Goal: Task Accomplishment & Management: Use online tool/utility

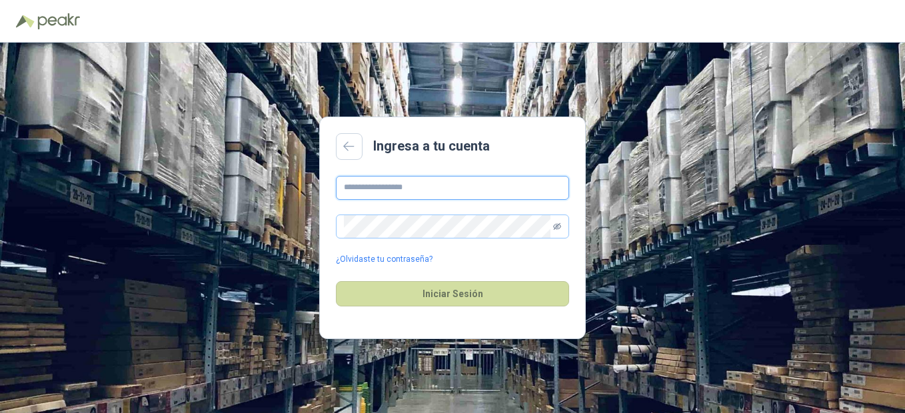
type input "**********"
click at [560, 227] on icon "eye-invisible" at bounding box center [557, 227] width 8 height 8
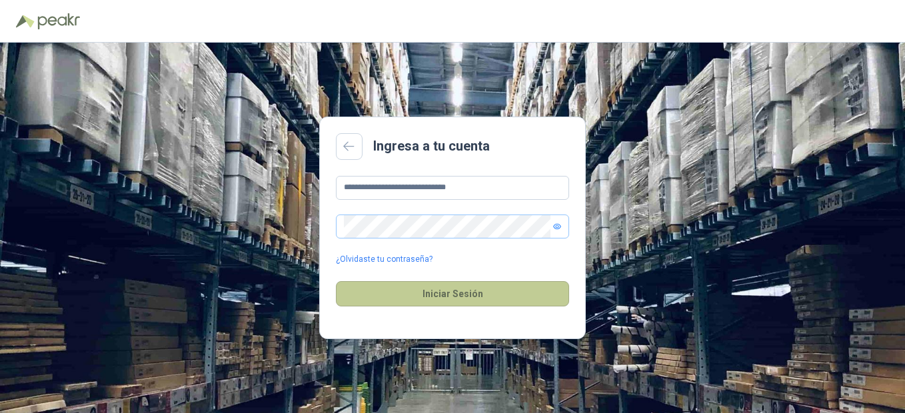
click at [447, 288] on button "Iniciar Sesión" at bounding box center [452, 293] width 233 height 25
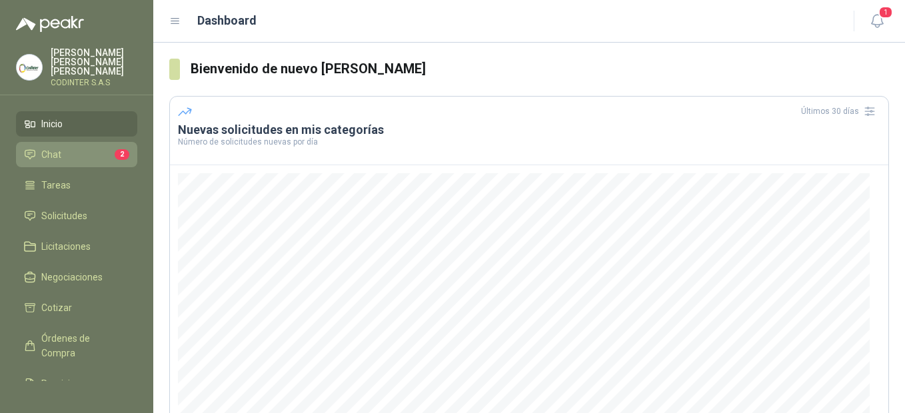
click at [56, 147] on span "Chat" at bounding box center [51, 154] width 20 height 15
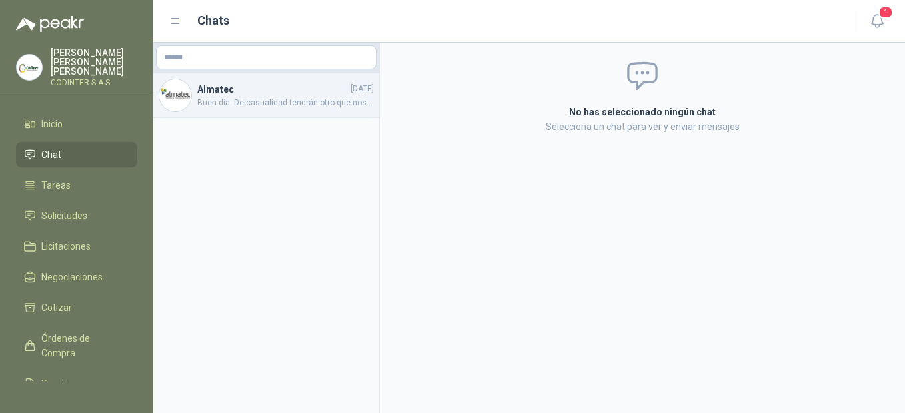
click at [242, 97] on span "Buen día. De casualidad tendrán otro que nos coticen, para y tener opciones. Es…" at bounding box center [285, 103] width 177 height 13
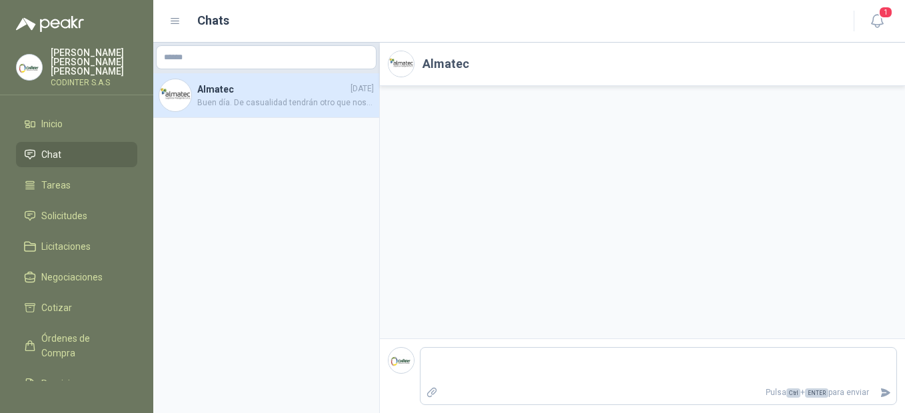
click at [278, 112] on div "Almatec [DATE] Buen día. De casualidad tendrán otro que nos coticen, para y ten…" at bounding box center [266, 95] width 226 height 45
click at [538, 382] on p "Pulsa Ctrl + ENTER para enviar" at bounding box center [659, 392] width 432 height 23
click at [411, 59] on img at bounding box center [401, 63] width 25 height 25
click at [324, 86] on h4 "Almatec" at bounding box center [272, 89] width 151 height 15
click at [178, 94] on img at bounding box center [175, 95] width 32 height 32
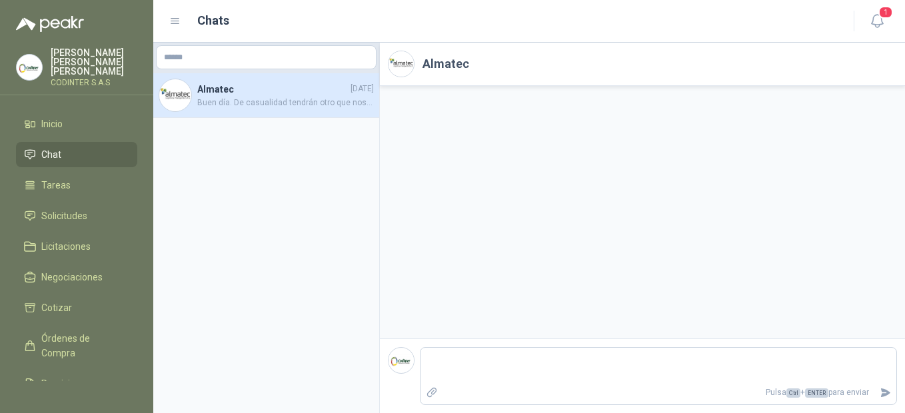
click at [263, 101] on span "Buen día. De casualidad tendrán otro que nos coticen, para y tener opciones. Es…" at bounding box center [285, 103] width 177 height 13
click at [174, 98] on img at bounding box center [175, 95] width 32 height 32
click at [412, 68] on img at bounding box center [401, 63] width 25 height 25
click at [403, 365] on img at bounding box center [401, 360] width 25 height 25
click at [79, 178] on li "Tareas" at bounding box center [76, 185] width 105 height 15
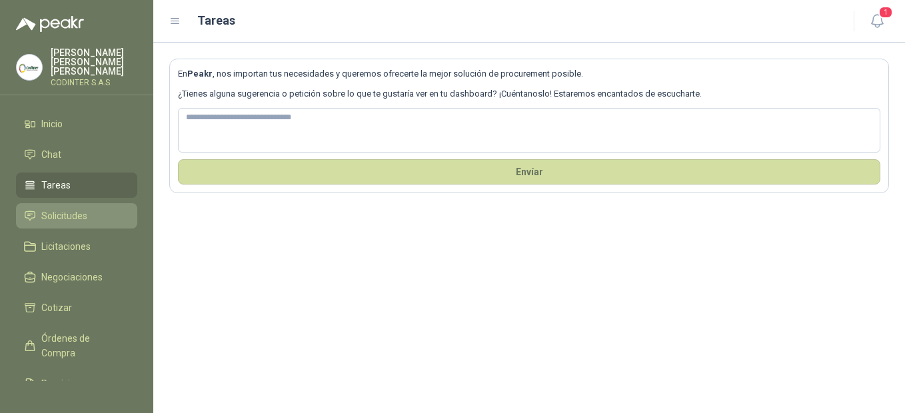
click at [90, 209] on li "Solicitudes" at bounding box center [76, 216] width 105 height 15
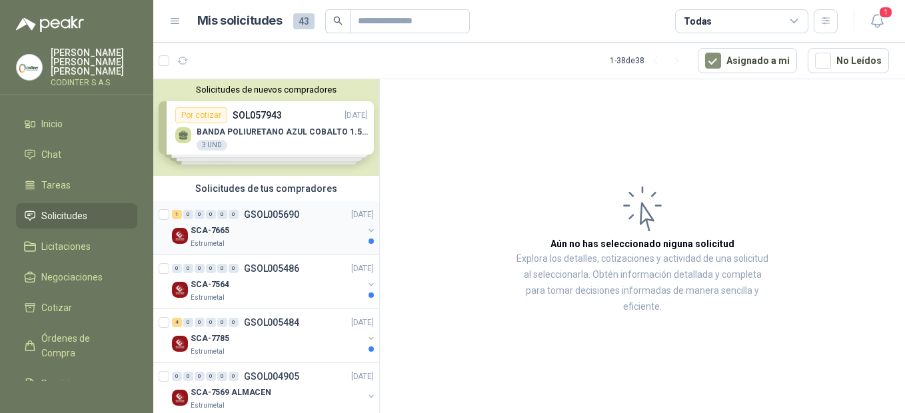
click at [274, 235] on div "SCA-7665" at bounding box center [277, 231] width 173 height 16
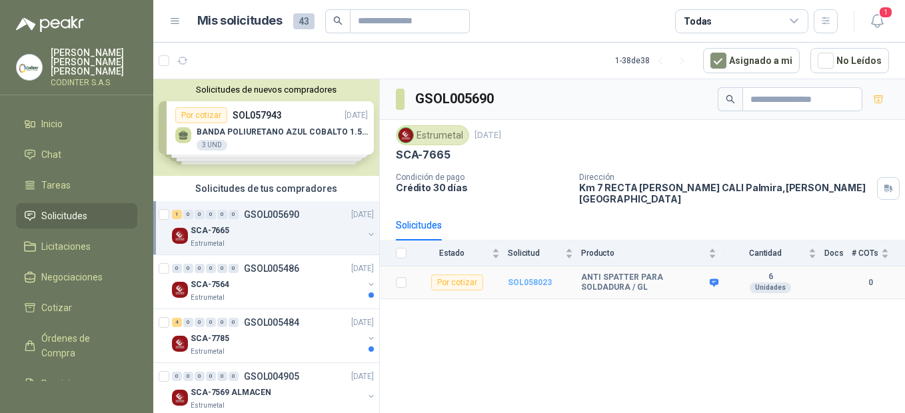
click at [514, 278] on b "SOL058023" at bounding box center [530, 282] width 44 height 9
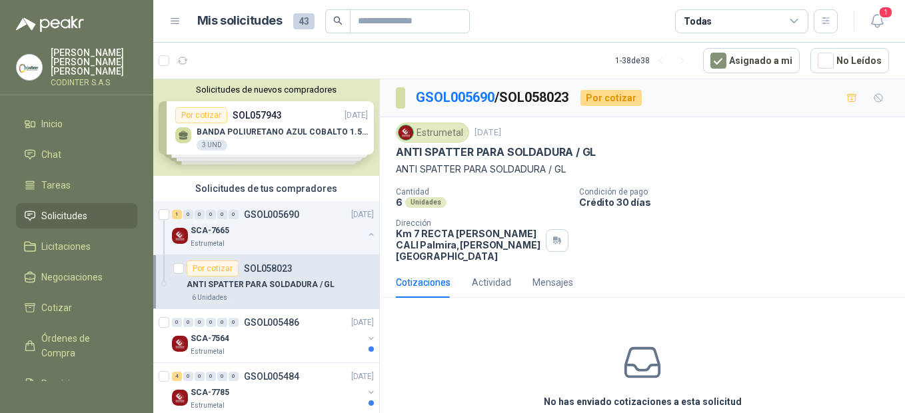
click at [586, 154] on p "ANTI SPATTER PARA SOLDADURA / GL" at bounding box center [496, 152] width 200 height 14
click at [622, 99] on div "Por cotizar" at bounding box center [610, 98] width 61 height 16
click at [495, 275] on div "Actividad" at bounding box center [491, 282] width 39 height 15
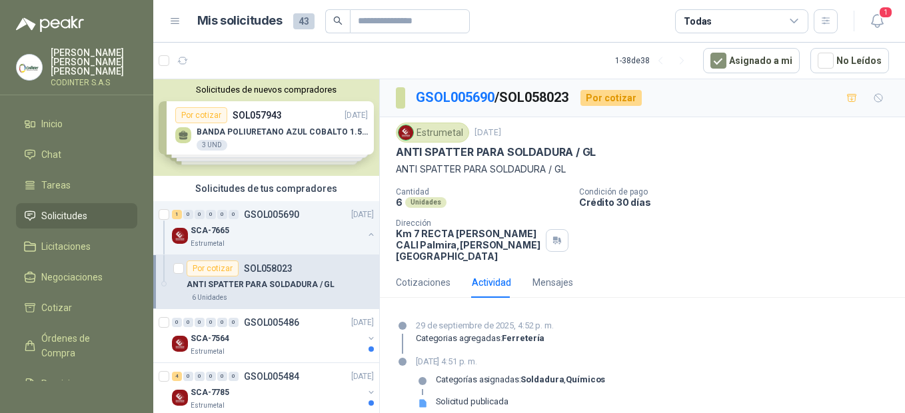
scroll to position [2, 0]
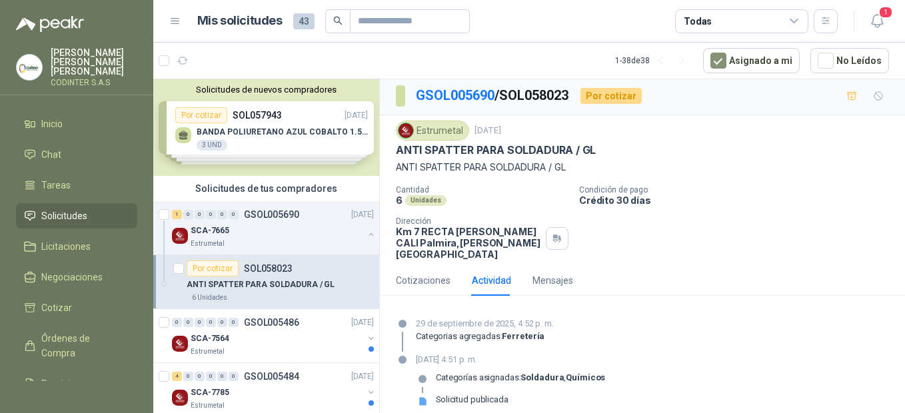
click at [489, 395] on div "Solicitud publicada" at bounding box center [472, 400] width 73 height 11
click at [552, 274] on div "Mensajes" at bounding box center [552, 280] width 41 height 15
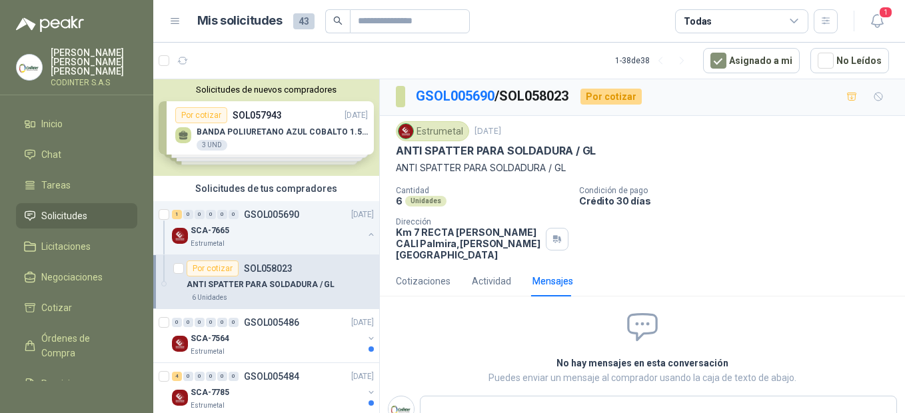
scroll to position [0, 0]
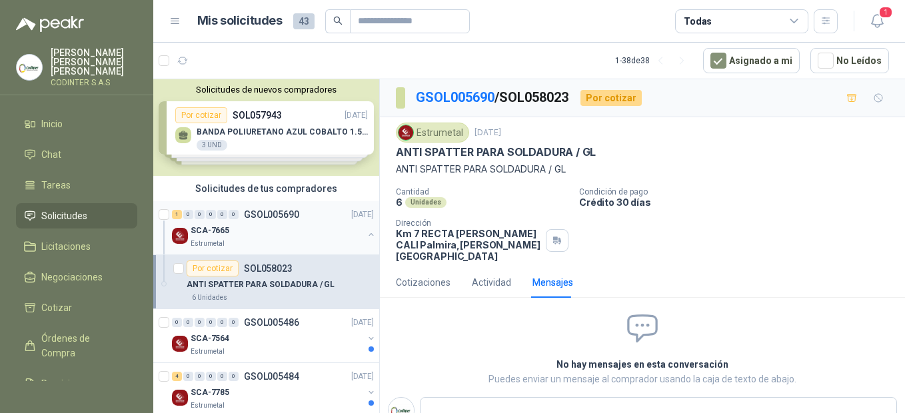
click at [264, 244] on div "Estrumetal" at bounding box center [277, 244] width 173 height 11
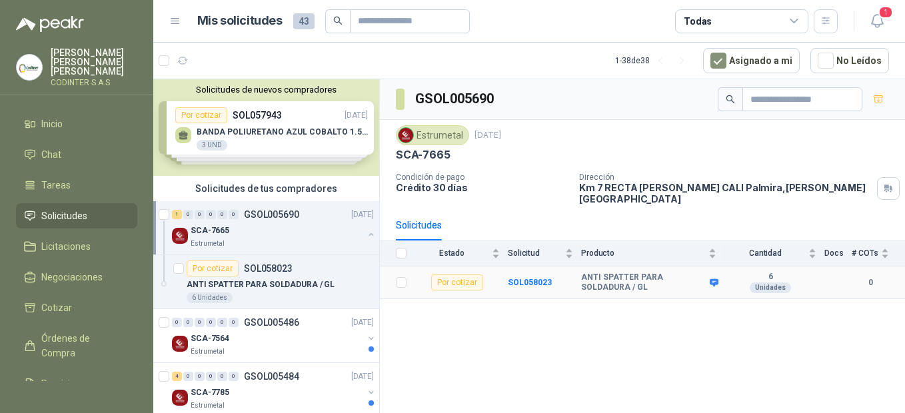
click at [828, 267] on td at bounding box center [837, 283] width 27 height 33
click at [873, 277] on b "0" at bounding box center [870, 283] width 37 height 13
click at [883, 247] on div "# COTs" at bounding box center [870, 253] width 37 height 13
click at [868, 247] on div "# COTs" at bounding box center [870, 253] width 37 height 13
click at [886, 247] on div "# COTs" at bounding box center [870, 253] width 37 height 13
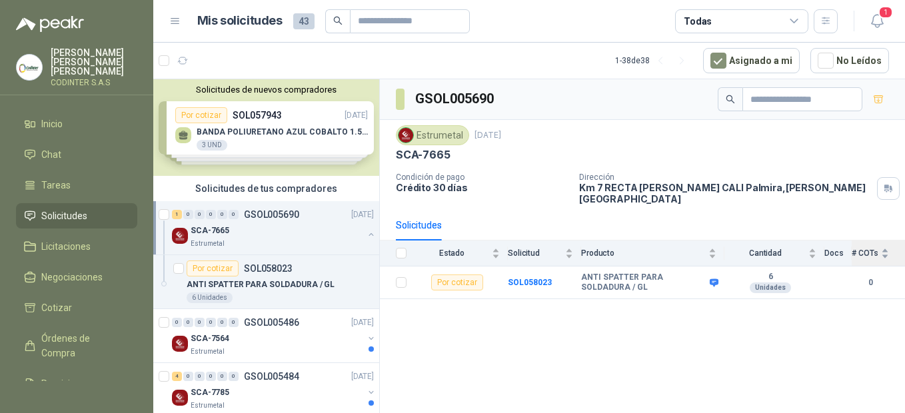
click at [886, 248] on div "# COTs" at bounding box center [870, 253] width 37 height 13
click at [876, 277] on b "0" at bounding box center [870, 283] width 37 height 13
click at [868, 279] on b "0" at bounding box center [870, 283] width 37 height 13
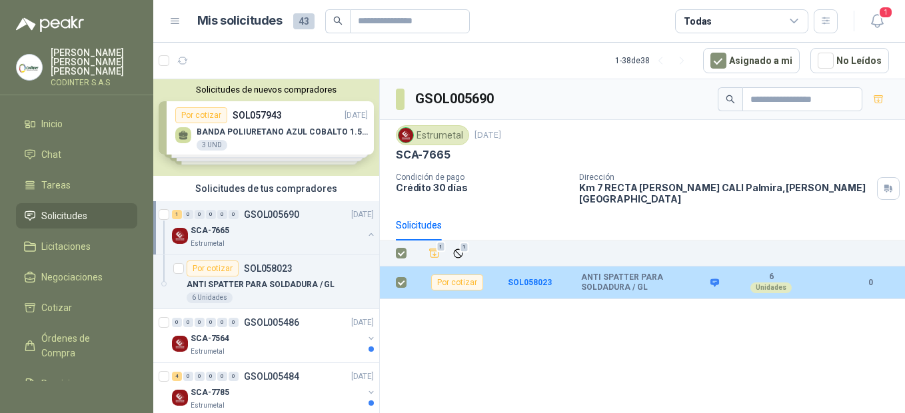
click at [452, 275] on div "Por cotizar" at bounding box center [457, 283] width 52 height 16
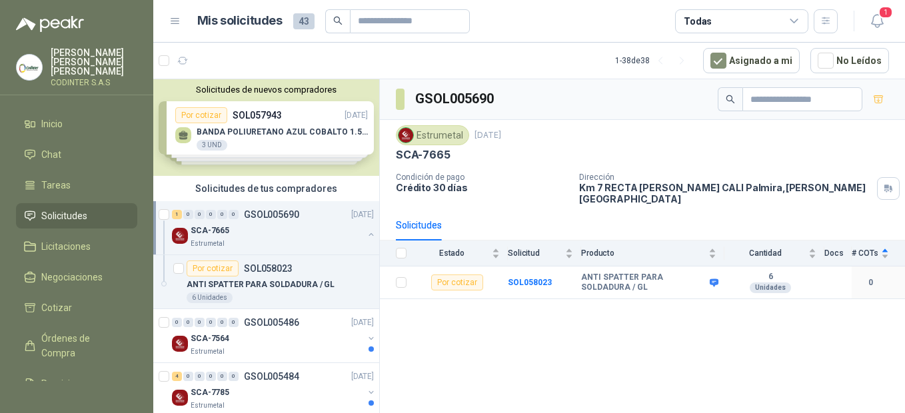
click at [245, 242] on div "Estrumetal" at bounding box center [277, 244] width 173 height 11
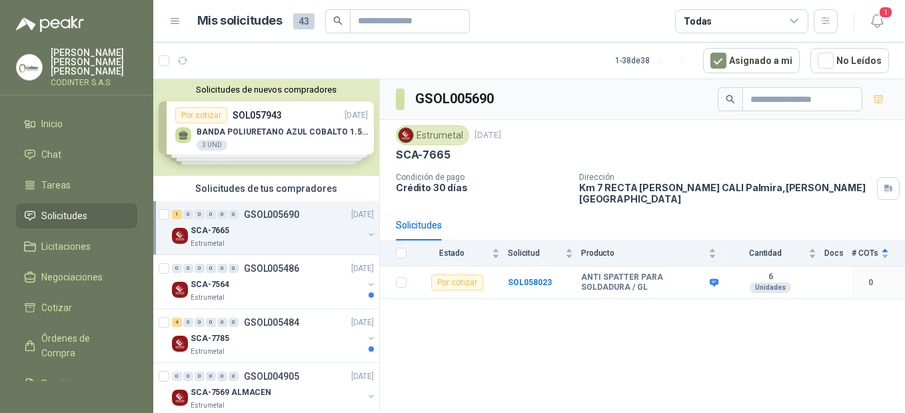
click at [245, 242] on div "Estrumetal" at bounding box center [277, 244] width 173 height 11
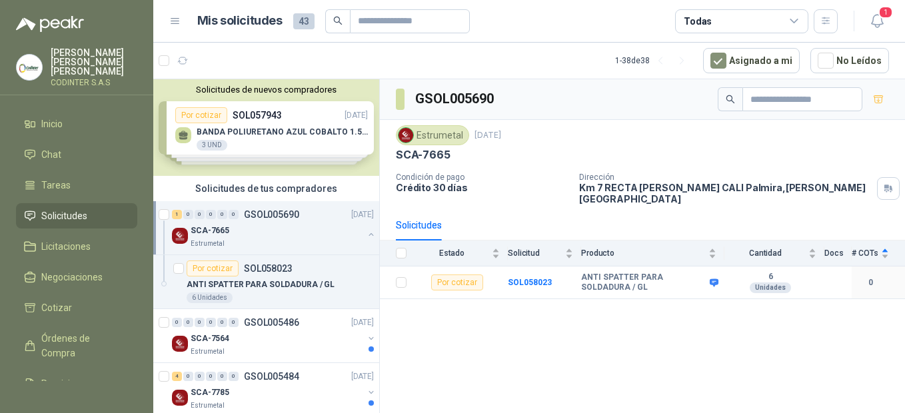
click at [245, 242] on div "Estrumetal" at bounding box center [277, 244] width 173 height 11
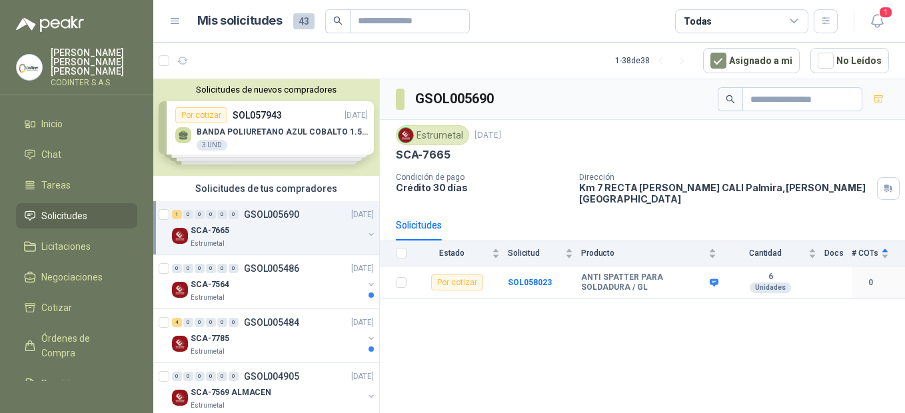
click at [245, 242] on div "Estrumetal" at bounding box center [277, 244] width 173 height 11
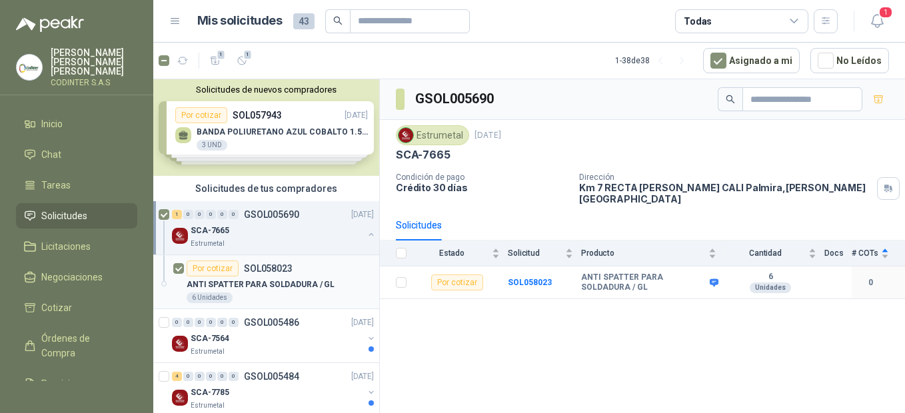
click at [304, 275] on div "Por cotizar SOL058023" at bounding box center [280, 269] width 187 height 16
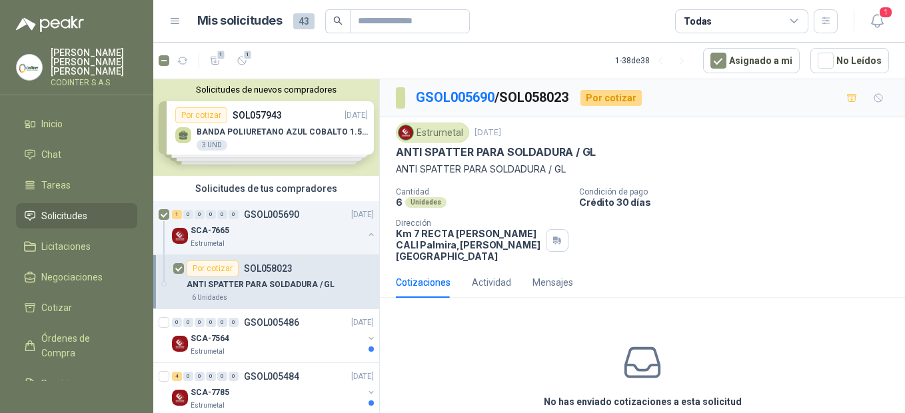
click at [682, 227] on div "Cantidad 6 Unidades Condición de pago Crédito 30 días Dirección Km 7 RECTA [PER…" at bounding box center [642, 224] width 493 height 75
click at [647, 197] on p "Crédito 30 días" at bounding box center [739, 202] width 321 height 11
click at [425, 203] on div "Unidades" at bounding box center [425, 202] width 41 height 11
click at [498, 275] on div "Actividad" at bounding box center [491, 282] width 39 height 15
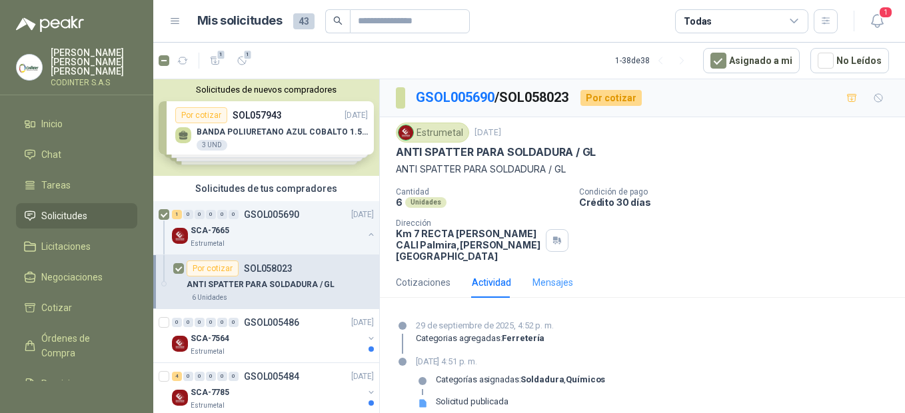
click at [546, 283] on div "Mensajes" at bounding box center [552, 282] width 41 height 31
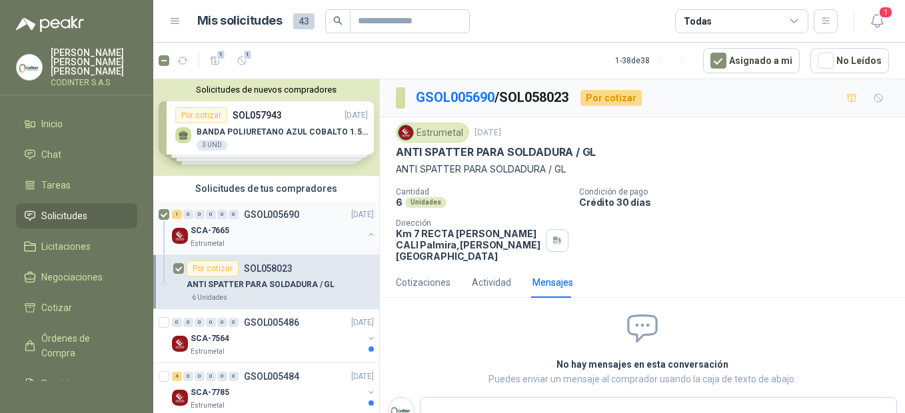
click at [158, 213] on div "1 0 0 0 0 0 GSOL005690 [DATE] SCA-7665 Estrumetal" at bounding box center [266, 228] width 226 height 54
click at [317, 288] on p "ANTI SPATTER PARA SOLDADURA / GL" at bounding box center [261, 285] width 148 height 13
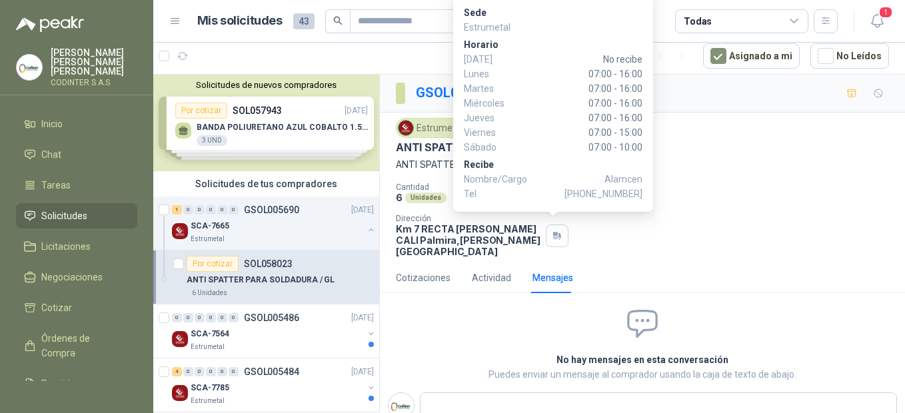
click at [565, 207] on div "Sede Estrumetal [PERSON_NAME][DATE] No recibe [DATE] 07:00 - 16:00 [DATE] 07:00…" at bounding box center [553, 102] width 200 height 220
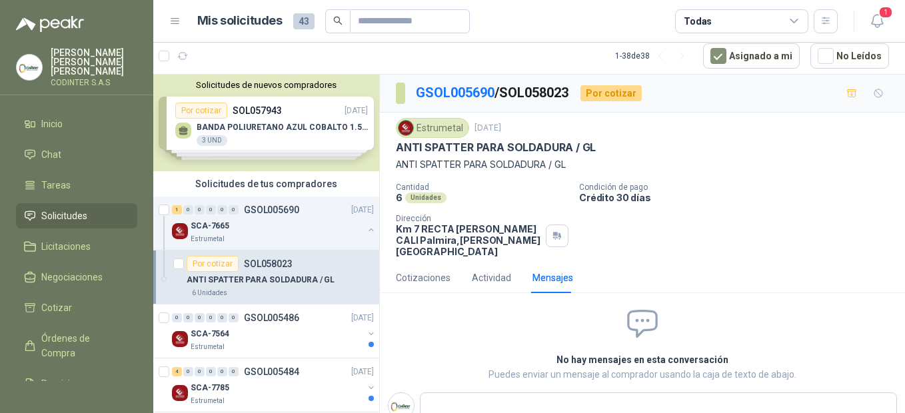
click at [624, 189] on p "Condición de pago" at bounding box center [739, 187] width 321 height 9
click at [423, 202] on div "Unidades" at bounding box center [425, 198] width 41 height 11
drag, startPoint x: 423, startPoint y: 202, endPoint x: 581, endPoint y: 144, distance: 168.3
click at [581, 144] on p "ANTI SPATTER PARA SOLDADURA / GL" at bounding box center [496, 148] width 200 height 14
click at [492, 133] on p "[DATE]" at bounding box center [488, 128] width 27 height 13
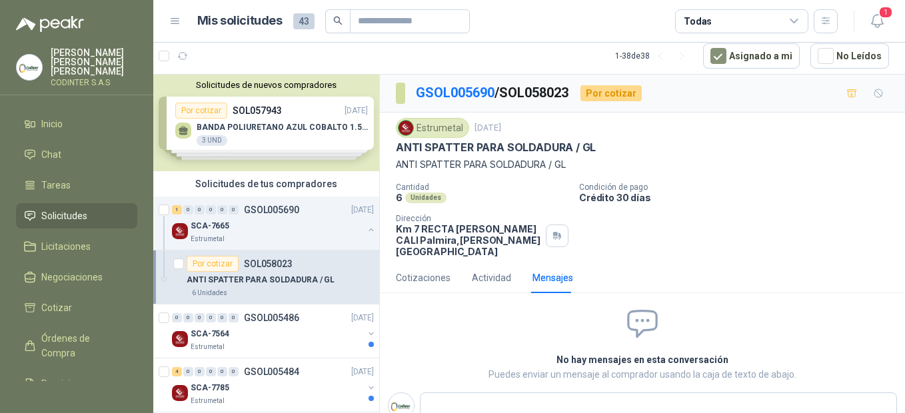
click at [444, 134] on div "Estrumetal" at bounding box center [432, 128] width 73 height 20
click at [481, 123] on p "[DATE]" at bounding box center [488, 128] width 27 height 13
click at [464, 155] on div "Estrumetal [DATE] ANTI SPATTER PARA SOLDADURA / GL ANTI SPATTER PARA SOLDADURA…" at bounding box center [642, 145] width 493 height 54
click at [492, 271] on div "Actividad" at bounding box center [491, 278] width 39 height 15
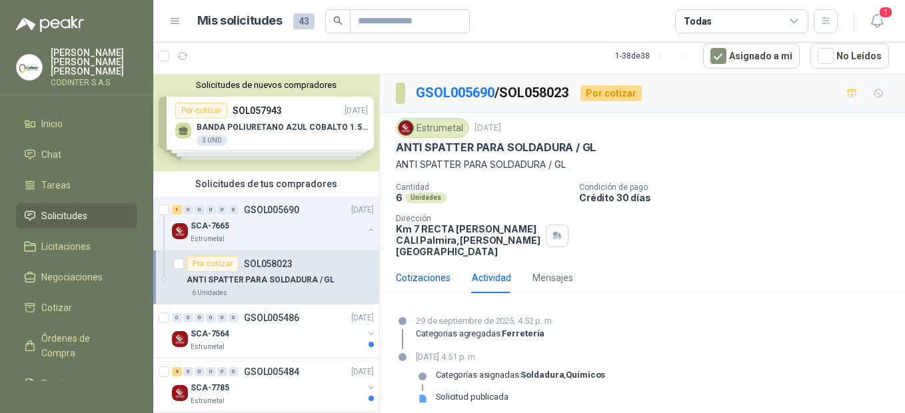
click at [426, 271] on div "Cotizaciones" at bounding box center [423, 278] width 55 height 15
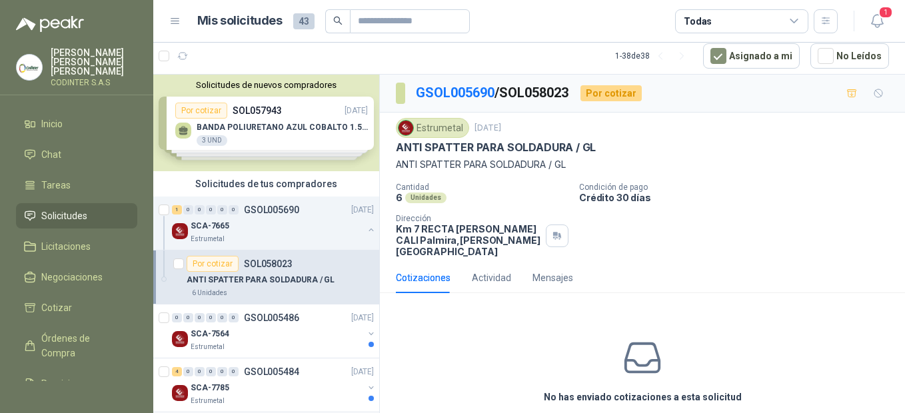
scroll to position [50, 0]
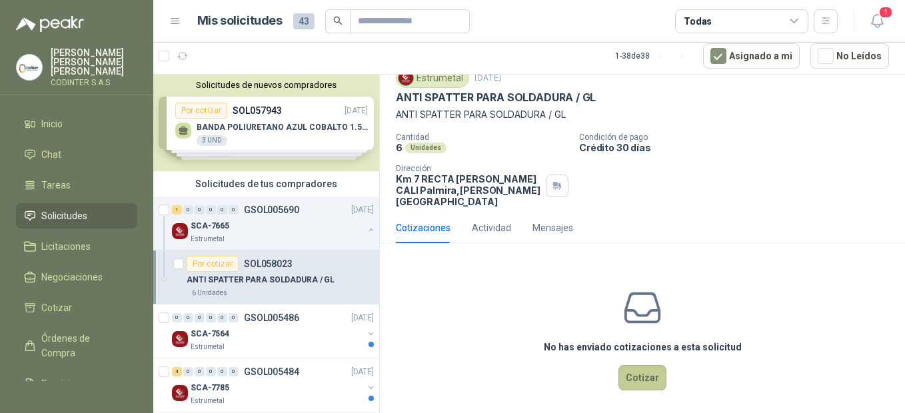
click at [633, 371] on button "Cotizar" at bounding box center [642, 377] width 48 height 25
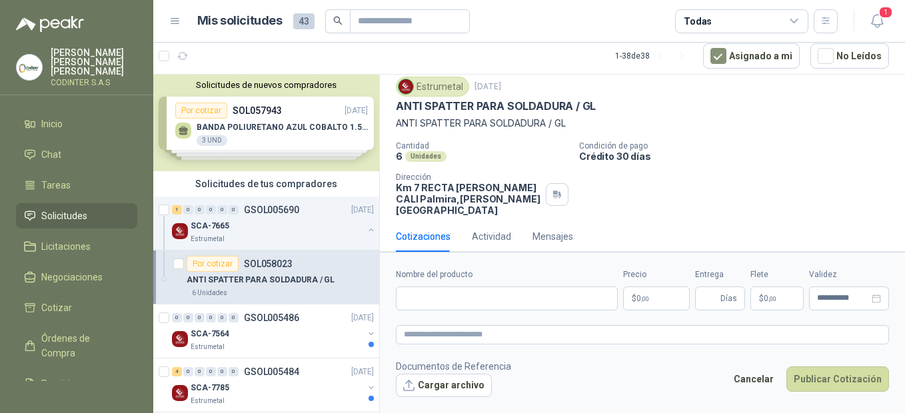
scroll to position [41, 0]
click at [558, 297] on input "Nombre del producto" at bounding box center [507, 299] width 222 height 24
drag, startPoint x: 397, startPoint y: 121, endPoint x: 461, endPoint y: 125, distance: 64.1
click at [461, 125] on p "ANTI SPATTER PARA SOLDADURA / GL" at bounding box center [642, 124] width 493 height 15
copy p "ANTI SPATTER"
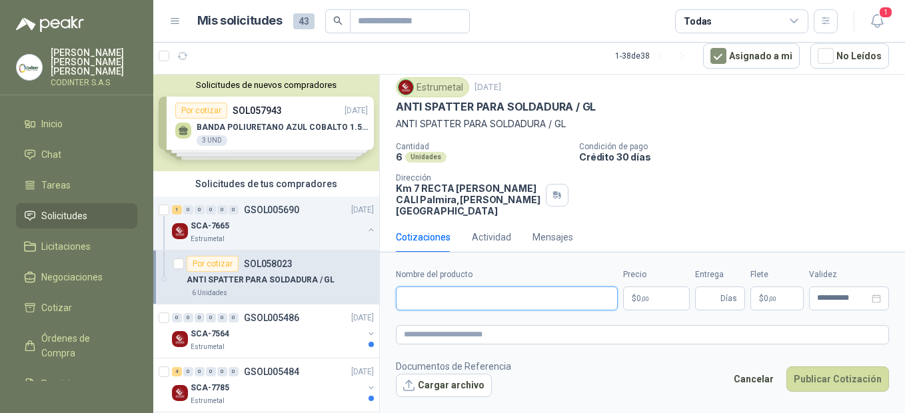
click at [457, 297] on input "Nombre del producto" at bounding box center [507, 299] width 222 height 24
paste input "**********"
type input "**********"
click at [666, 297] on p "$ 0 ,00" at bounding box center [656, 299] width 67 height 24
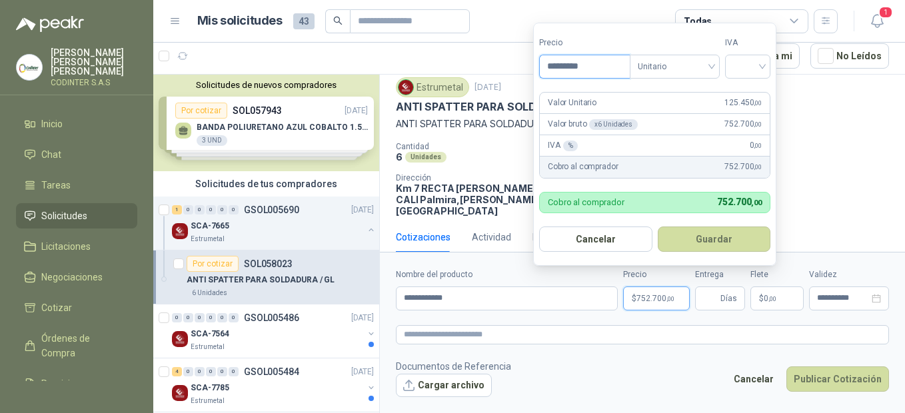
type input "*********"
click at [734, 242] on button "Guardar" at bounding box center [714, 239] width 113 height 25
click at [711, 253] on form "Precio ********* Tipo Unitario IVA Requerido Valor Unitario 125.450 ,00 Valor b…" at bounding box center [654, 144] width 243 height 243
click at [673, 302] on span ",00" at bounding box center [670, 298] width 8 height 7
click at [656, 207] on div "Cobro al comprador 752.700 ,00" at bounding box center [654, 202] width 231 height 21
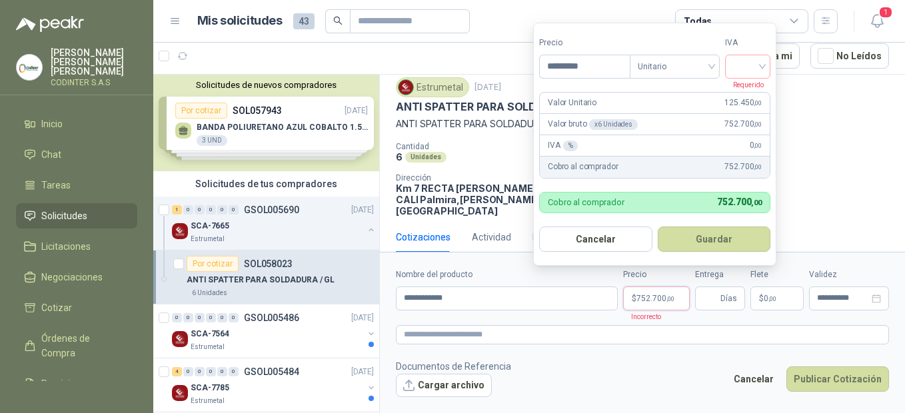
click at [663, 305] on p "$ 752.700 ,00" at bounding box center [656, 299] width 67 height 24
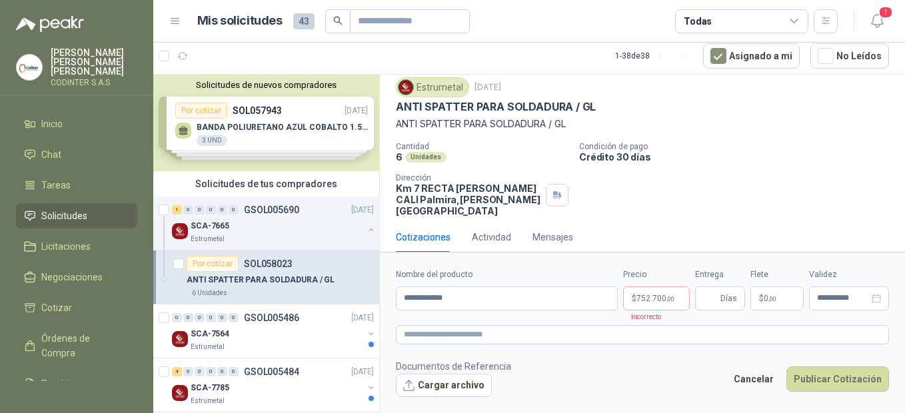
click at [671, 319] on form "**********" at bounding box center [642, 332] width 525 height 161
click at [734, 291] on span "Días" at bounding box center [728, 298] width 17 height 23
type input "*"
click at [792, 303] on p "$ 0 ,00" at bounding box center [776, 299] width 53 height 24
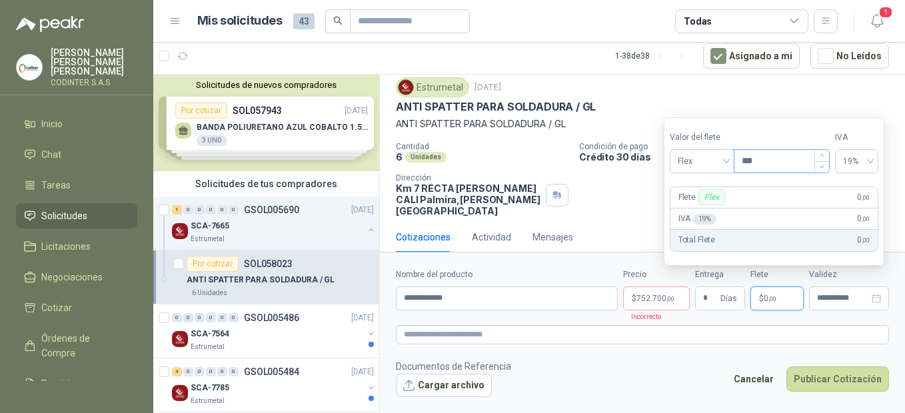
click at [774, 161] on input "***" at bounding box center [781, 161] width 95 height 23
type input "***"
click at [842, 303] on input "**********" at bounding box center [843, 298] width 52 height 9
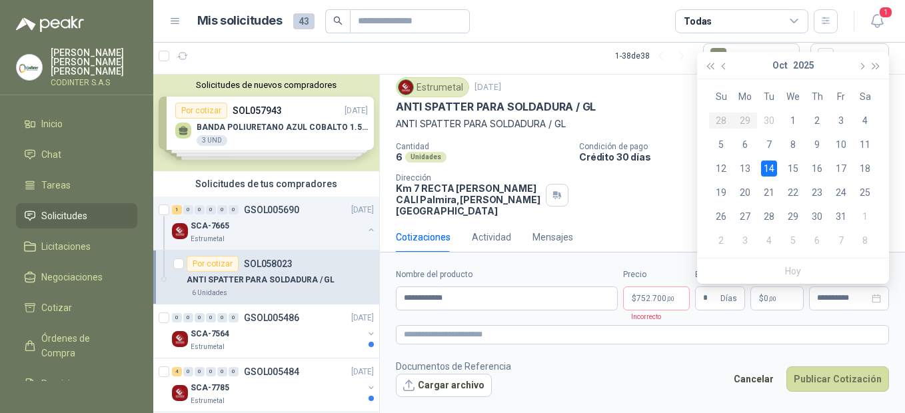
click at [858, 315] on form "**********" at bounding box center [642, 332] width 525 height 161
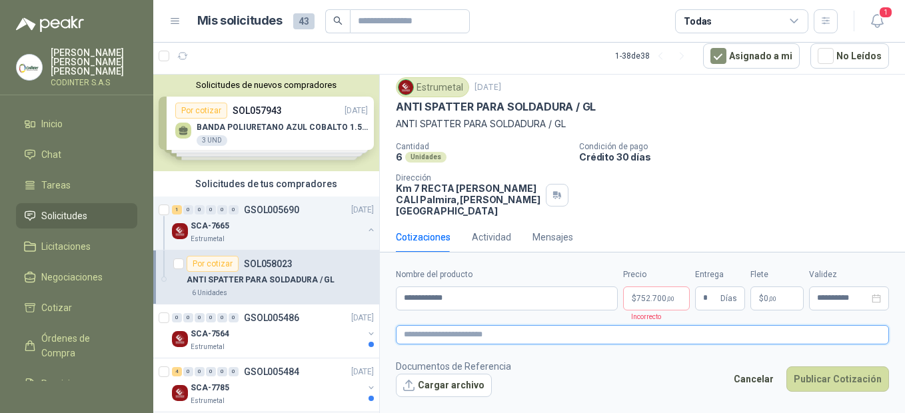
click at [427, 341] on textarea at bounding box center [642, 334] width 493 height 19
paste textarea "**********"
type textarea "**********"
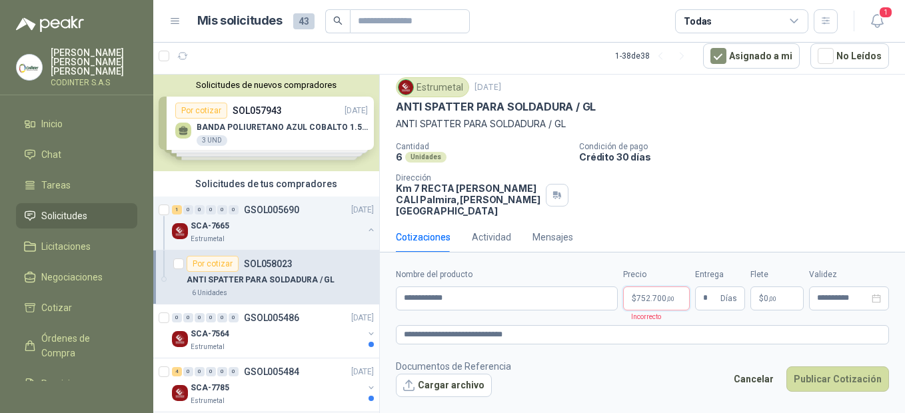
click at [680, 304] on p "$ 752.700 ,00" at bounding box center [656, 299] width 67 height 24
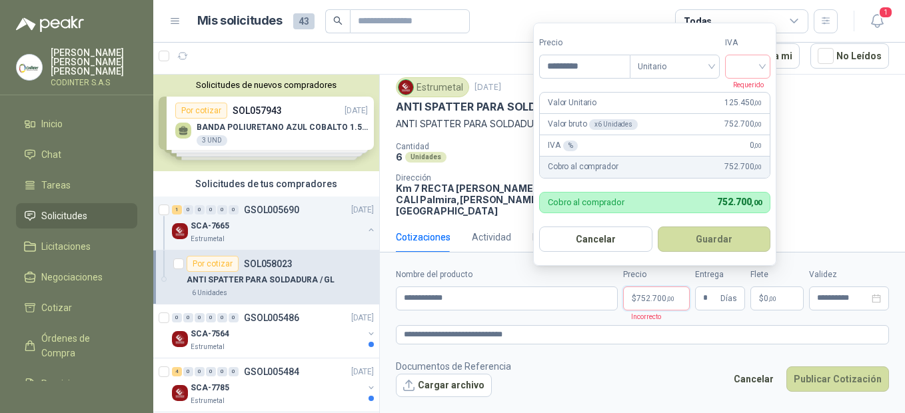
click at [672, 295] on span ",00" at bounding box center [670, 298] width 8 height 7
click at [690, 383] on footer "Documentos de Referencia Cargar archivo Cancelar Publicar Cotización" at bounding box center [642, 378] width 493 height 39
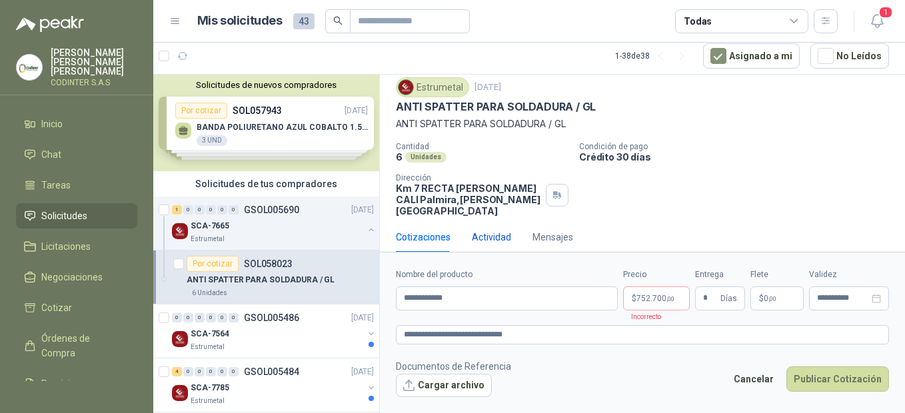
click at [484, 230] on div "Actividad" at bounding box center [491, 237] width 39 height 15
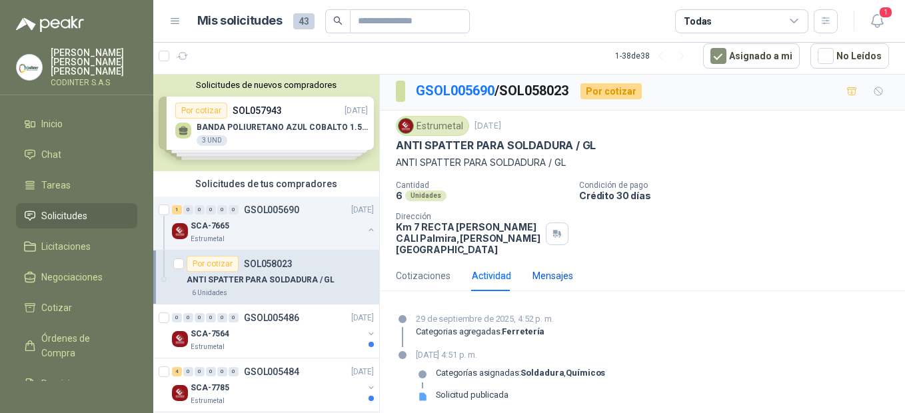
click at [554, 269] on div "Mensajes" at bounding box center [552, 276] width 41 height 15
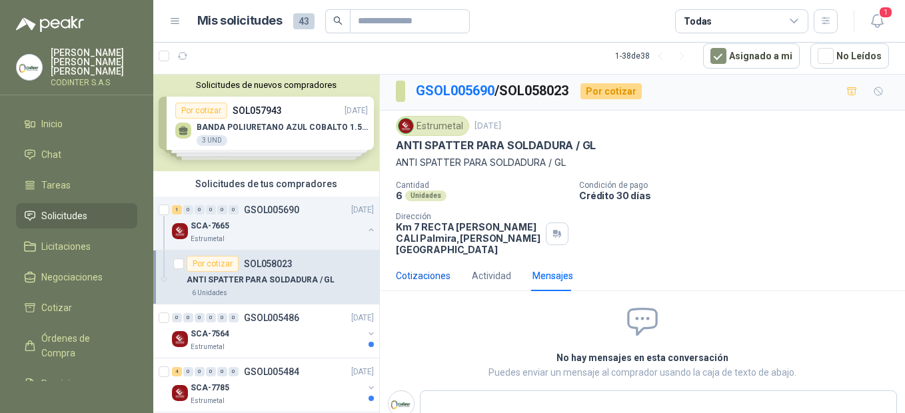
click at [429, 269] on div "Cotizaciones" at bounding box center [423, 276] width 55 height 15
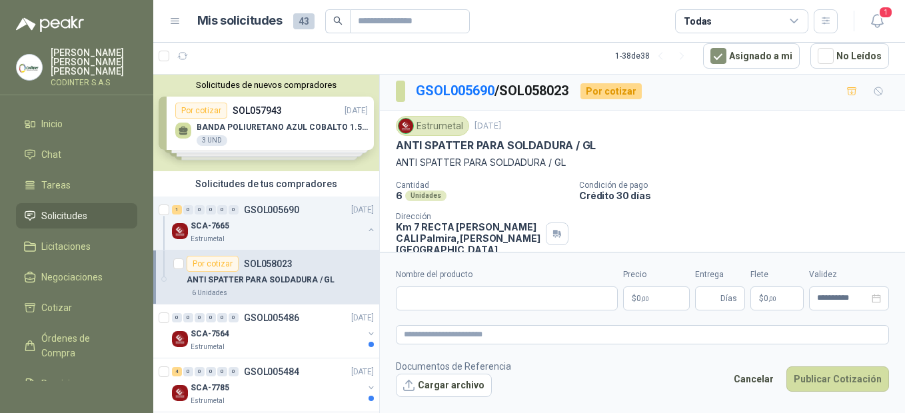
scroll to position [41, 0]
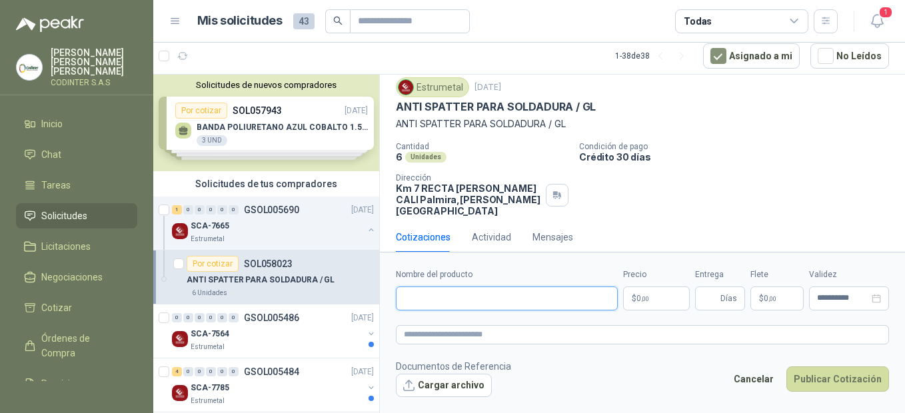
click at [566, 300] on input "Nombre del producto" at bounding box center [507, 299] width 222 height 24
drag, startPoint x: 395, startPoint y: 125, endPoint x: 465, endPoint y: 123, distance: 70.7
click at [465, 123] on div "Estrumetal [DATE] ANTI SPATTER PARA SOLDADURA / GL ANTI SPATTER PARA SOLDADURA…" at bounding box center [642, 147] width 525 height 150
copy p "ANTI SPATTER"
paste input "**********"
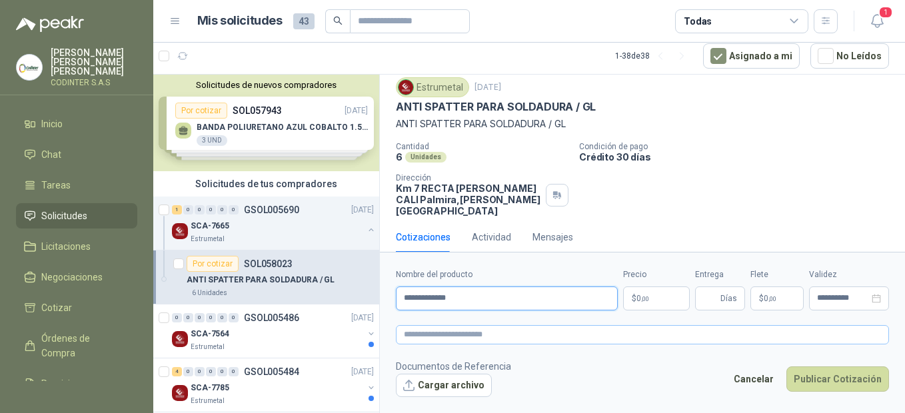
type input "**********"
click at [485, 339] on textarea at bounding box center [642, 334] width 493 height 19
paste textarea "**********"
type textarea "**********"
click at [662, 298] on p "$ 0 ,00" at bounding box center [656, 299] width 67 height 24
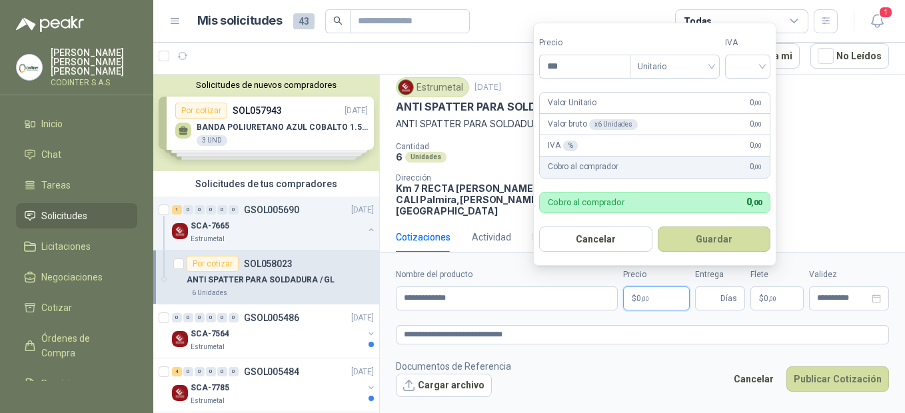
click at [662, 298] on p "$ 0 ,00" at bounding box center [656, 299] width 67 height 24
click at [664, 304] on p "$ 0 ,00" at bounding box center [656, 299] width 67 height 24
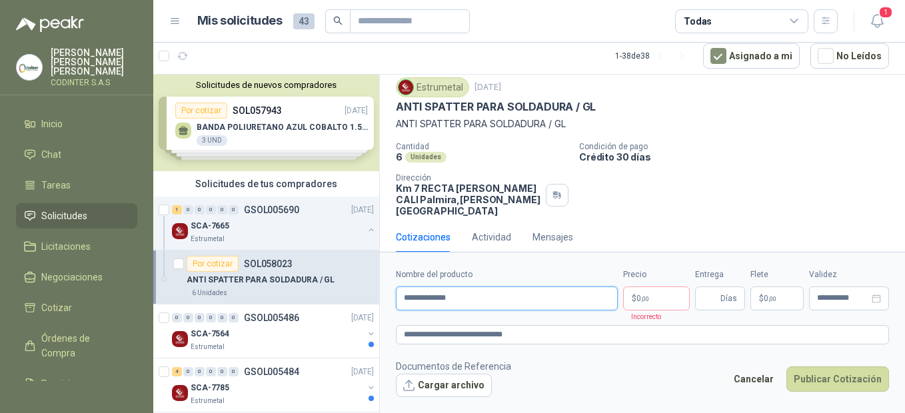
click at [598, 305] on input "**********" at bounding box center [507, 299] width 222 height 24
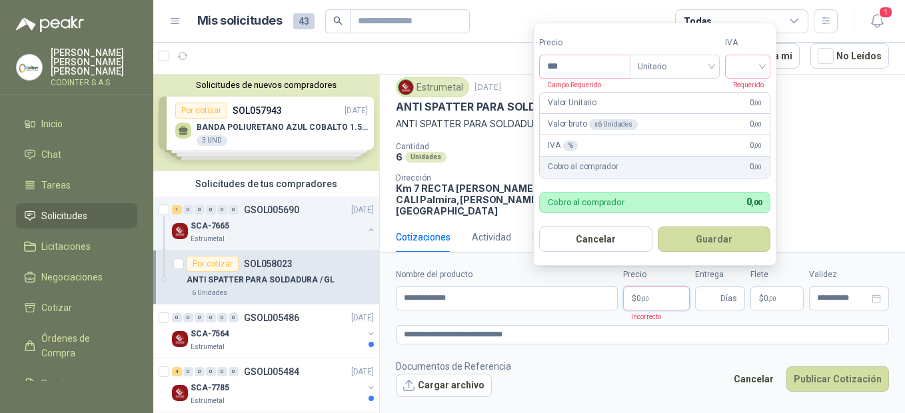
click at [655, 293] on p "$ 0 ,00" at bounding box center [656, 299] width 67 height 24
click at [592, 62] on input "***" at bounding box center [585, 66] width 90 height 23
type input "*********"
click at [762, 63] on input "search" at bounding box center [747, 65] width 29 height 20
click at [757, 93] on div "19%" at bounding box center [750, 94] width 25 height 15
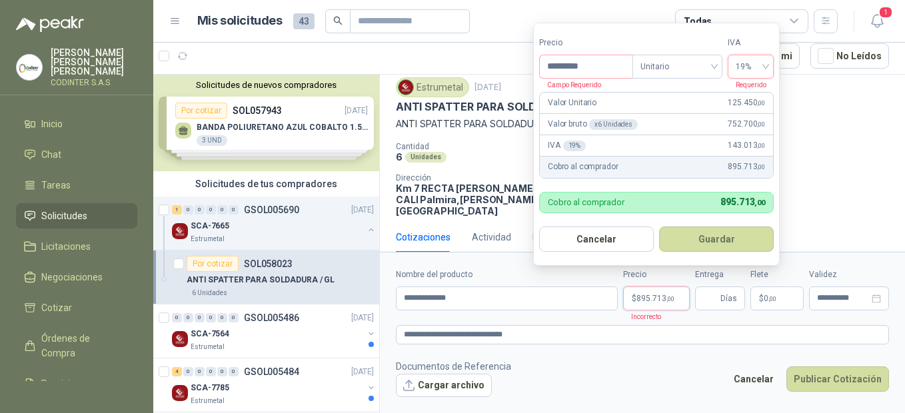
click at [710, 243] on button "Guardar" at bounding box center [716, 239] width 115 height 25
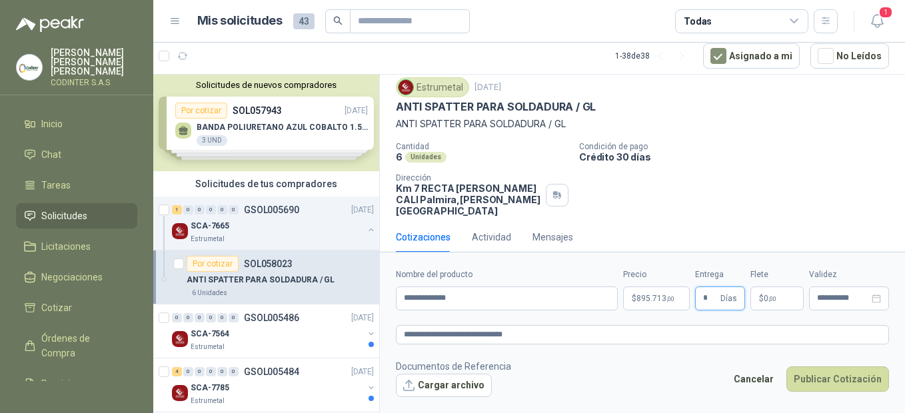
type input "*"
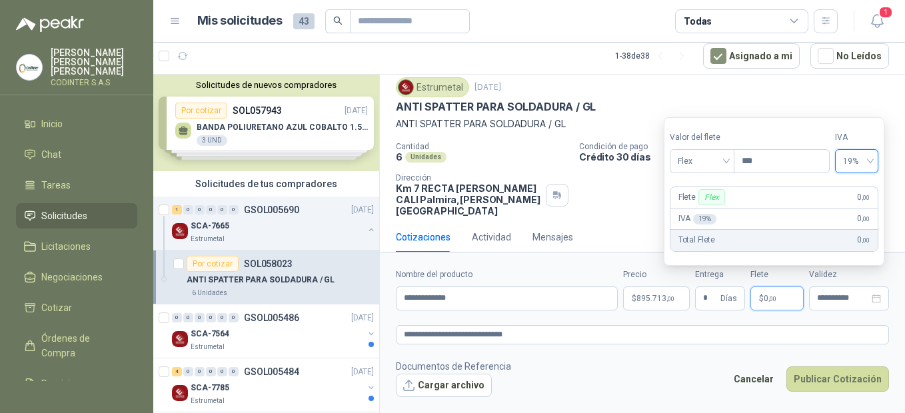
click at [798, 305] on p "$ 0 ,00" at bounding box center [776, 299] width 53 height 24
click at [791, 299] on p "$ 0 ,00" at bounding box center [776, 299] width 53 height 24
click at [776, 299] on span ",00" at bounding box center [772, 298] width 8 height 7
click at [772, 167] on input "***" at bounding box center [781, 161] width 95 height 23
type input "***"
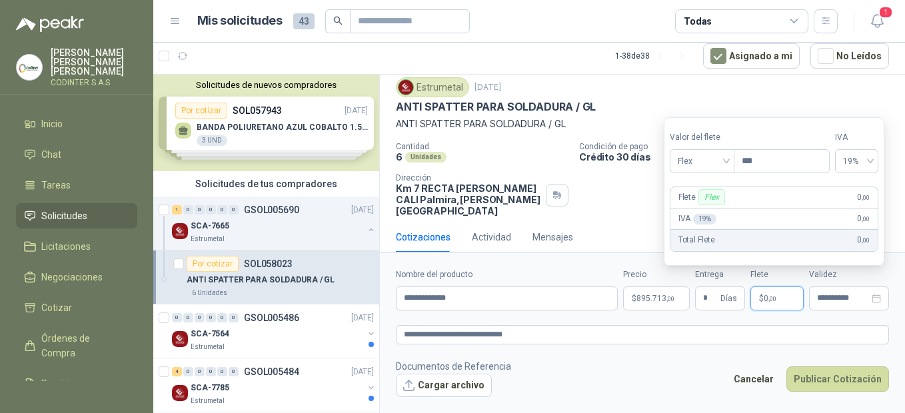
click at [790, 296] on p "$ 0 ,00" at bounding box center [776, 299] width 53 height 24
click at [779, 197] on div "Flete Flex 0 ,00" at bounding box center [773, 197] width 207 height 21
click at [758, 203] on div "Flete Flex 0 ,00" at bounding box center [773, 197] width 207 height 21
click at [760, 233] on div "Total Flete 0 ,00" at bounding box center [773, 240] width 207 height 21
click at [761, 240] on div "Total Flete 0 ,00" at bounding box center [773, 240] width 207 height 21
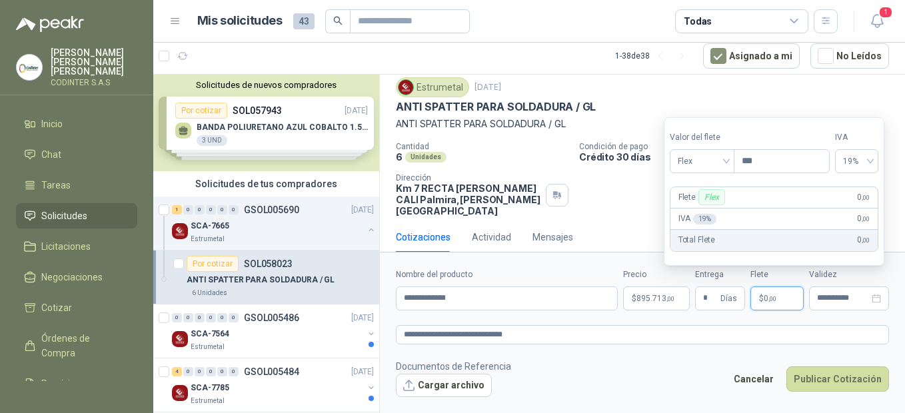
click at [810, 232] on div "Total Flete 0 ,00" at bounding box center [773, 240] width 207 height 21
click at [767, 154] on input "***" at bounding box center [781, 161] width 95 height 23
click at [726, 162] on span "Flex" at bounding box center [702, 161] width 49 height 20
click at [716, 210] on div "Incluido" at bounding box center [703, 210] width 46 height 15
click at [792, 353] on form "**********" at bounding box center [642, 332] width 525 height 161
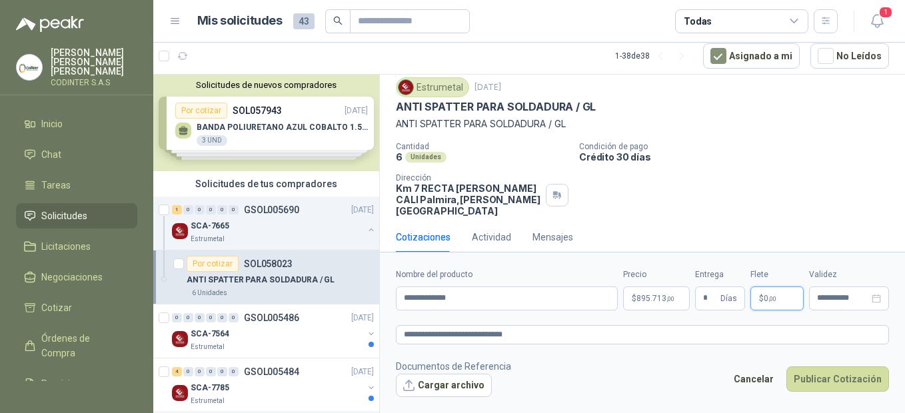
click at [796, 299] on p "$ 0 ,00" at bounding box center [776, 299] width 53 height 24
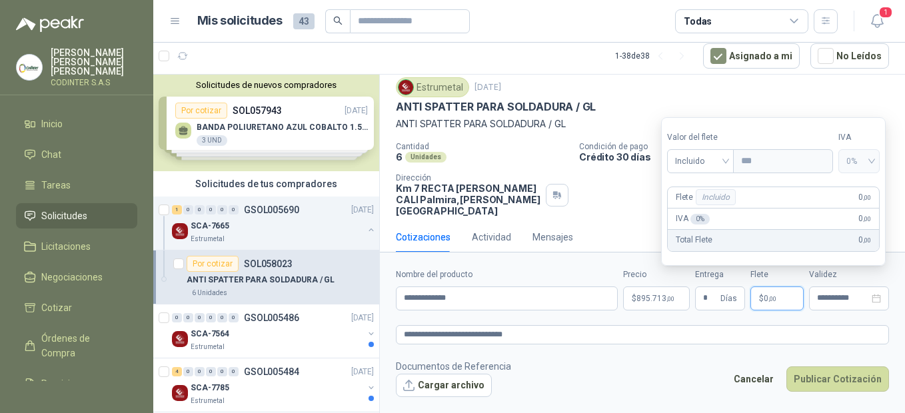
click at [796, 299] on p "$ 0 ,00" at bounding box center [776, 299] width 53 height 24
click at [786, 319] on form "**********" at bounding box center [642, 332] width 525 height 161
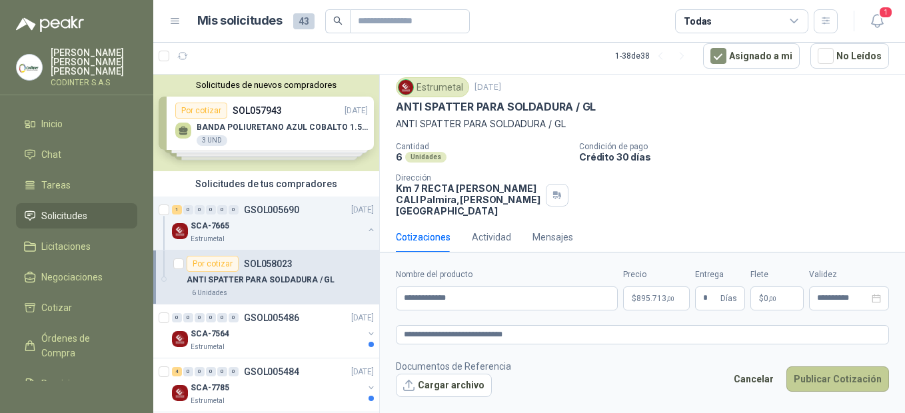
click at [854, 377] on button "Publicar Cotización" at bounding box center [837, 379] width 103 height 25
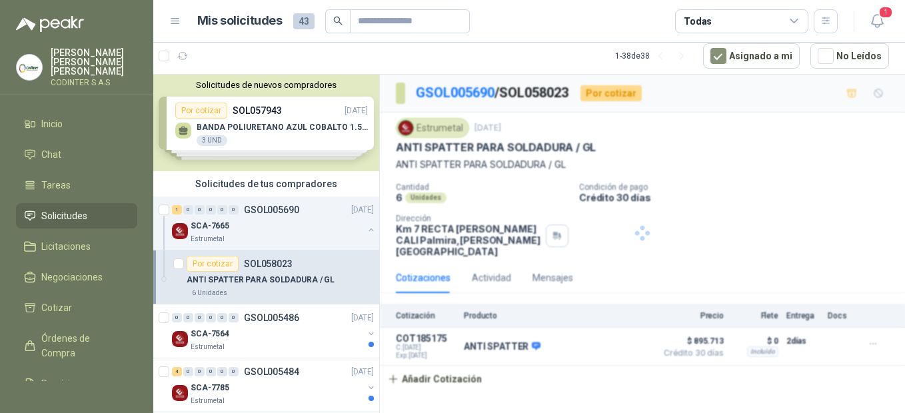
scroll to position [0, 0]
click at [621, 338] on button "Detalles" at bounding box center [617, 347] width 63 height 18
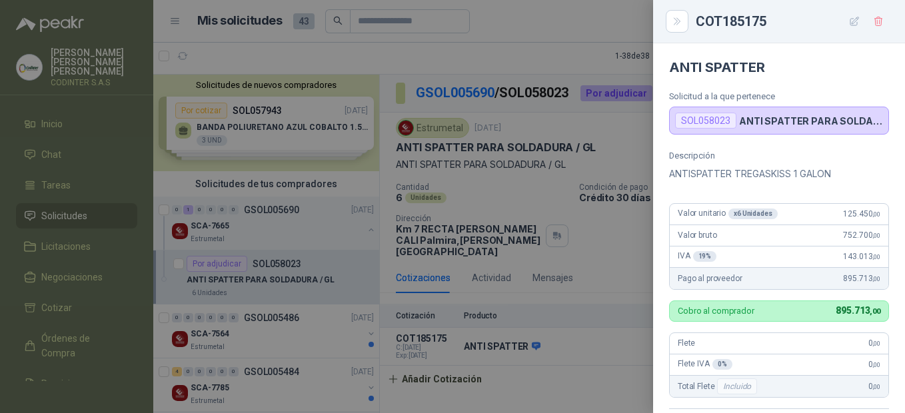
scroll to position [305, 0]
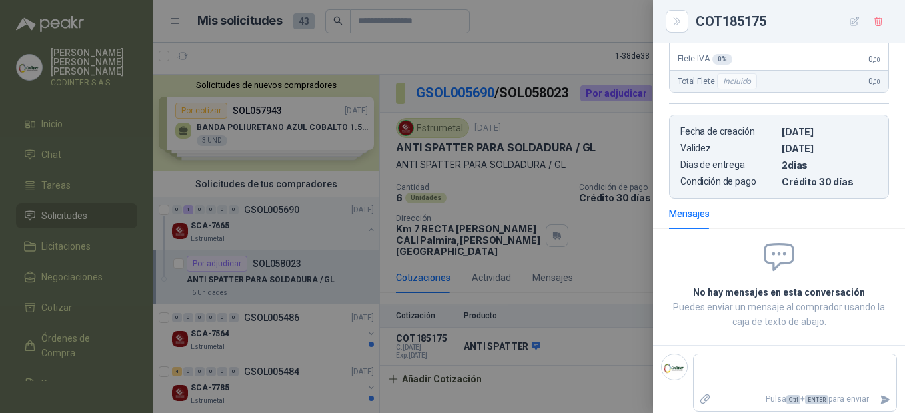
click at [634, 271] on div at bounding box center [452, 206] width 905 height 413
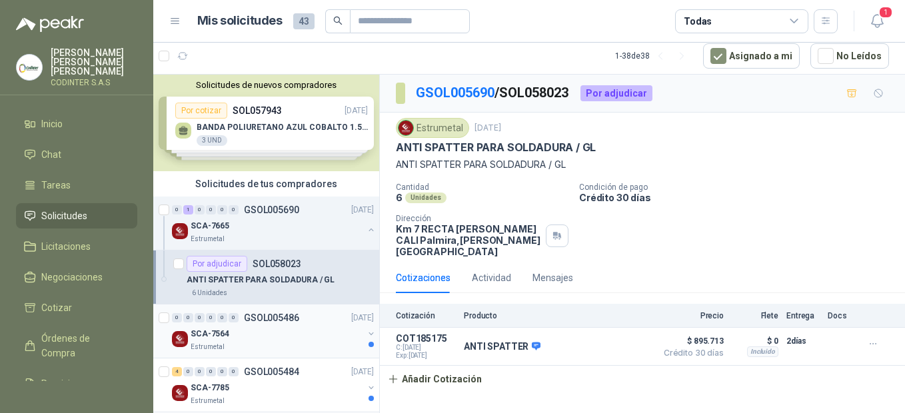
click at [263, 328] on div "SCA-7564" at bounding box center [277, 334] width 173 height 16
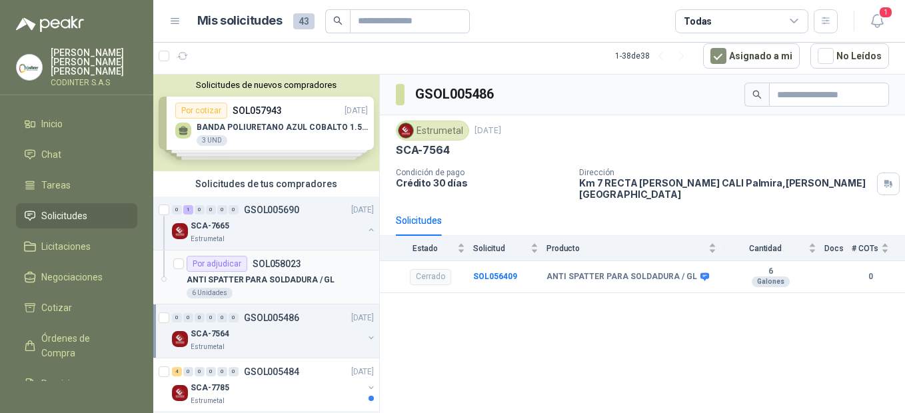
click at [287, 281] on p "ANTI SPATTER PARA SOLDADURA / GL" at bounding box center [261, 280] width 148 height 13
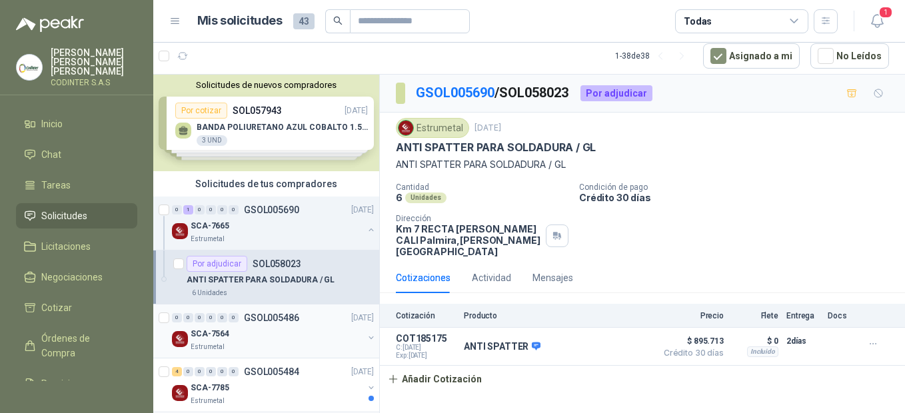
click at [297, 317] on p "GSOL005486" at bounding box center [271, 317] width 55 height 9
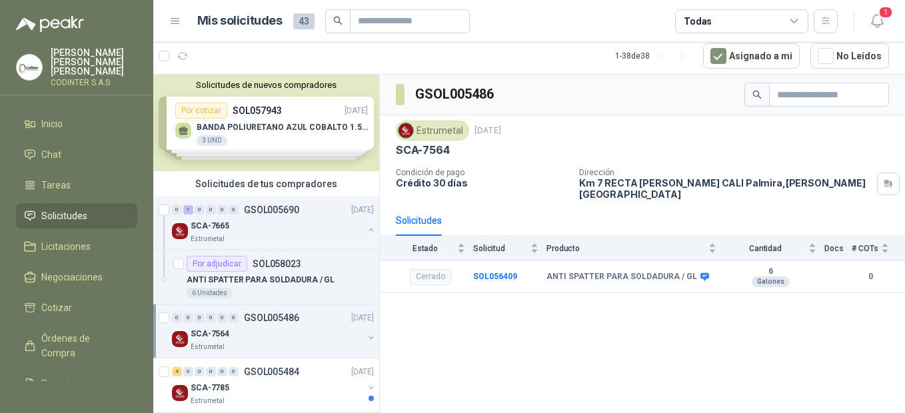
click at [280, 331] on div "SCA-7564" at bounding box center [277, 334] width 173 height 16
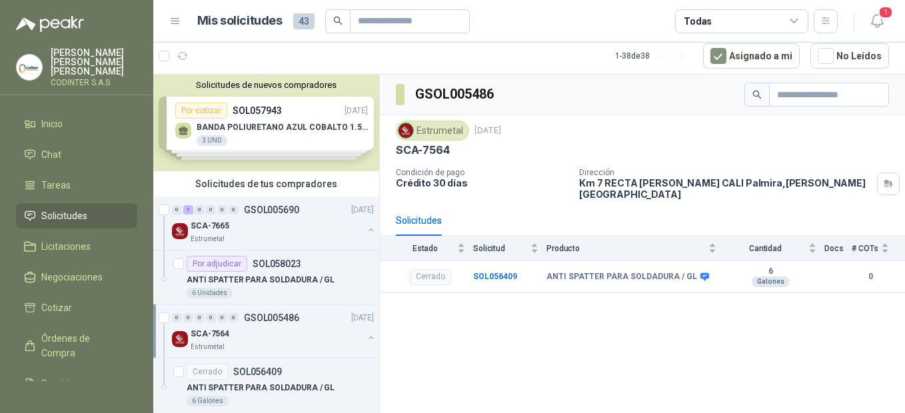
scroll to position [133, 0]
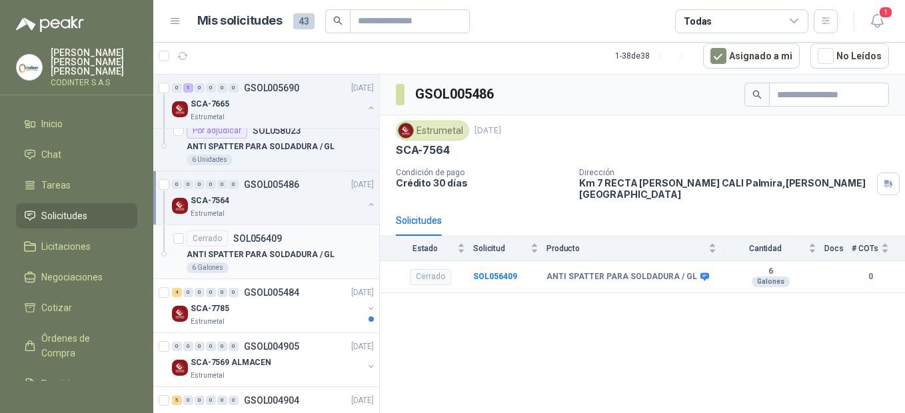
click at [287, 257] on p "ANTI SPATTER PARA SOLDADURA / GL" at bounding box center [261, 255] width 148 height 13
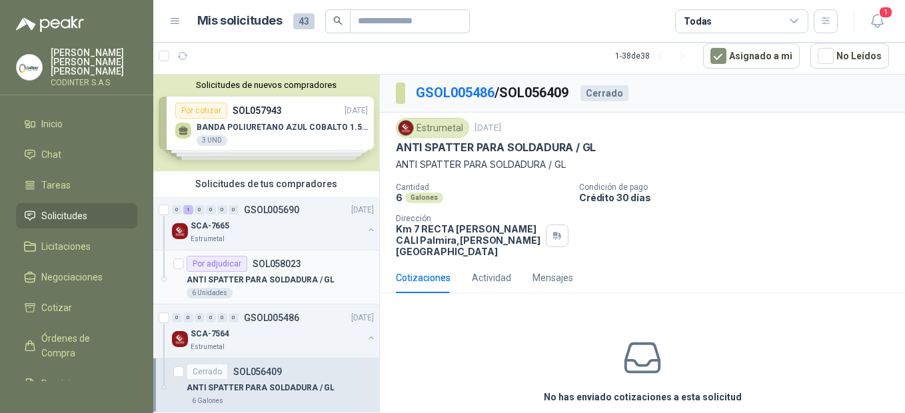
click at [294, 266] on p "SOL058023" at bounding box center [277, 263] width 49 height 9
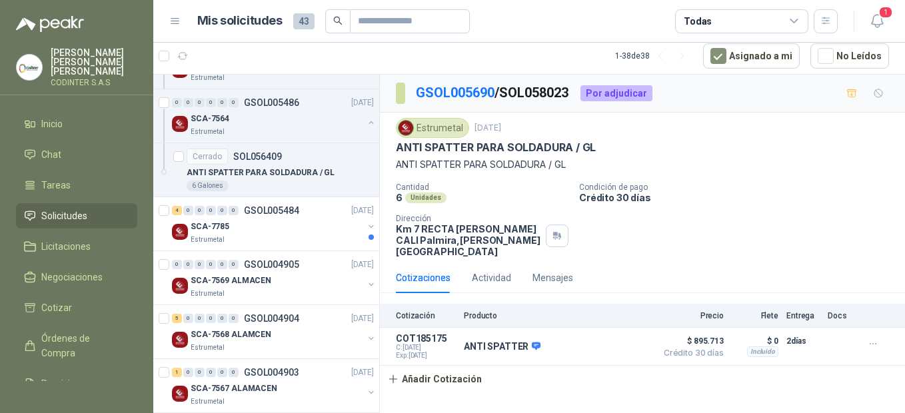
scroll to position [333, 0]
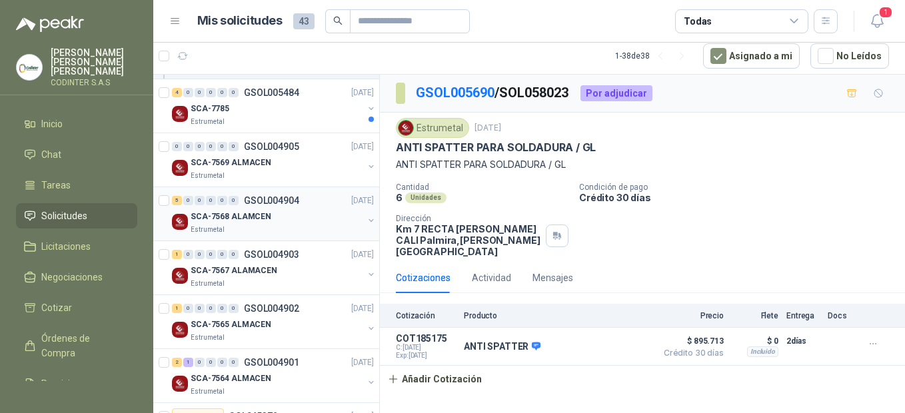
click at [295, 208] on div "5 0 0 0 0 0 GSOL004904 [DATE]" at bounding box center [274, 201] width 205 height 16
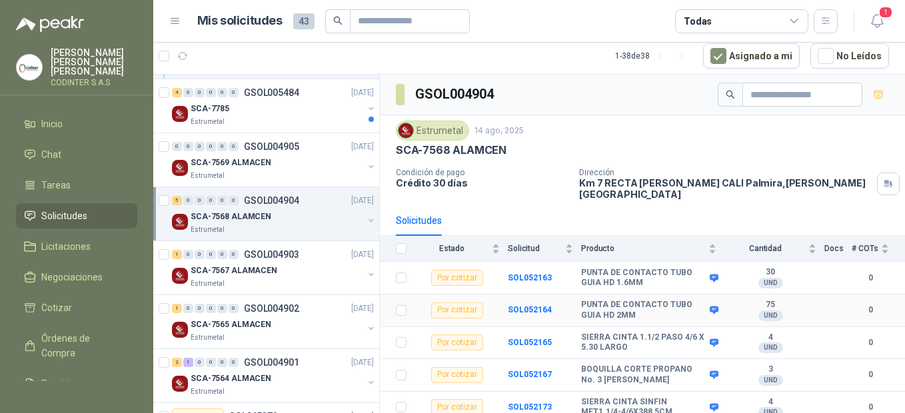
scroll to position [1, 0]
click at [247, 266] on p "SCA-7567 ALAMACEN" at bounding box center [234, 271] width 87 height 13
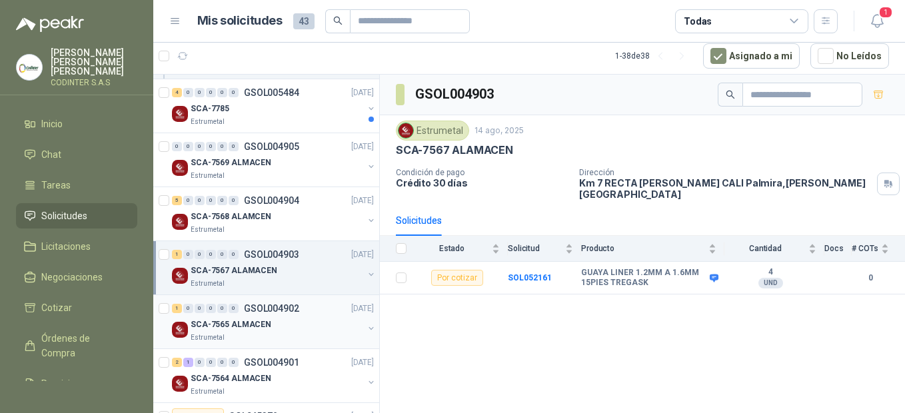
click at [299, 310] on div "1 0 0 0 0 0 GSOL004902 [DATE]" at bounding box center [274, 309] width 205 height 16
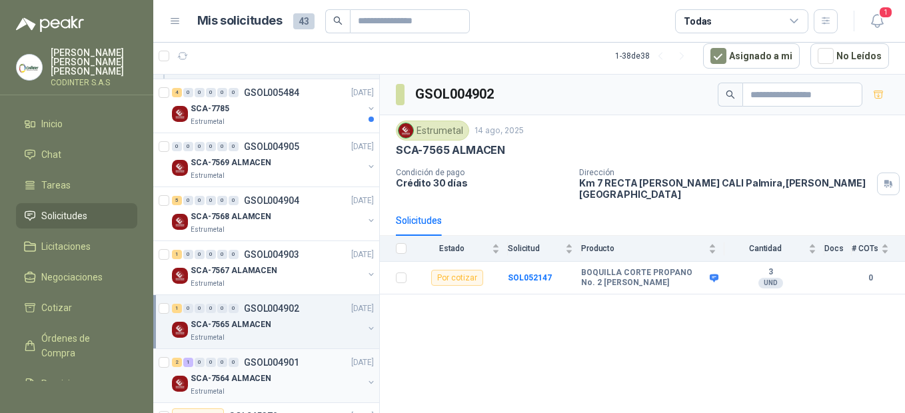
click at [280, 369] on div "2 1 0 0 0 0 GSOL004901 [DATE]" at bounding box center [274, 363] width 205 height 16
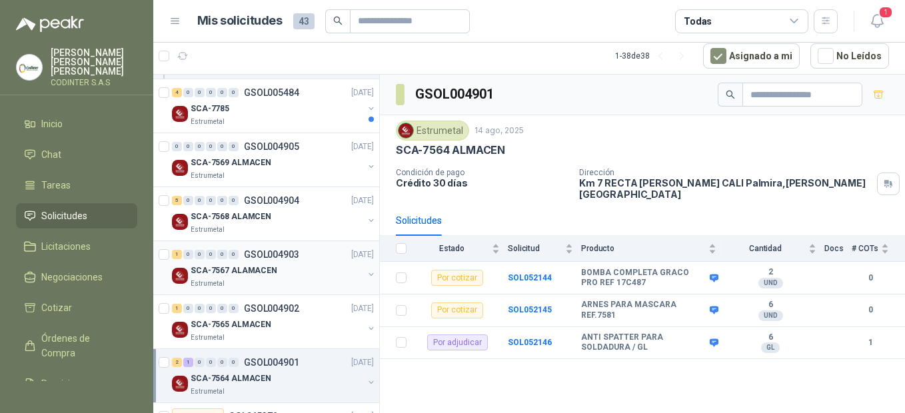
click at [305, 263] on div "SCA-7567 ALAMACEN" at bounding box center [277, 271] width 173 height 16
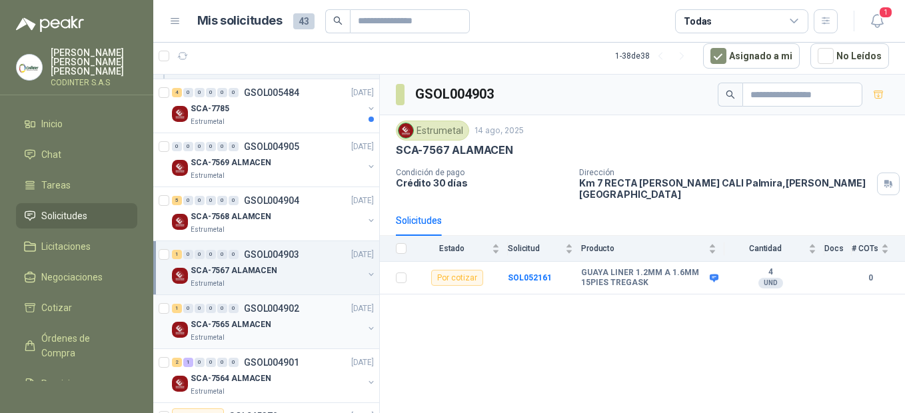
click at [278, 312] on p "GSOL004902" at bounding box center [271, 308] width 55 height 9
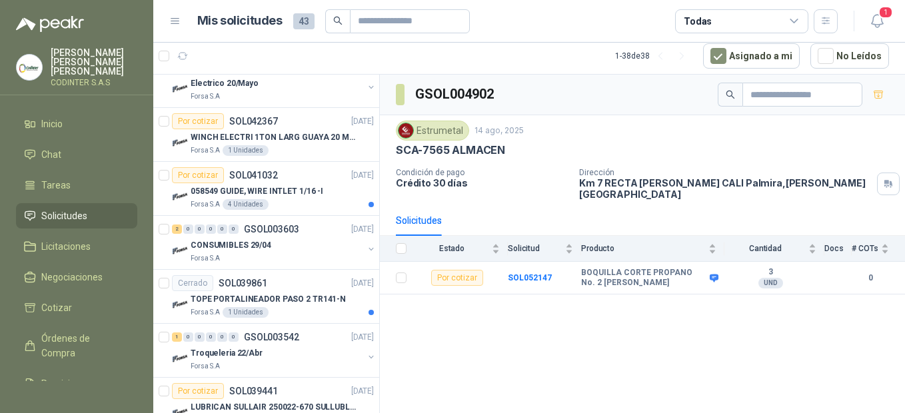
scroll to position [800, 0]
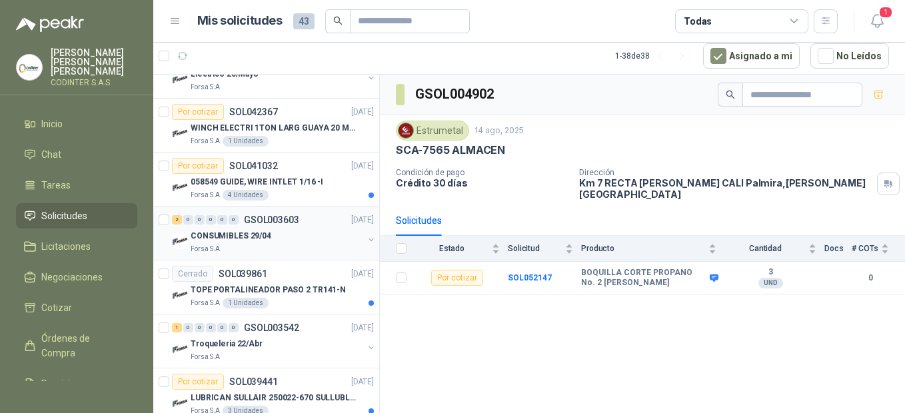
click at [287, 244] on div "Forsa S.A" at bounding box center [277, 249] width 173 height 11
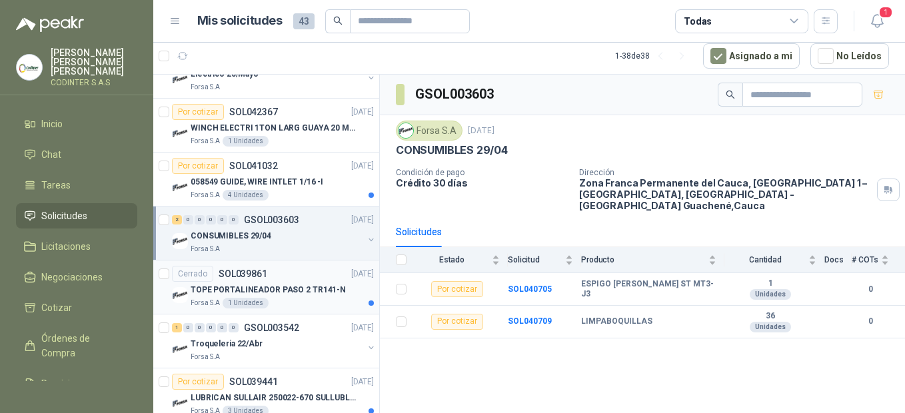
click at [299, 298] on div "Forsa S.A 1 Unidades" at bounding box center [282, 303] width 183 height 11
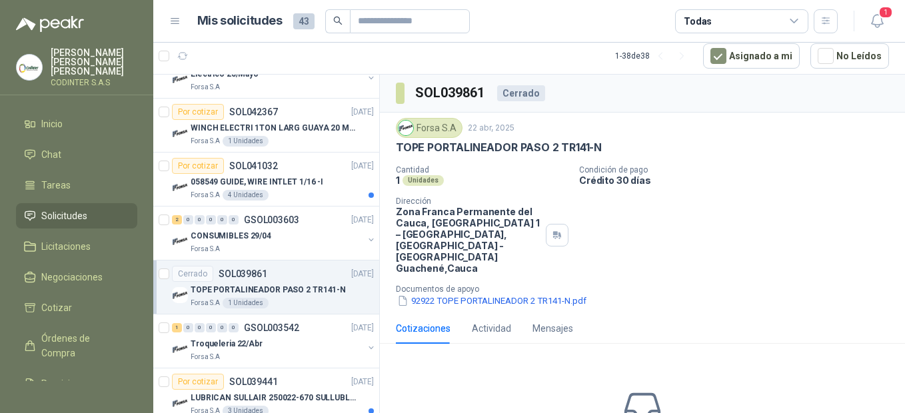
scroll to position [666, 0]
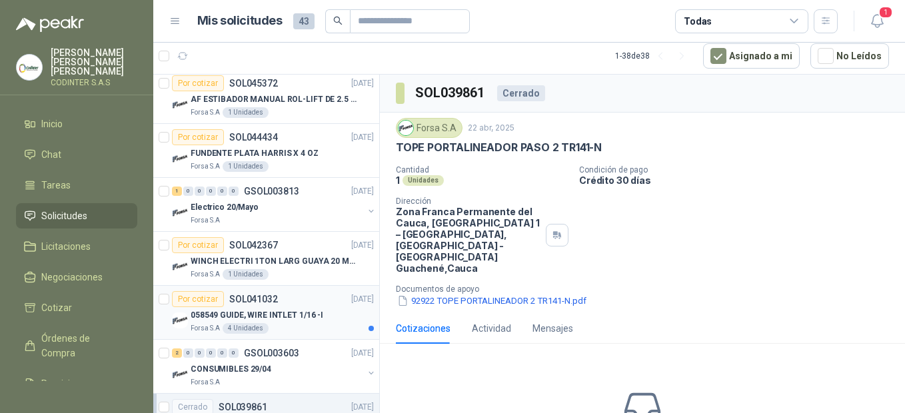
click at [322, 320] on div "058549 GUIDE, WIRE INTLET 1/16 -I" at bounding box center [282, 315] width 183 height 16
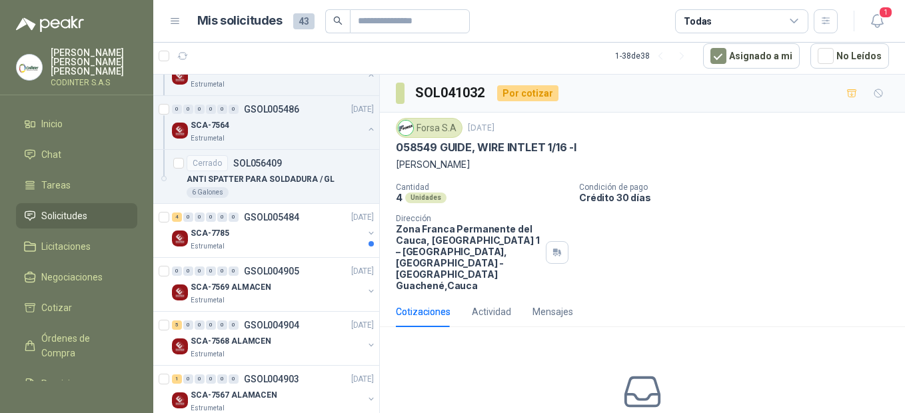
scroll to position [199, 0]
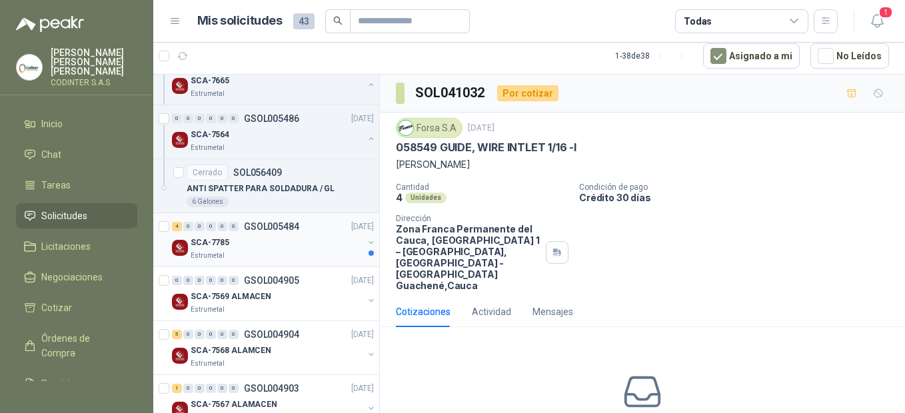
click at [301, 239] on div "SCA-7785" at bounding box center [277, 243] width 173 height 16
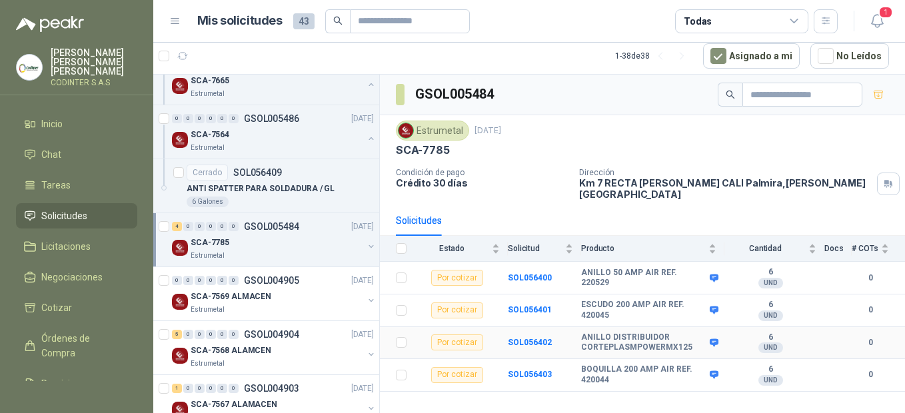
click at [596, 333] on b "ANILLO DISTRIBUIDOR CORTEPLASMPOWERMX125" at bounding box center [643, 343] width 125 height 21
click at [455, 273] on div "Por cotizar" at bounding box center [457, 278] width 52 height 16
click at [891, 192] on div "Estrumetal [DATE] SCA-7785 Condición de pago Crédito 30 días Dirección Km 7 REC…" at bounding box center [642, 160] width 525 height 90
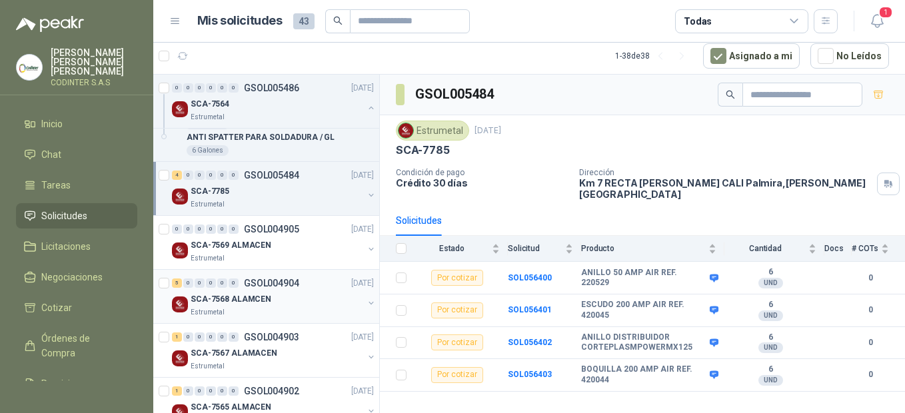
scroll to position [266, 0]
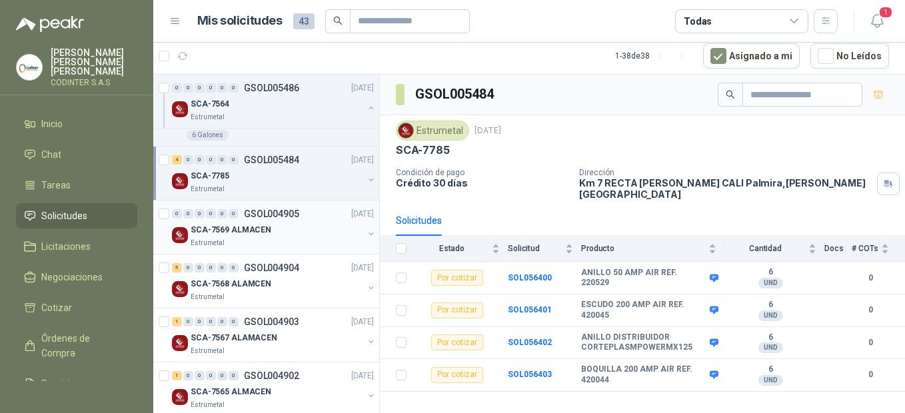
click at [274, 230] on div "SCA-7569 ALMACEN" at bounding box center [277, 230] width 173 height 16
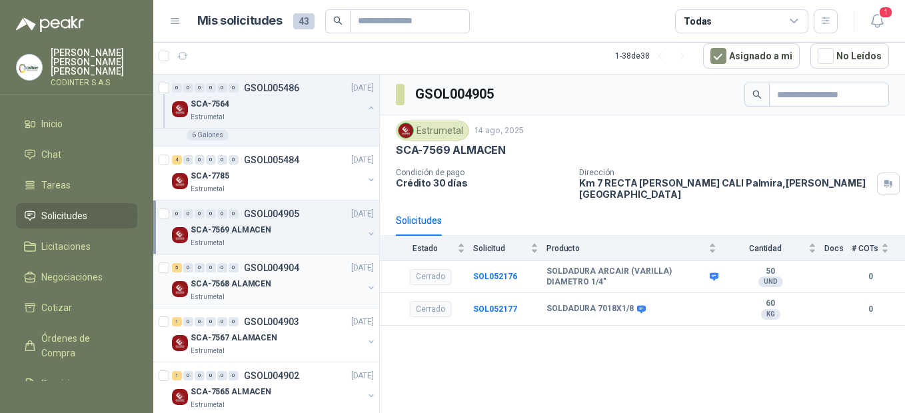
click at [267, 271] on p "GSOL004904" at bounding box center [271, 267] width 55 height 9
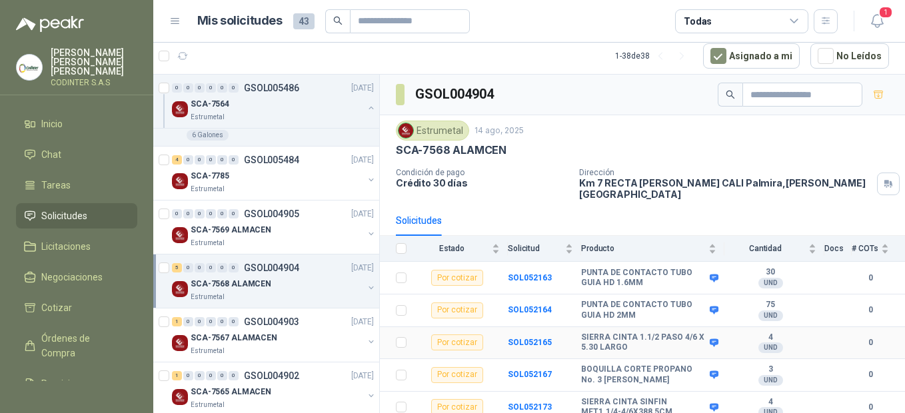
scroll to position [1, 0]
click at [244, 192] on div "Estrumetal" at bounding box center [277, 189] width 173 height 11
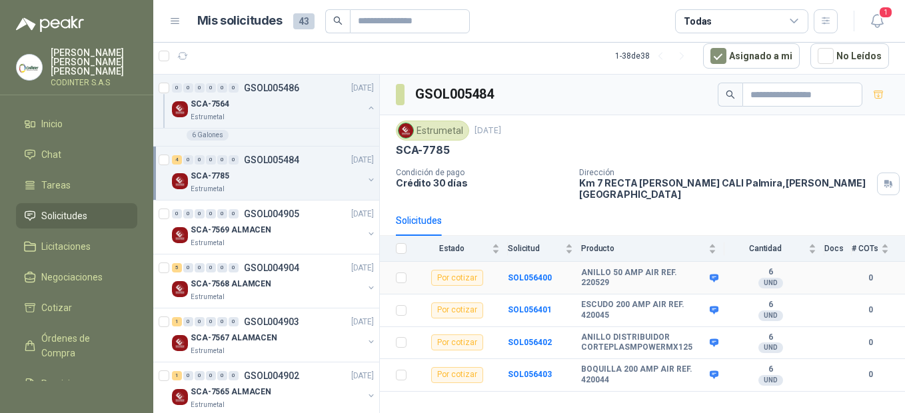
click at [453, 271] on div "Por cotizar" at bounding box center [457, 278] width 52 height 16
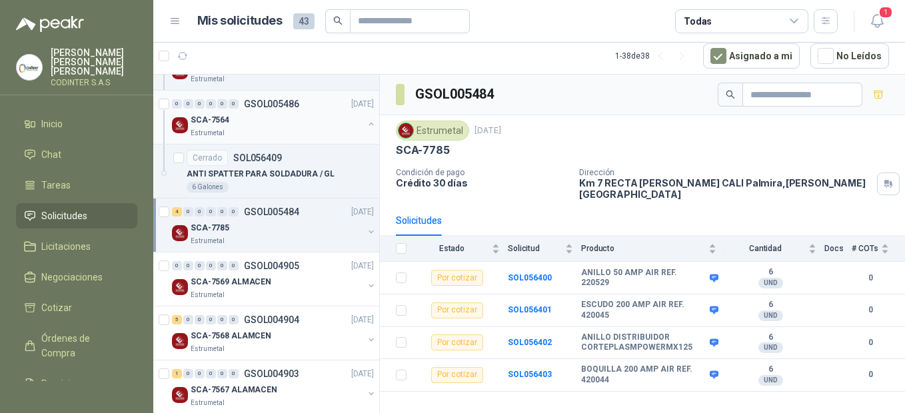
scroll to position [199, 0]
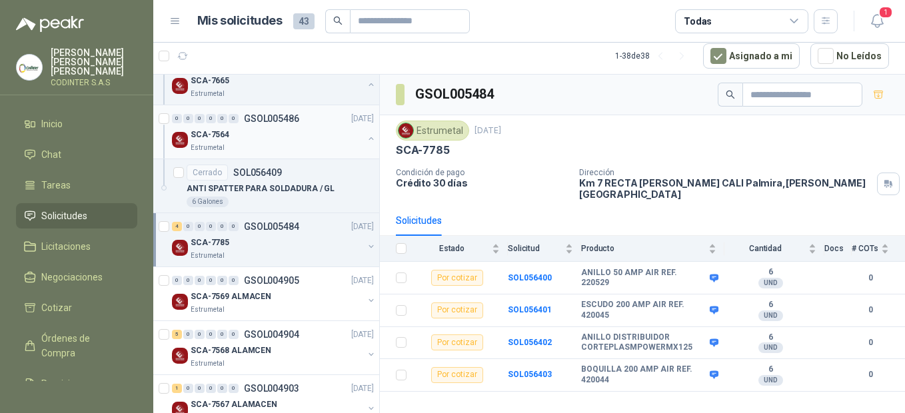
click at [275, 149] on div "Estrumetal" at bounding box center [277, 148] width 173 height 11
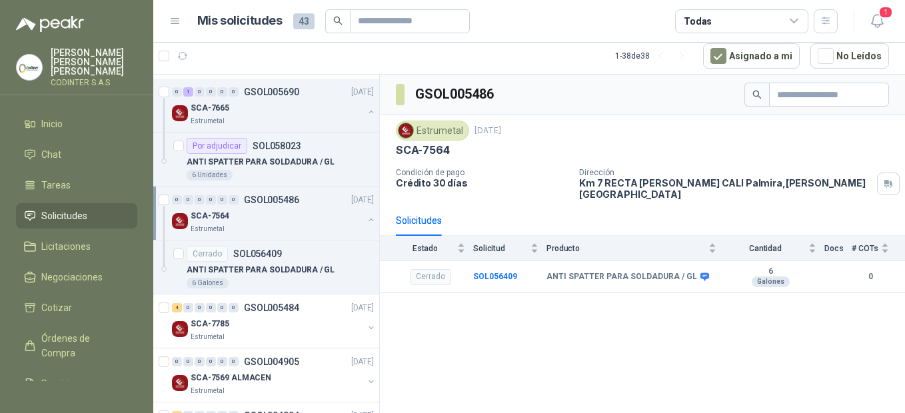
scroll to position [41, 0]
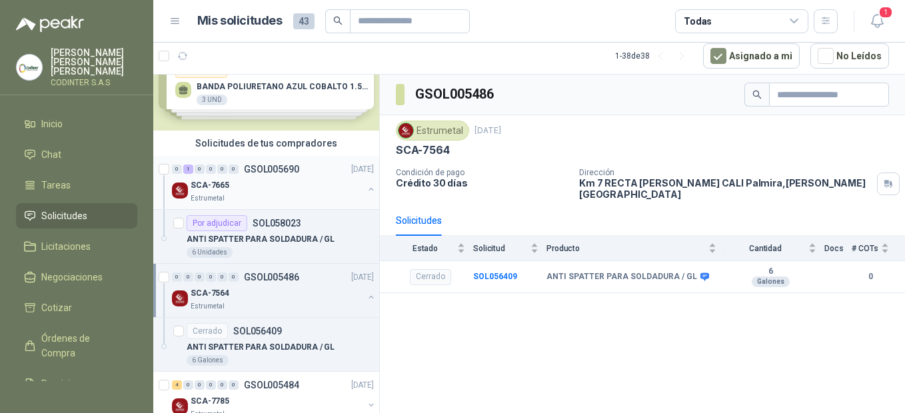
click at [248, 195] on div "Estrumetal" at bounding box center [277, 198] width 173 height 11
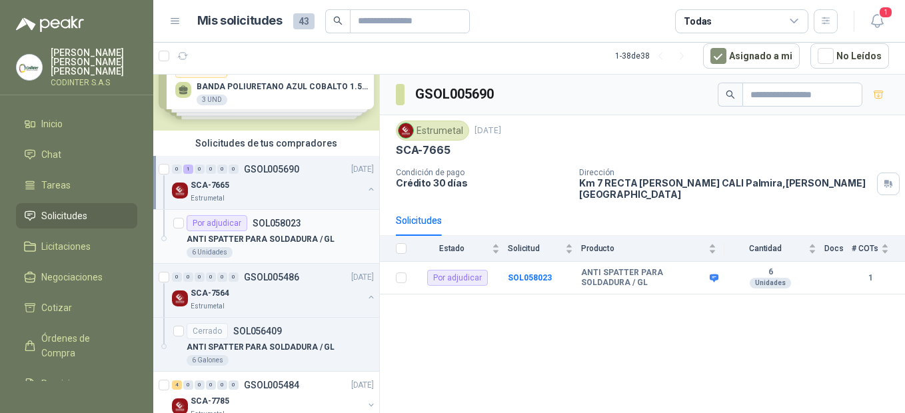
click at [289, 255] on div "6 Unidades" at bounding box center [280, 252] width 187 height 11
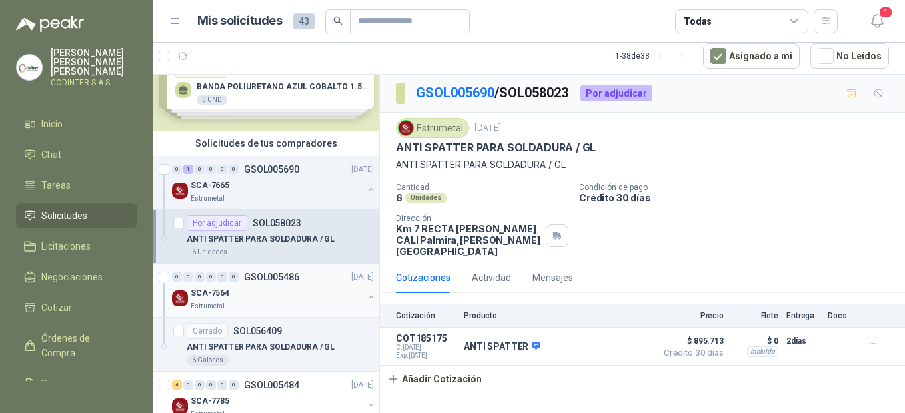
click at [283, 283] on div "0 0 0 0 0 0 GSOL005486 [DATE]" at bounding box center [274, 277] width 205 height 16
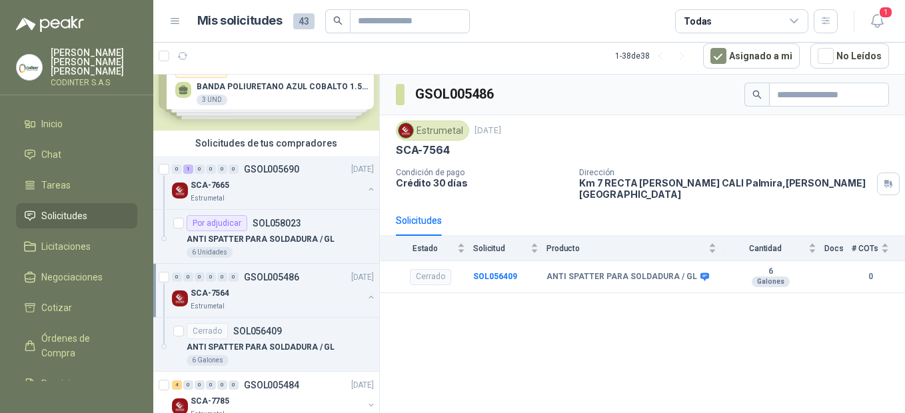
click at [430, 127] on div "Estrumetal" at bounding box center [432, 131] width 73 height 20
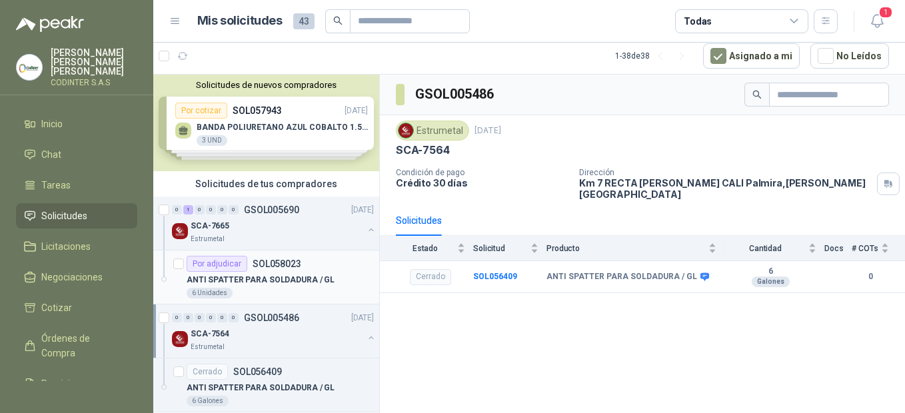
scroll to position [67, 0]
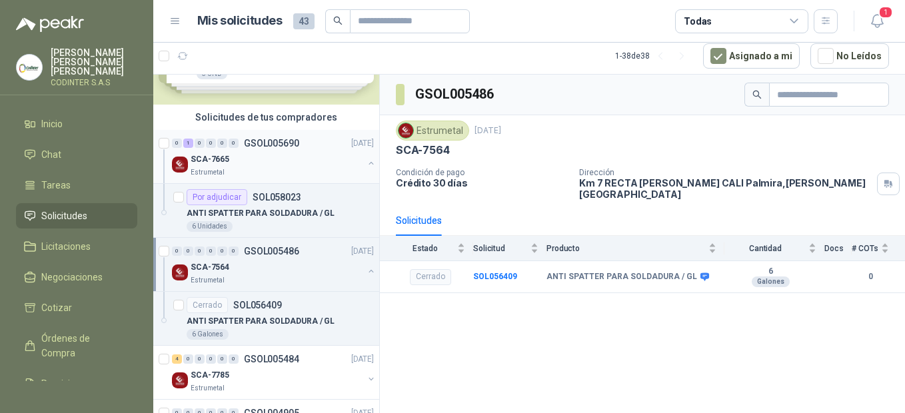
click at [303, 163] on div "SCA-7665" at bounding box center [277, 159] width 173 height 16
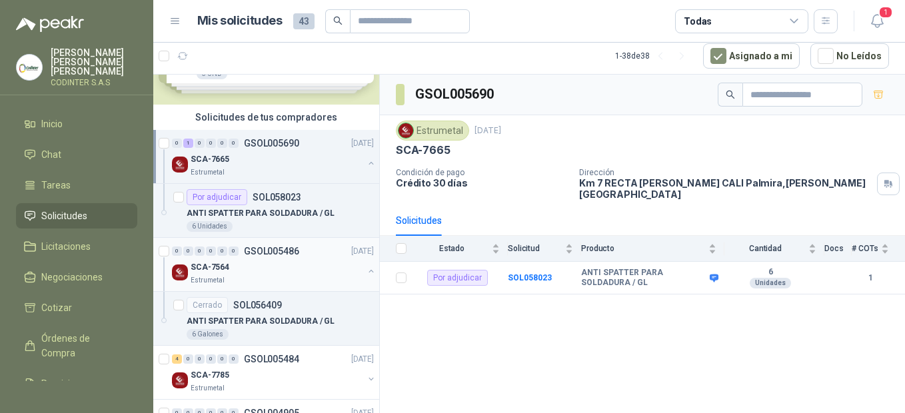
click at [289, 273] on div "SCA-7564" at bounding box center [277, 267] width 173 height 16
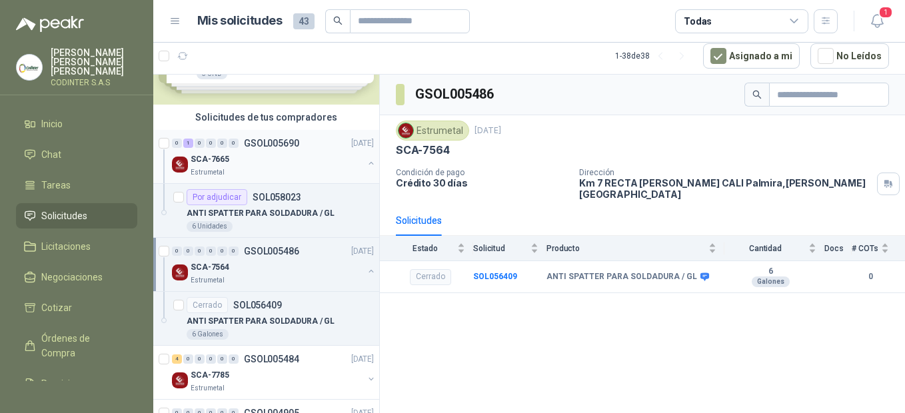
click at [289, 164] on div "SCA-7665" at bounding box center [277, 159] width 173 height 16
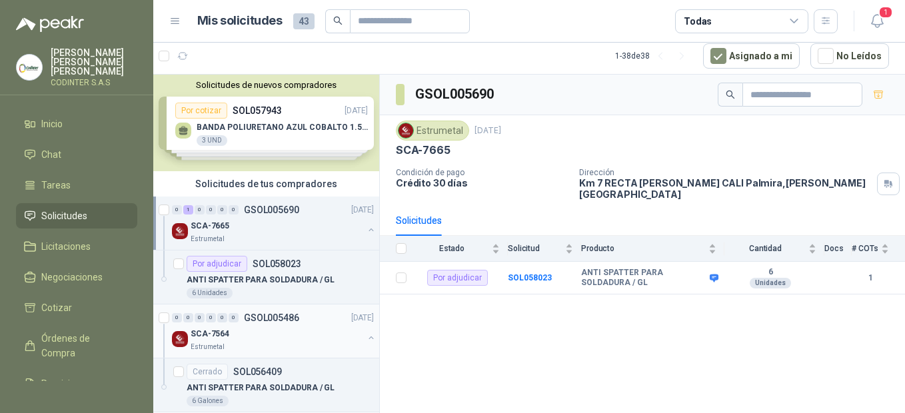
click at [325, 323] on div "0 0 0 0 0 0 GSOL005486 [DATE]" at bounding box center [274, 318] width 205 height 16
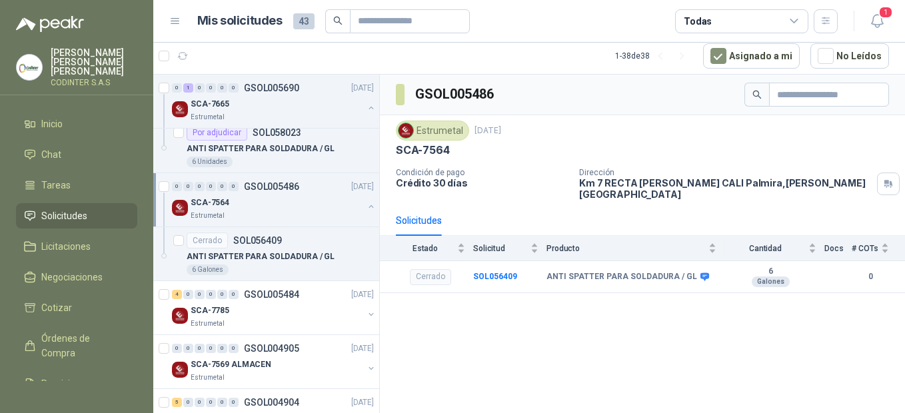
scroll to position [59, 0]
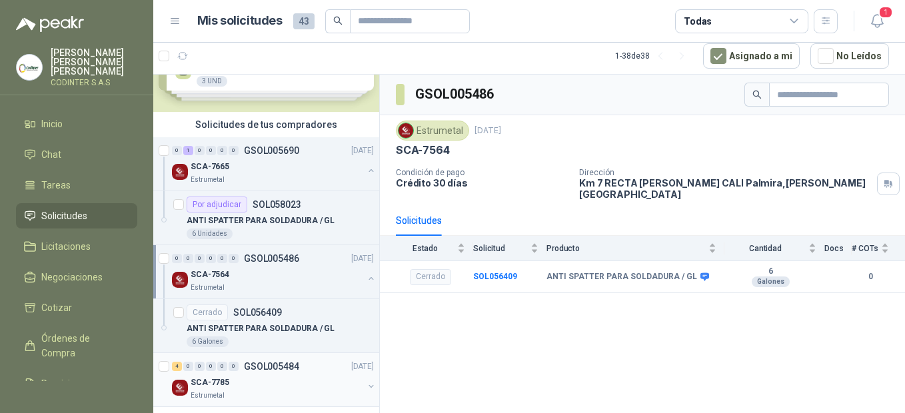
click at [299, 375] on div "SCA-7785" at bounding box center [277, 383] width 173 height 16
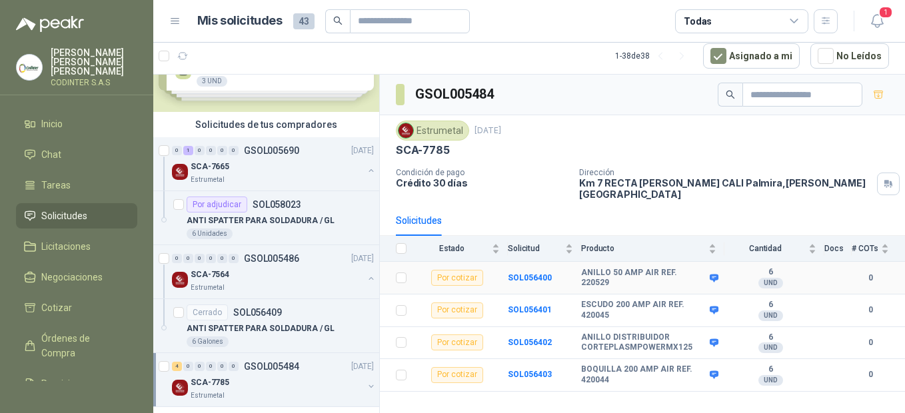
click at [471, 270] on div "Por cotizar" at bounding box center [457, 278] width 52 height 16
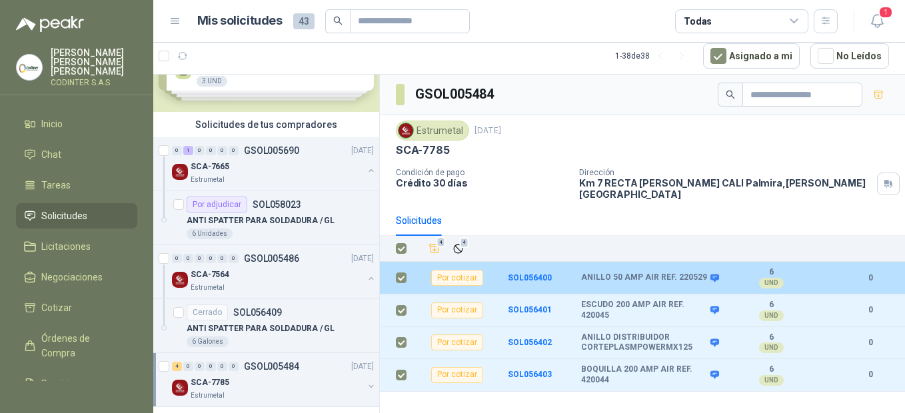
click at [778, 278] on div "UND" at bounding box center [771, 283] width 25 height 11
click at [776, 278] on div "UND" at bounding box center [771, 283] width 25 height 11
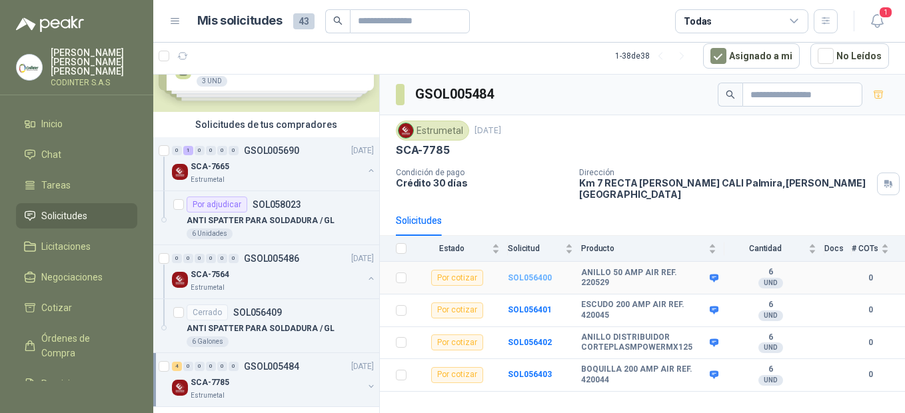
click at [526, 273] on b "SOL056400" at bounding box center [530, 277] width 44 height 9
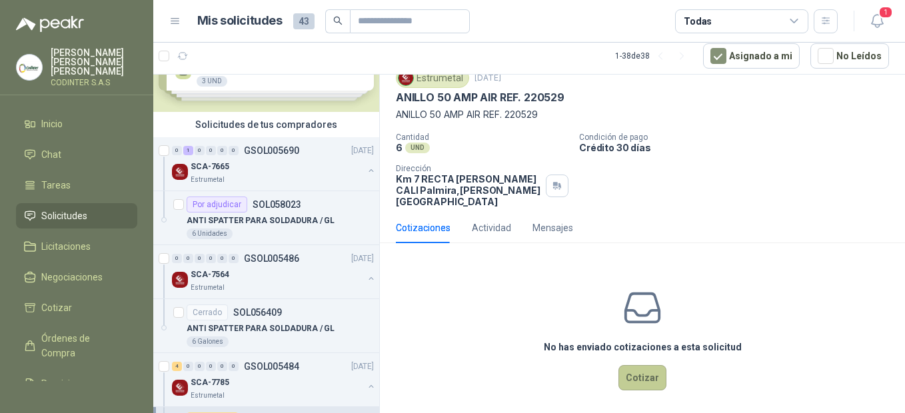
click at [640, 377] on button "Cotizar" at bounding box center [642, 377] width 48 height 25
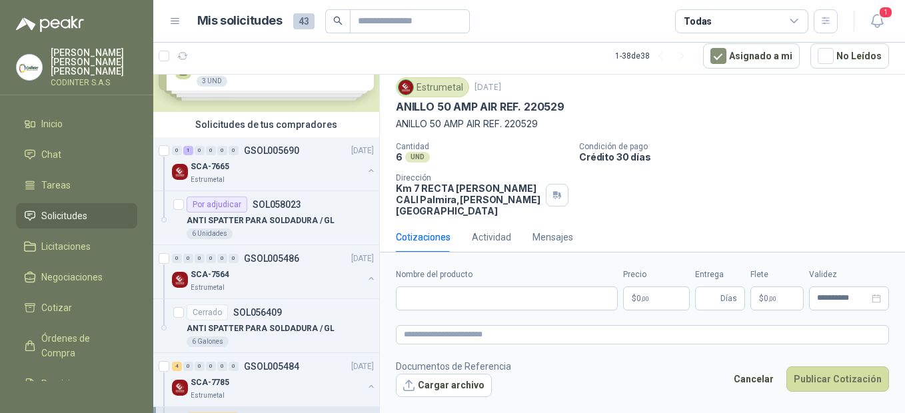
scroll to position [41, 0]
click at [657, 303] on p "$ 0 ,00" at bounding box center [656, 299] width 67 height 24
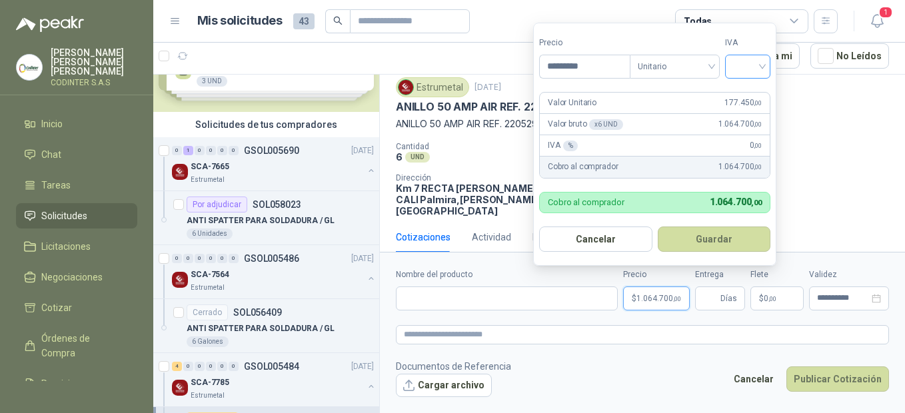
type input "*********"
click at [762, 68] on input "search" at bounding box center [747, 65] width 29 height 20
click at [760, 86] on div "19%" at bounding box center [750, 93] width 41 height 21
click at [694, 249] on button "Guardar" at bounding box center [716, 239] width 115 height 25
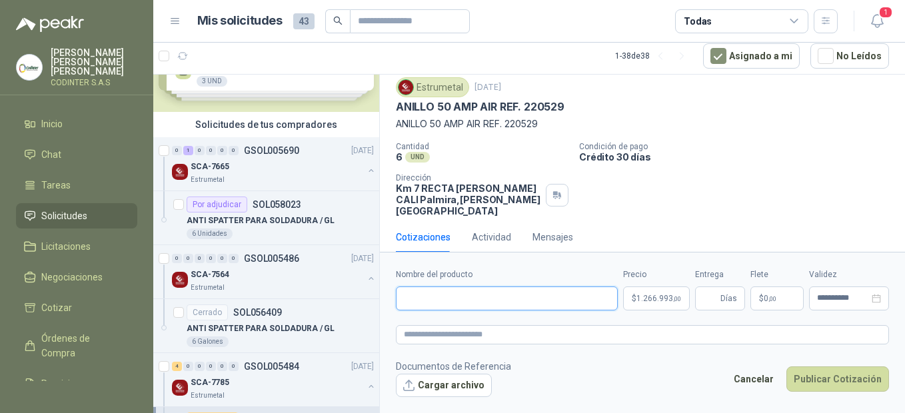
click at [443, 299] on input "Nombre del producto" at bounding box center [507, 299] width 222 height 24
drag, startPoint x: 399, startPoint y: 107, endPoint x: 496, endPoint y: 107, distance: 97.3
click at [496, 107] on p "ANILLO 50 AMP AIR REF. 220529" at bounding box center [480, 107] width 169 height 14
copy p "ANILLO 50 AMP AIR"
paste input "**********"
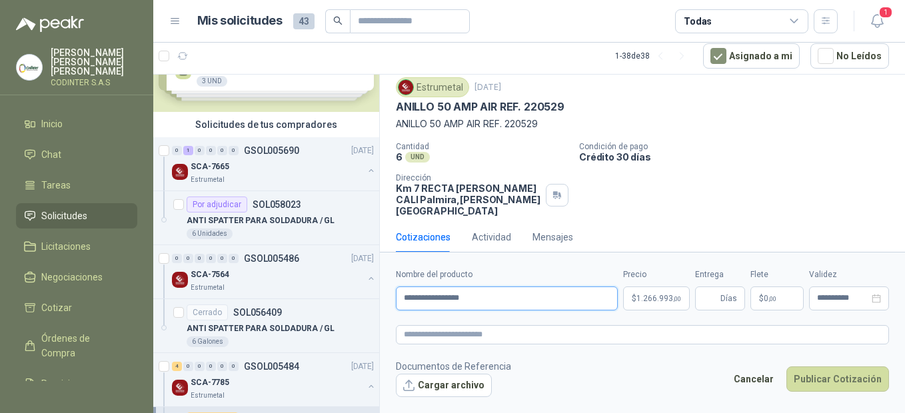
type input "**********"
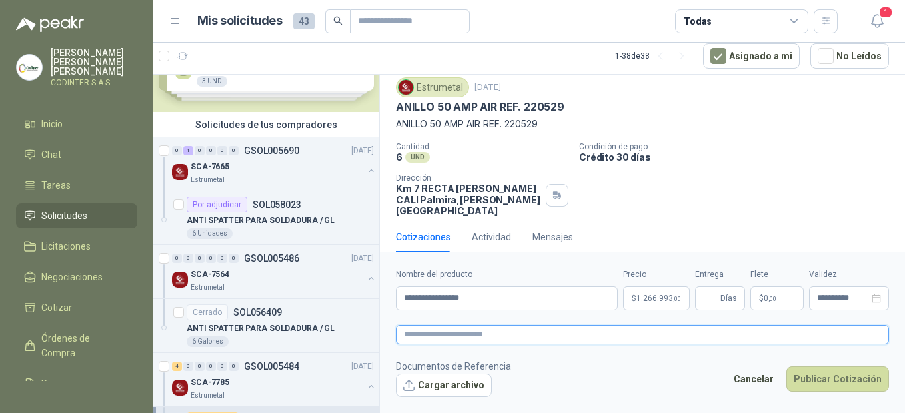
click at [437, 334] on textarea at bounding box center [642, 334] width 493 height 19
paste textarea "**********"
type textarea "**********"
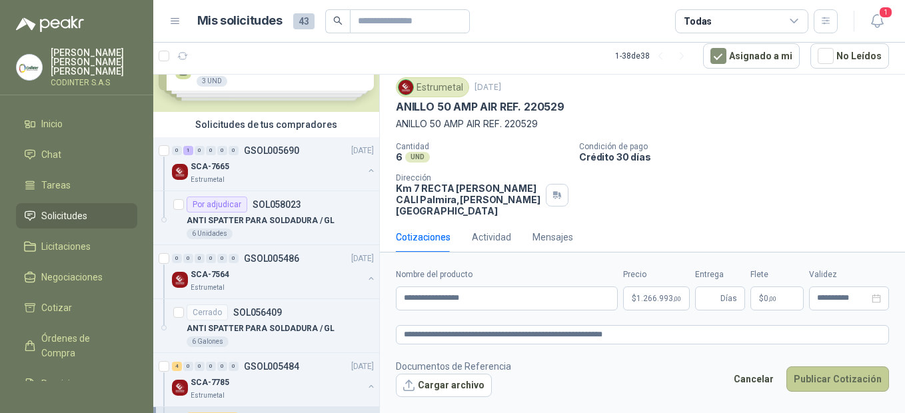
click at [868, 383] on button "Publicar Cotización" at bounding box center [837, 379] width 103 height 25
type input "*"
click at [858, 382] on button "Publicar Cotización" at bounding box center [837, 379] width 103 height 25
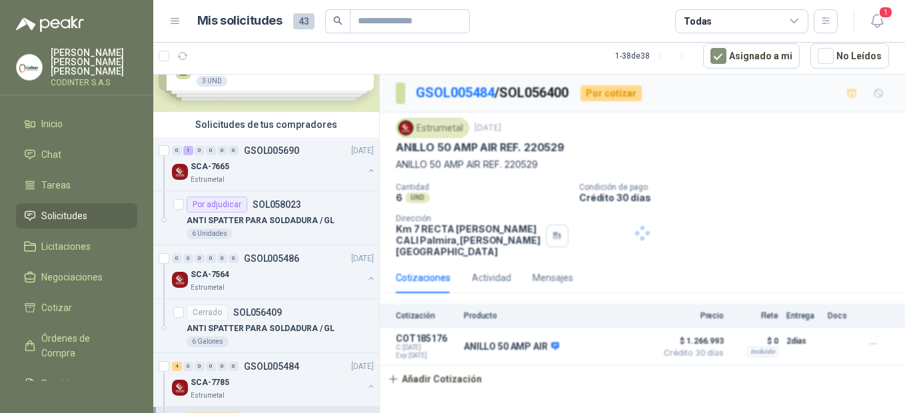
scroll to position [0, 0]
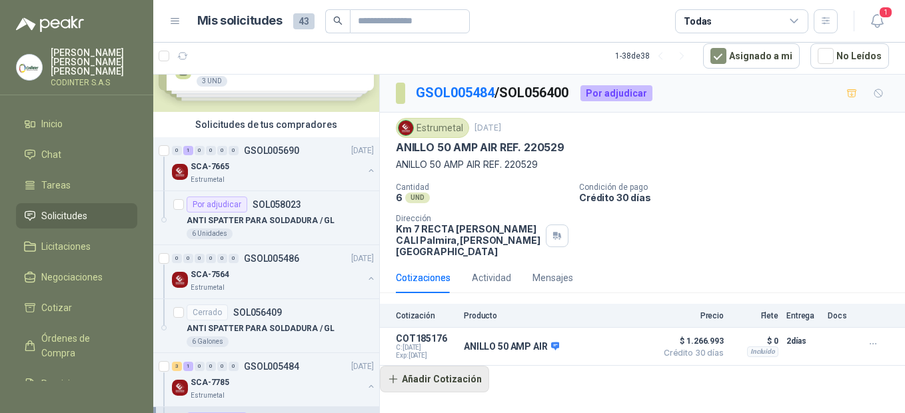
click at [423, 371] on button "Añadir Cotización" at bounding box center [434, 379] width 109 height 27
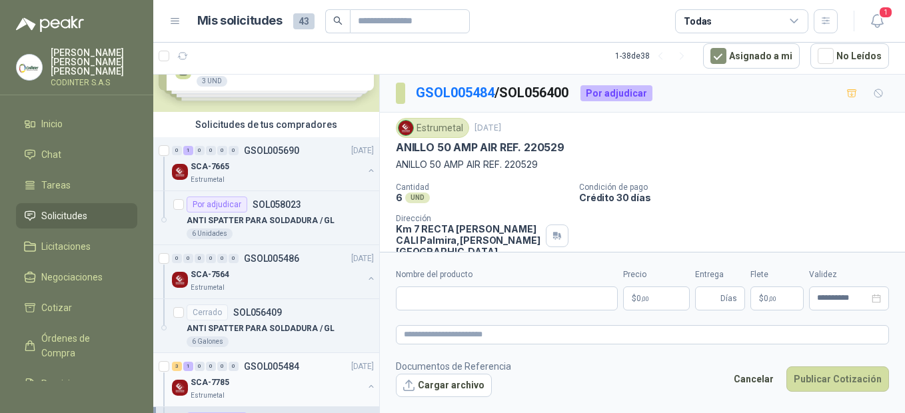
click at [298, 365] on p "GSOL005484" at bounding box center [271, 366] width 55 height 9
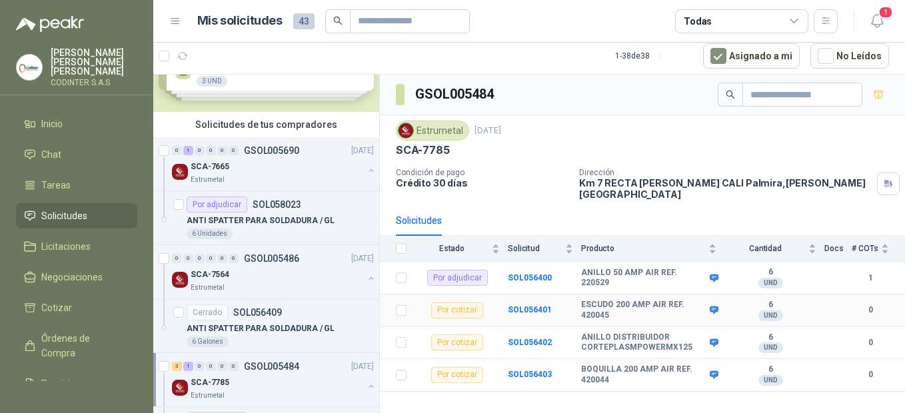
click at [457, 307] on div "Por cotizar" at bounding box center [457, 311] width 52 height 16
click at [460, 303] on div "Por cotizar" at bounding box center [457, 311] width 52 height 16
click at [592, 314] on td "ESCUDO 200 AMP AIR REF. 420045" at bounding box center [652, 311] width 143 height 33
click at [524, 305] on b "SOL056401" at bounding box center [530, 309] width 44 height 9
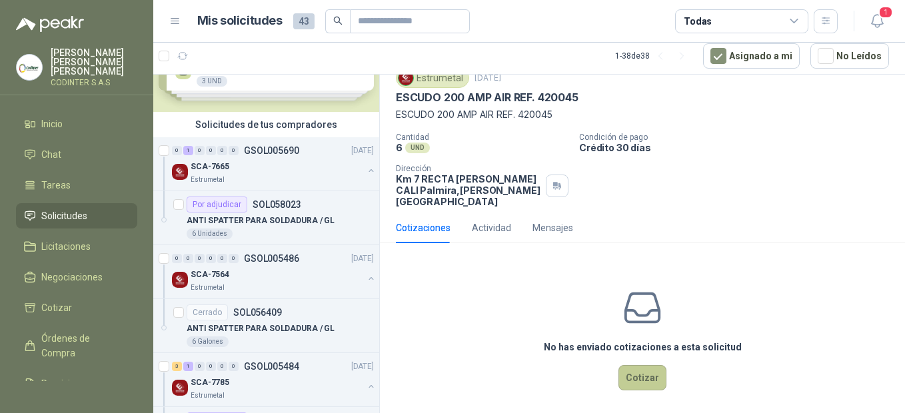
click at [650, 371] on button "Cotizar" at bounding box center [642, 377] width 48 height 25
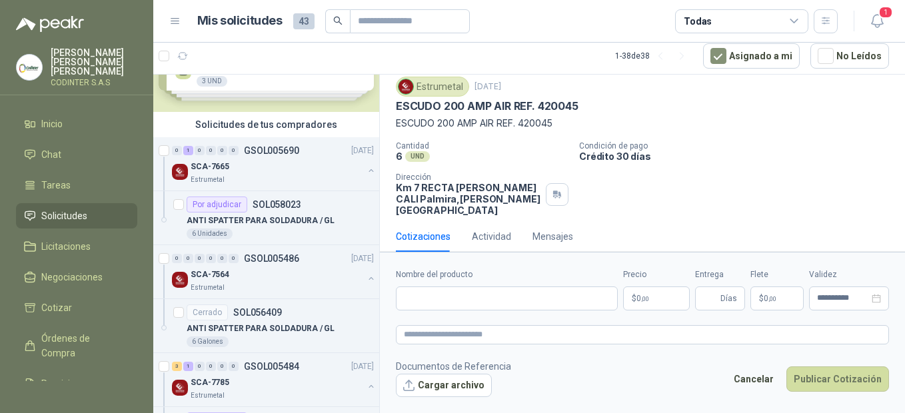
scroll to position [41, 0]
click at [662, 302] on p "$ 0 ,00" at bounding box center [656, 299] width 67 height 24
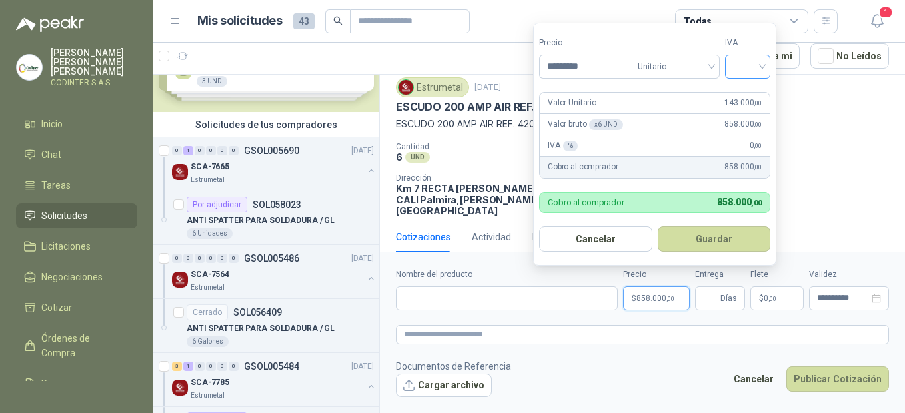
click at [766, 61] on div at bounding box center [747, 67] width 45 height 24
type input "*********"
click at [749, 88] on div "19%" at bounding box center [750, 94] width 25 height 15
click at [705, 239] on button "Guardar" at bounding box center [716, 239] width 115 height 25
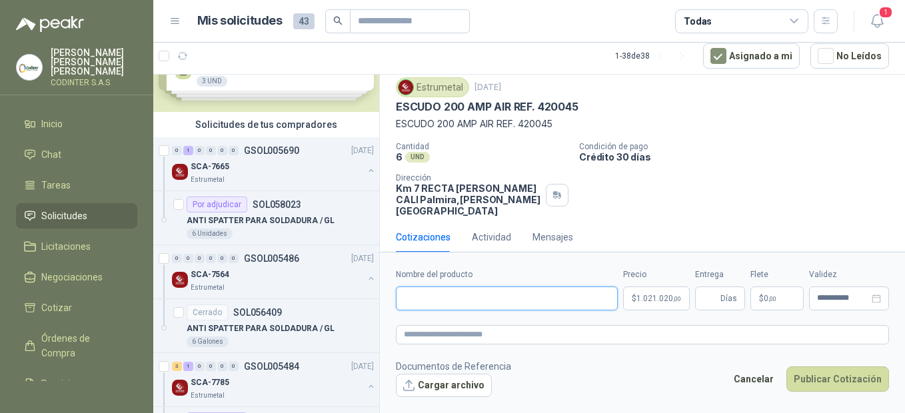
click at [526, 306] on input "Nombre del producto" at bounding box center [507, 299] width 222 height 24
drag, startPoint x: 394, startPoint y: 107, endPoint x: 488, endPoint y: 108, distance: 94.6
click at [488, 108] on div "Estrumetal [DATE] ESCUDO 200 AMP AIR REF. 420045 ESCUDO 200 AMP AIR REF. 420045…" at bounding box center [642, 147] width 525 height 150
drag, startPoint x: 488, startPoint y: 108, endPoint x: 481, endPoint y: 108, distance: 7.3
copy p "ESCUDO 200 AMP"
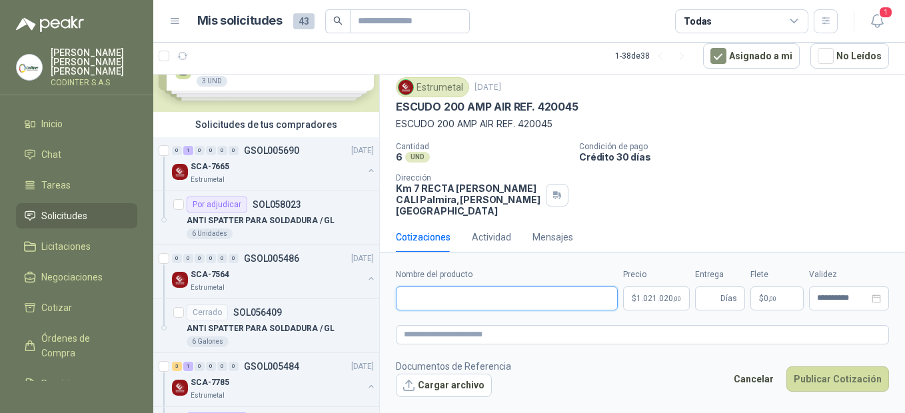
paste input "**********"
type input "**********"
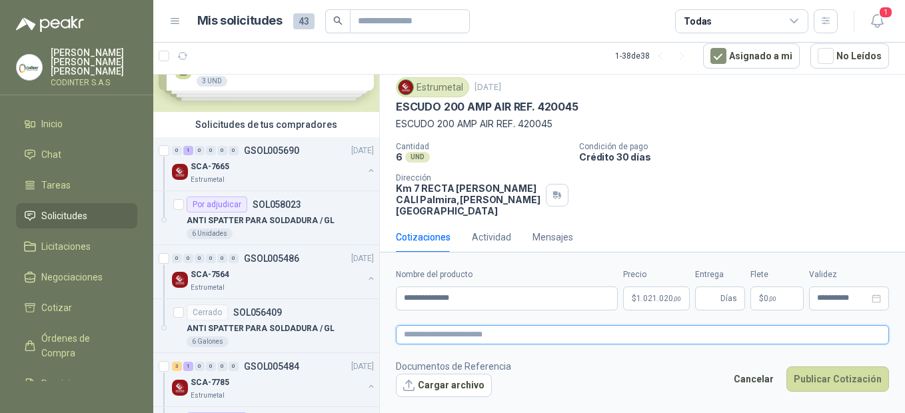
click at [441, 328] on textarea at bounding box center [642, 334] width 493 height 19
paste textarea "**********"
type textarea "**********"
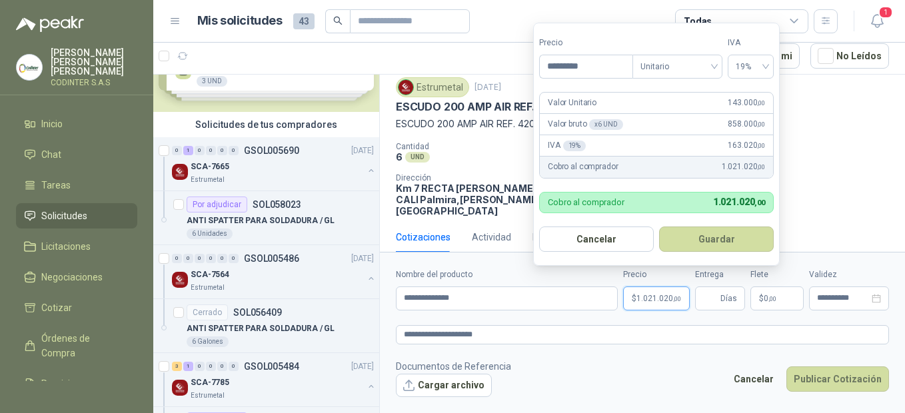
click at [673, 301] on span ",00" at bounding box center [677, 298] width 8 height 7
click at [696, 235] on button "Guardar" at bounding box center [716, 239] width 115 height 25
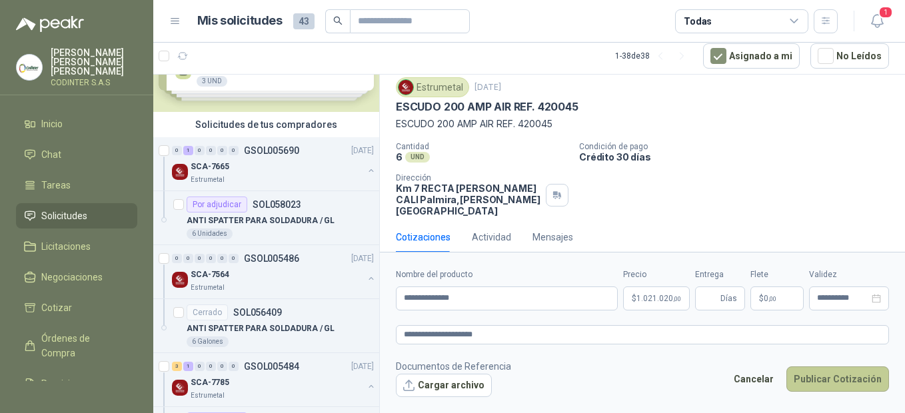
click at [848, 379] on button "Publicar Cotización" at bounding box center [837, 379] width 103 height 25
type input "*"
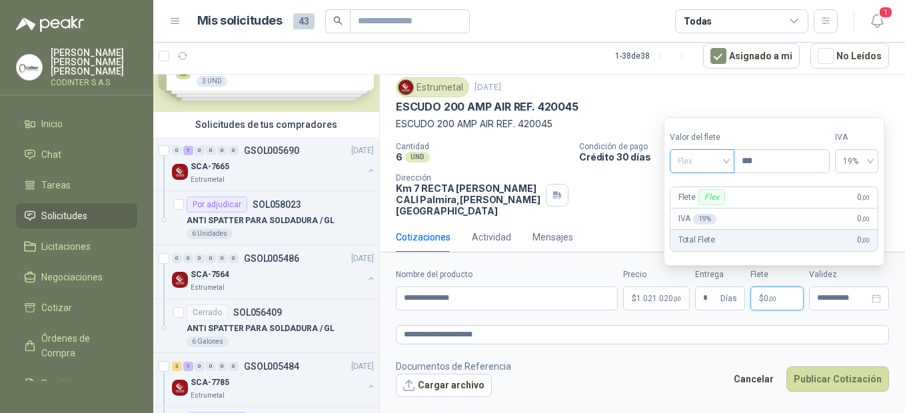
click at [698, 158] on span "Flex" at bounding box center [702, 161] width 49 height 20
click at [708, 205] on div "Incluido" at bounding box center [703, 210] width 46 height 15
click at [784, 301] on p "$ 0 ,00" at bounding box center [776, 299] width 53 height 24
click at [818, 141] on label "Precio" at bounding box center [782, 137] width 99 height 13
drag, startPoint x: 851, startPoint y: 135, endPoint x: 836, endPoint y: 159, distance: 29.0
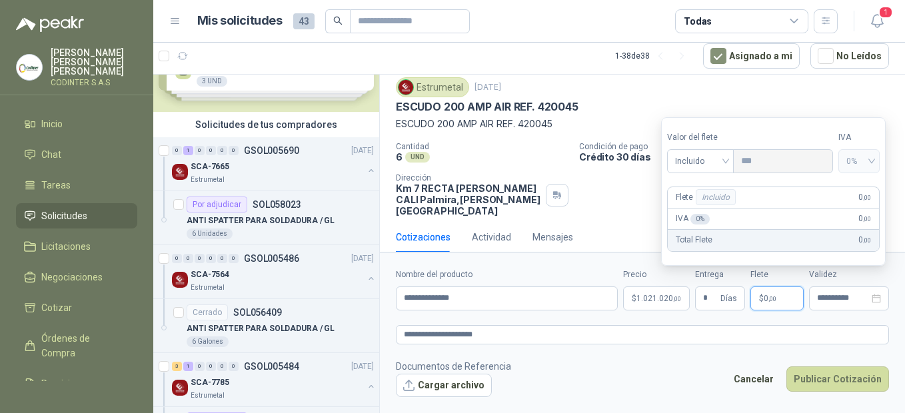
click at [852, 135] on label "IVA" at bounding box center [858, 137] width 41 height 13
click at [785, 233] on div "Total Flete 0 ,00" at bounding box center [773, 240] width 211 height 21
click at [731, 222] on div "IVA 0 % 0 ,00" at bounding box center [773, 219] width 211 height 21
click at [701, 221] on div "0 %" at bounding box center [699, 219] width 19 height 11
click at [719, 203] on div "Incluido" at bounding box center [716, 197] width 40 height 16
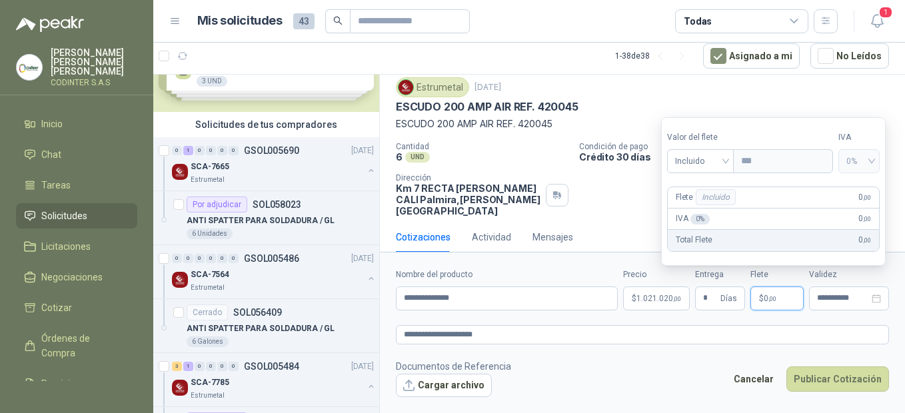
click at [708, 139] on label "Valor del flete" at bounding box center [700, 137] width 67 height 13
click at [731, 164] on div "Incluido" at bounding box center [700, 161] width 67 height 24
click at [705, 207] on div "Incluido" at bounding box center [702, 210] width 49 height 15
click at [772, 196] on div "Flete Incluido 0 ,00" at bounding box center [773, 197] width 211 height 21
click at [777, 244] on div "Total Flete 0 ,00" at bounding box center [773, 240] width 211 height 21
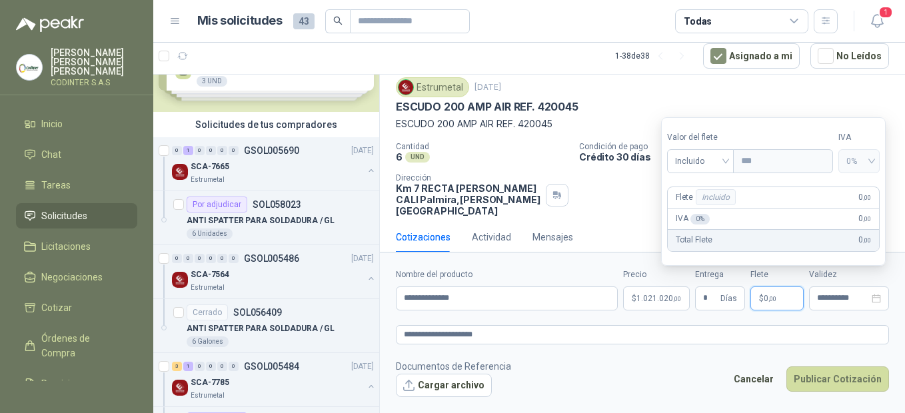
click at [868, 242] on span "0 ,00" at bounding box center [864, 240] width 12 height 13
click at [856, 132] on label "IVA" at bounding box center [858, 137] width 41 height 13
click at [694, 140] on label "Valor del flete" at bounding box center [700, 137] width 67 height 13
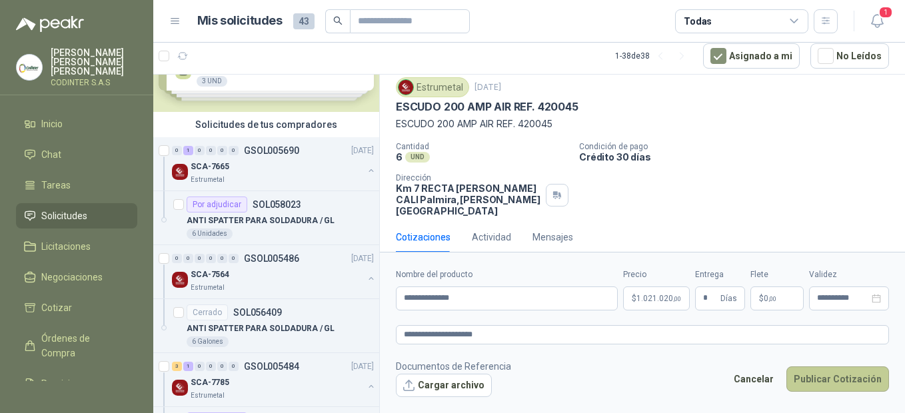
click at [839, 370] on button "Publicar Cotización" at bounding box center [837, 379] width 103 height 25
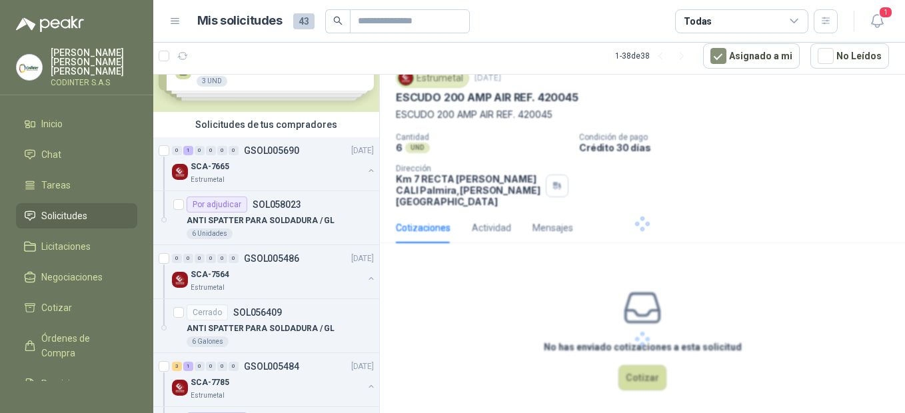
scroll to position [0, 0]
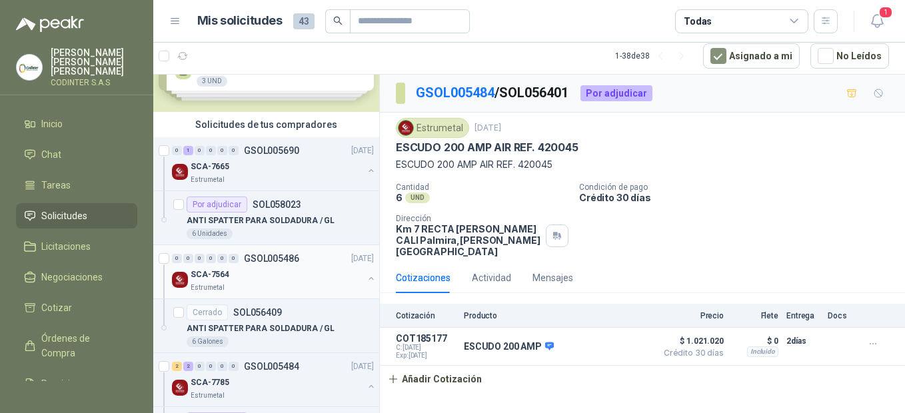
click at [292, 263] on p "GSOL005486" at bounding box center [271, 258] width 55 height 9
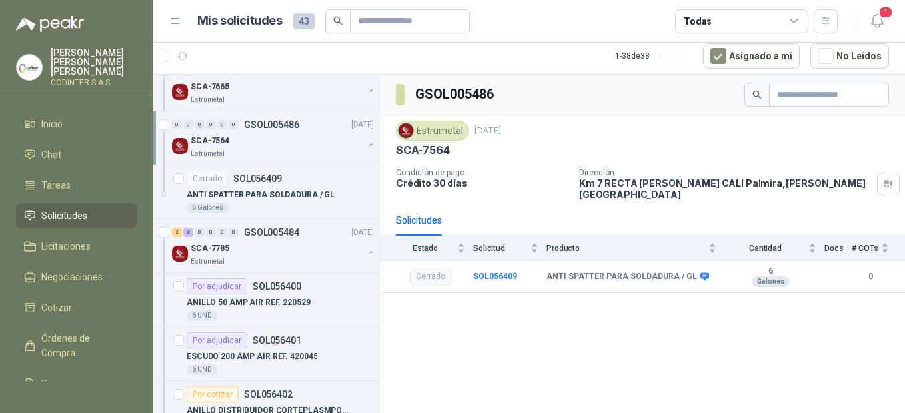
scroll to position [193, 0]
click at [275, 296] on div "ANILLO 50 AMP AIR REF. 220529" at bounding box center [280, 303] width 187 height 16
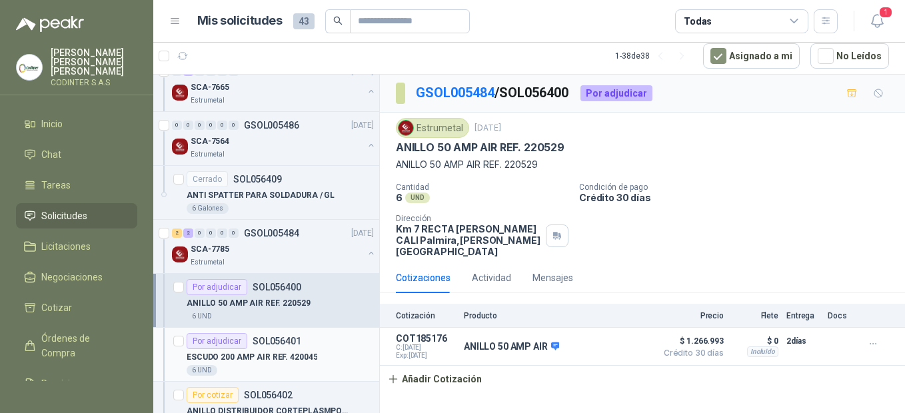
click at [309, 347] on div "Por adjudicar SOL056401" at bounding box center [280, 341] width 187 height 16
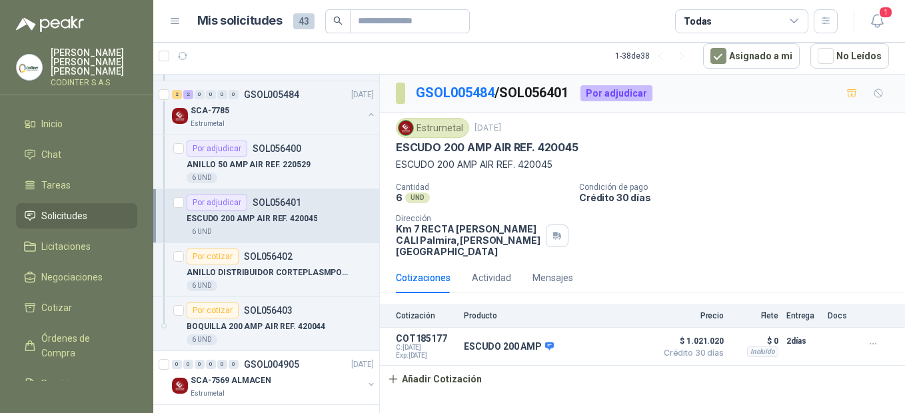
scroll to position [341, 0]
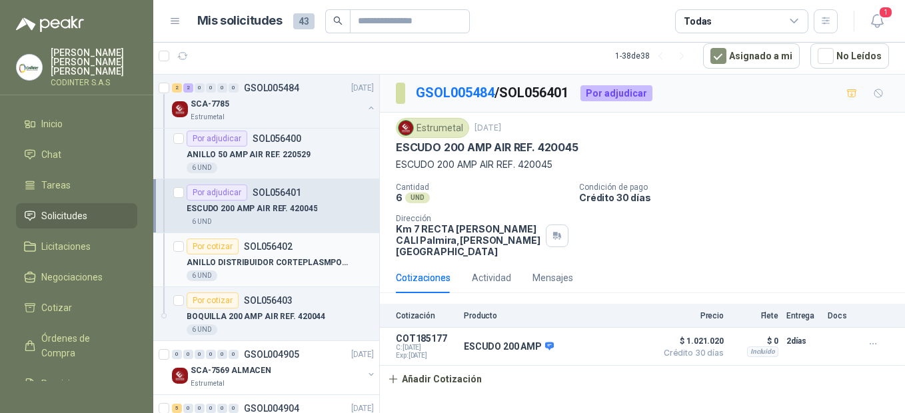
click at [293, 257] on p "ANILLO DISTRIBUIDOR CORTEPLASMPOWERMX125" at bounding box center [270, 263] width 166 height 13
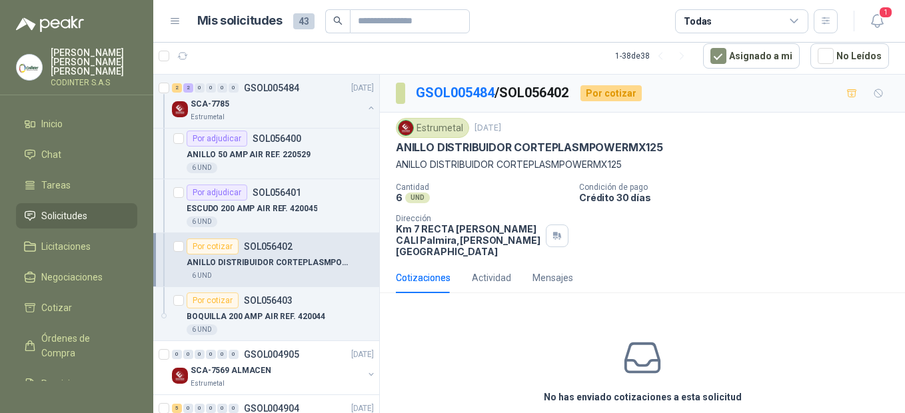
scroll to position [50, 0]
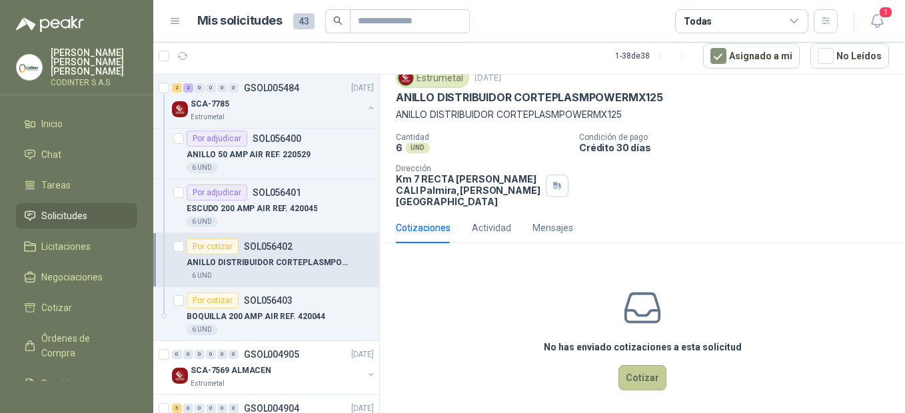
click at [648, 367] on button "Cotizar" at bounding box center [642, 377] width 48 height 25
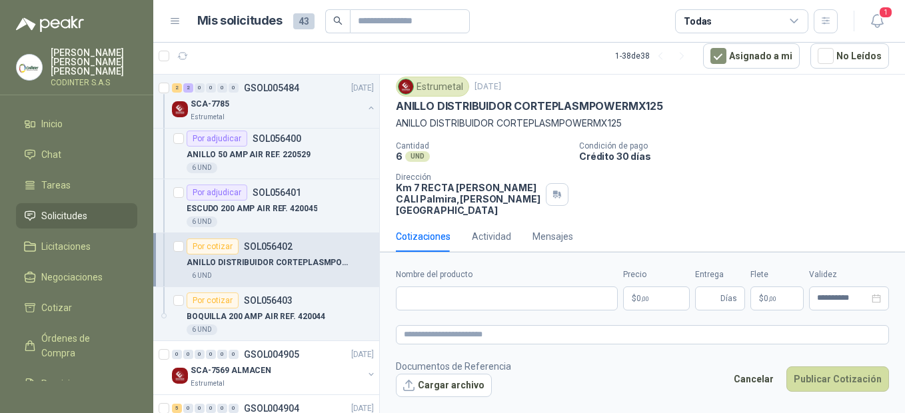
scroll to position [41, 0]
drag, startPoint x: 394, startPoint y: 123, endPoint x: 499, endPoint y: 135, distance: 106.0
click at [499, 135] on div "Estrumetal [DATE] ANILLO DISTRIBUIDOR CORTEPLASMPOWERMX125 ANILLO DISTRIBUIDOR …" at bounding box center [642, 147] width 525 height 150
drag, startPoint x: 499, startPoint y: 135, endPoint x: 489, endPoint y: 124, distance: 15.1
copy p "ANILLO DISTRIBUIDOR"
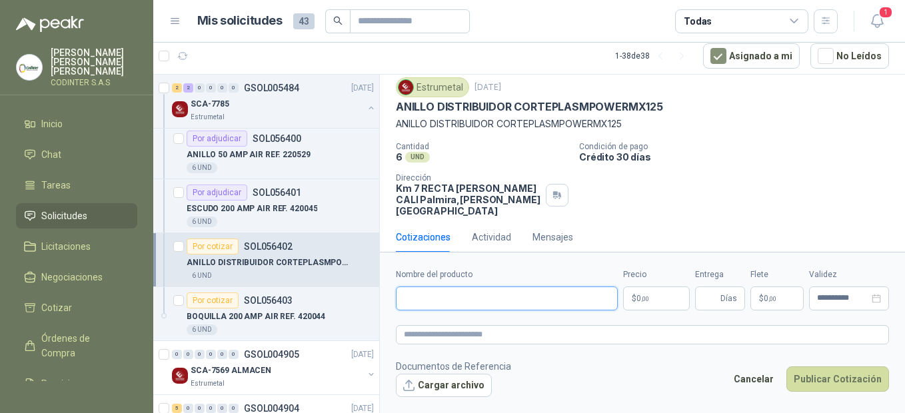
paste input "**********"
type input "**********"
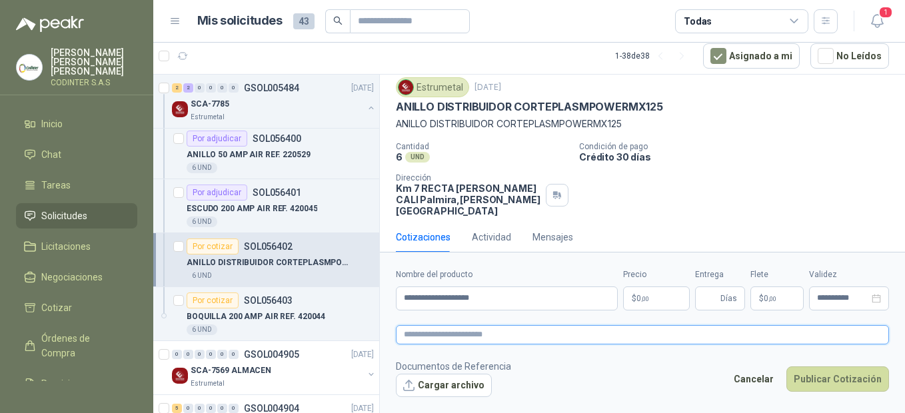
click at [470, 335] on textarea at bounding box center [642, 334] width 493 height 19
paste textarea "**********"
type textarea "**********"
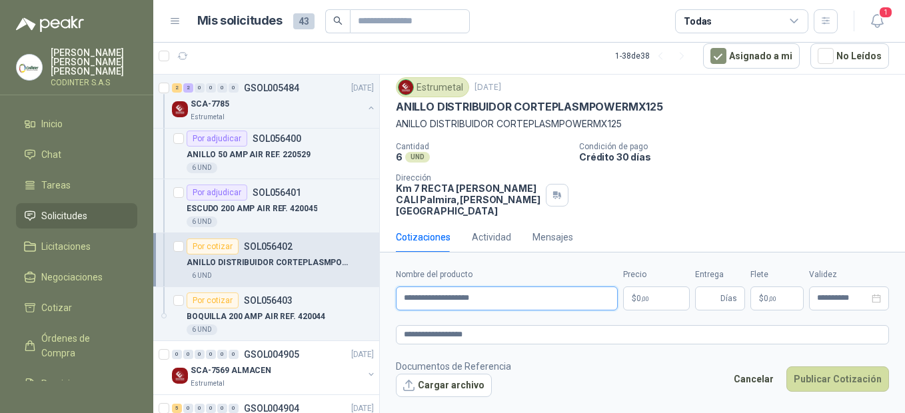
click at [497, 299] on input "**********" at bounding box center [507, 299] width 222 height 24
drag, startPoint x: 630, startPoint y: 123, endPoint x: 564, endPoint y: 128, distance: 66.2
click at [564, 128] on p "ANILLO DISTRIBUIDOR CORTEPLASMPOWERMX125" at bounding box center [642, 124] width 493 height 15
copy p "POWERMX125"
click at [494, 303] on input "**********" at bounding box center [507, 299] width 222 height 24
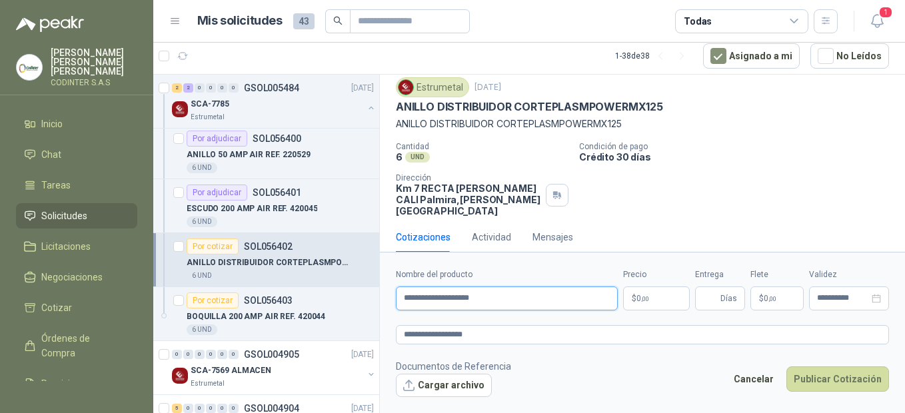
paste input "**********"
type input "**********"
click at [663, 299] on p "$ 0 ,00" at bounding box center [656, 299] width 67 height 24
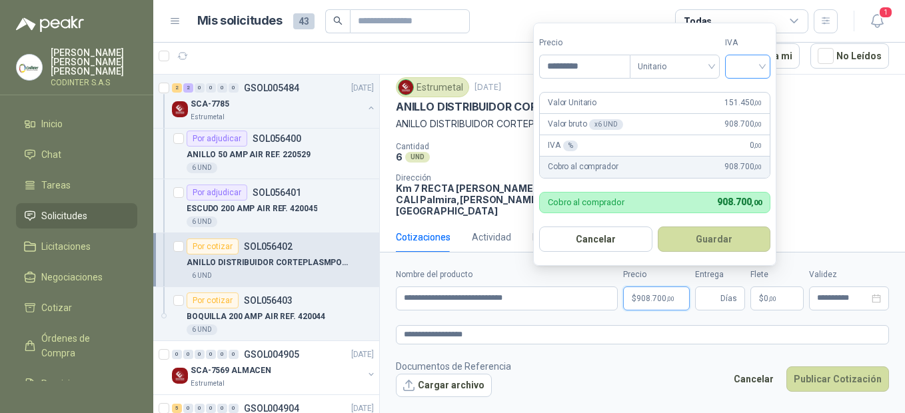
type input "*********"
click at [742, 58] on input "search" at bounding box center [747, 65] width 29 height 20
click at [752, 96] on div "19%" at bounding box center [750, 94] width 25 height 15
click at [711, 64] on span "Unitario" at bounding box center [677, 67] width 74 height 20
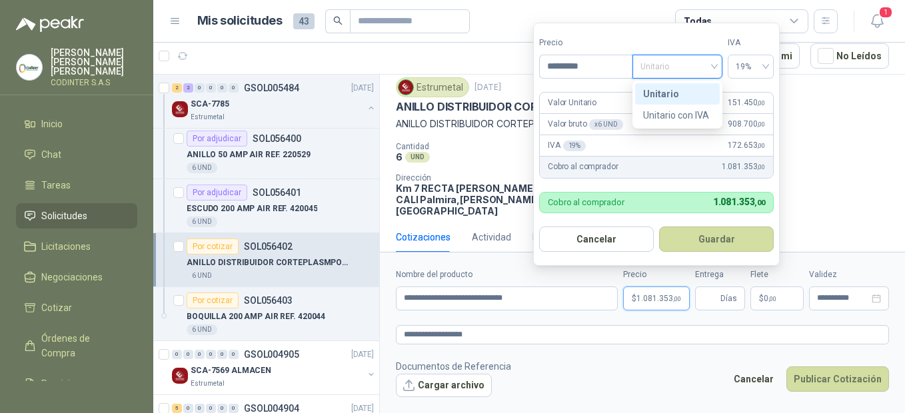
click at [702, 95] on div "Unitario" at bounding box center [677, 94] width 69 height 15
click at [712, 69] on span "Unitario" at bounding box center [677, 67] width 74 height 20
click at [690, 96] on div "Unitario" at bounding box center [677, 94] width 69 height 15
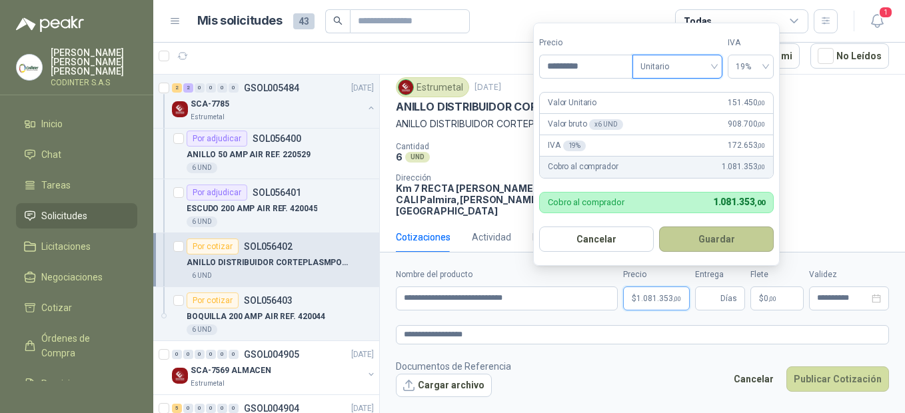
click at [731, 239] on button "Guardar" at bounding box center [716, 239] width 115 height 25
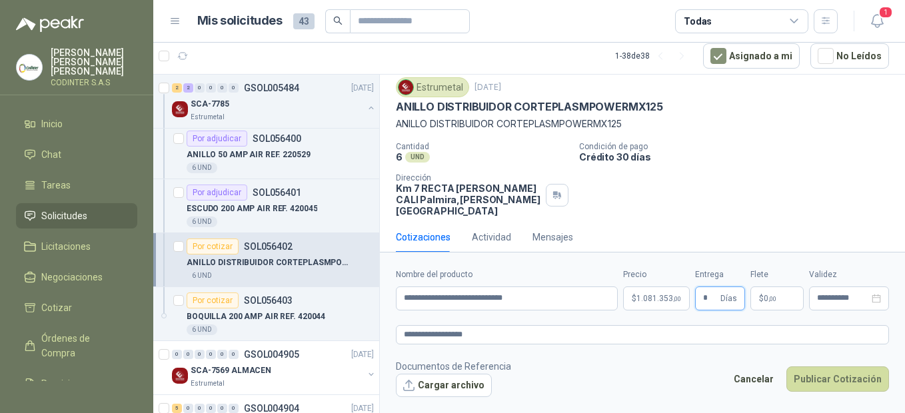
type input "*"
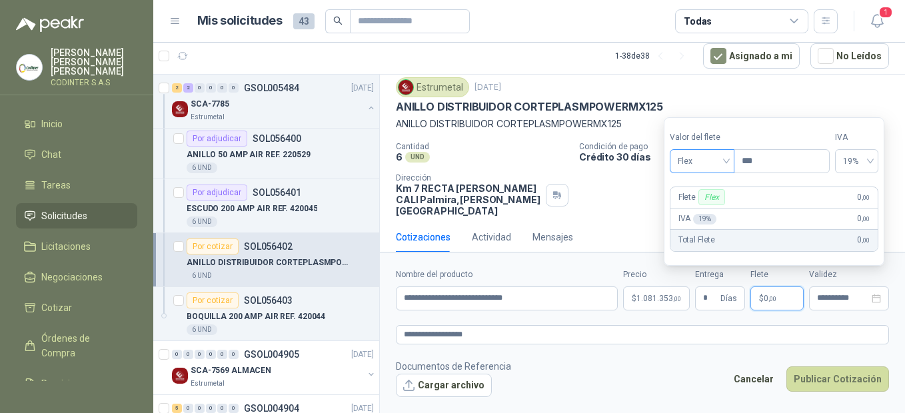
click at [731, 162] on div "Flex" at bounding box center [702, 161] width 65 height 24
click at [685, 210] on div "Incluido" at bounding box center [703, 210] width 46 height 15
click at [790, 306] on p "$ 0 ,00" at bounding box center [776, 299] width 53 height 24
click at [724, 155] on span "Incluido" at bounding box center [700, 161] width 51 height 20
click at [705, 197] on div "Flex" at bounding box center [702, 189] width 65 height 21
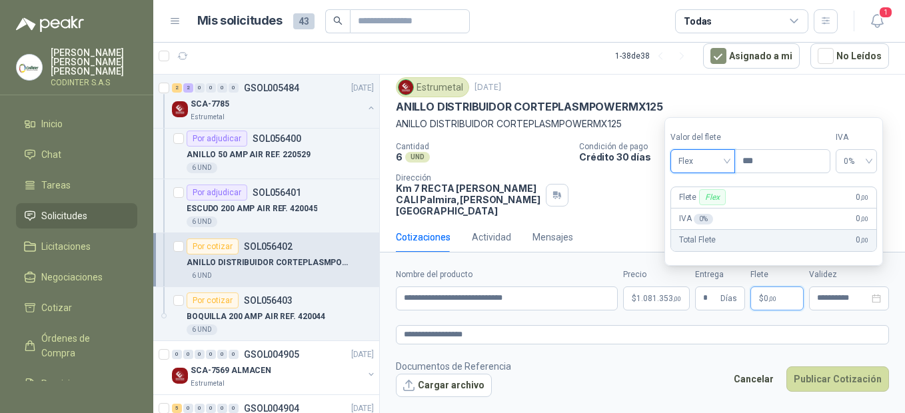
click at [727, 161] on span "Flex" at bounding box center [702, 161] width 49 height 20
click at [698, 239] on div "Fijo" at bounding box center [704, 231] width 62 height 21
click at [731, 161] on div "Fijo" at bounding box center [702, 161] width 65 height 24
click at [708, 205] on div "Incluido" at bounding box center [704, 210] width 46 height 15
click at [738, 249] on div "Total Flete 0 ,00" at bounding box center [773, 240] width 211 height 21
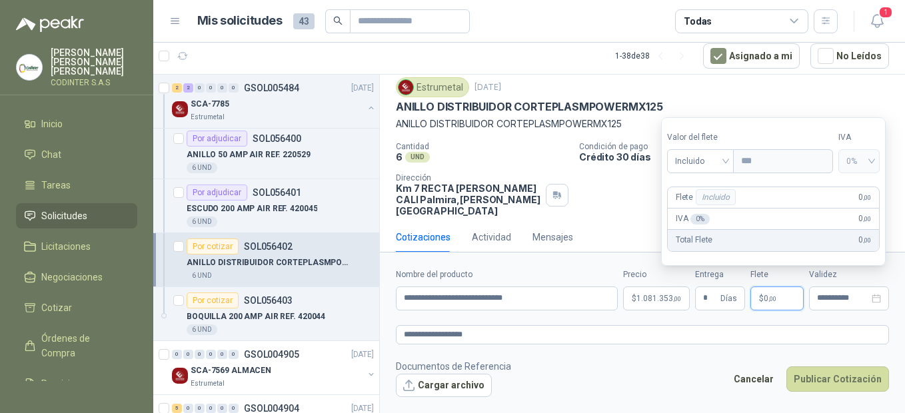
click at [779, 291] on p "$ 0 ,00" at bounding box center [776, 299] width 53 height 24
click at [780, 297] on p "$ 0 ,00" at bounding box center [776, 299] width 53 height 24
click at [872, 157] on span "0%" at bounding box center [858, 161] width 25 height 20
click at [858, 207] on div "Flete Incluido 0 ,00" at bounding box center [773, 197] width 211 height 21
click at [842, 233] on div "Total Flete 0 ,00" at bounding box center [773, 240] width 211 height 21
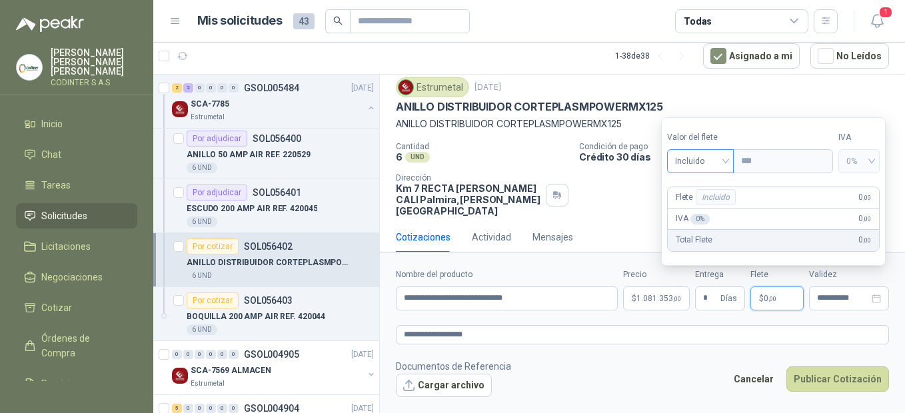
click at [726, 160] on span "Incluido" at bounding box center [700, 161] width 51 height 20
click at [708, 186] on div "Flex" at bounding box center [702, 189] width 49 height 15
click at [730, 161] on div "Flex" at bounding box center [702, 161] width 65 height 24
click at [700, 207] on div "Incluido" at bounding box center [704, 210] width 46 height 15
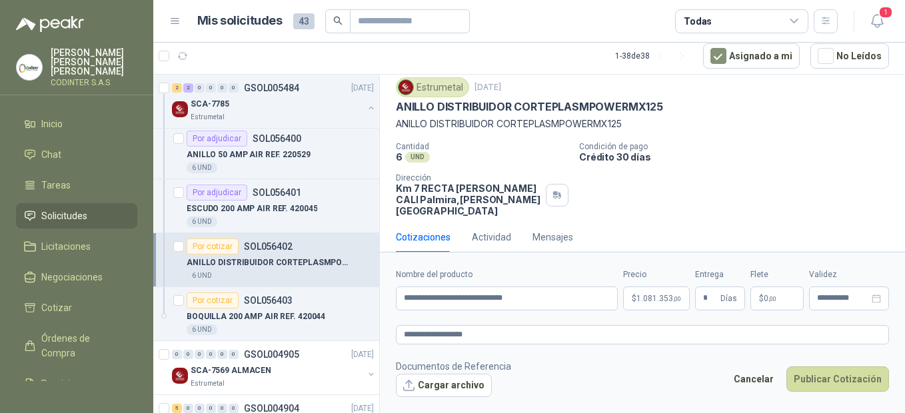
click at [698, 411] on form "**********" at bounding box center [642, 332] width 525 height 161
click at [816, 384] on button "Publicar Cotización" at bounding box center [837, 379] width 103 height 25
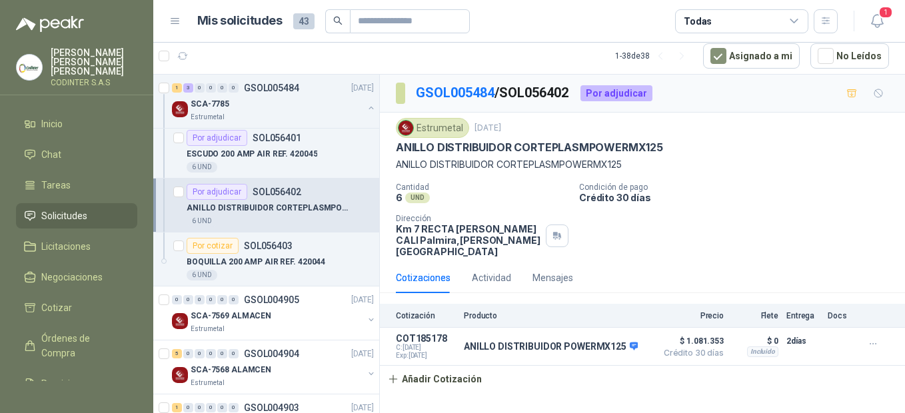
scroll to position [415, 0]
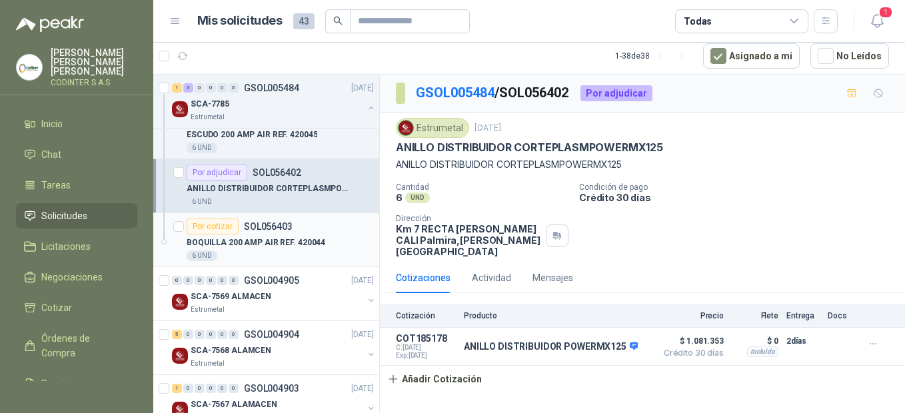
click at [307, 243] on p "BOQUILLA 200 AMP AIR REF. 420044" at bounding box center [256, 243] width 139 height 13
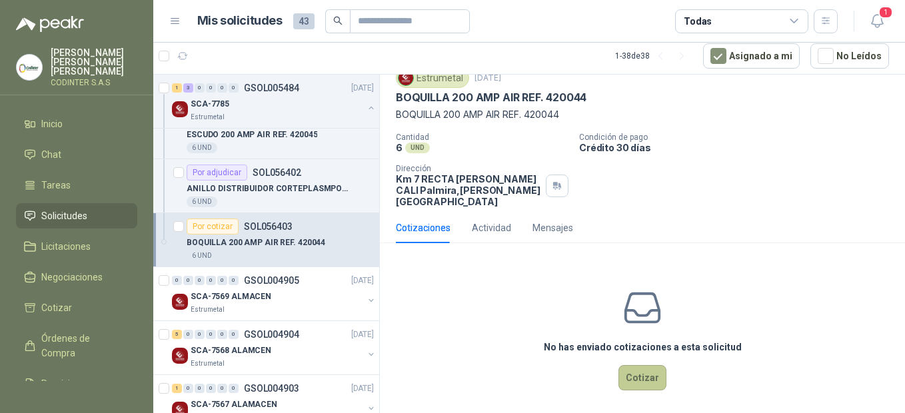
click at [636, 367] on button "Cotizar" at bounding box center [642, 377] width 48 height 25
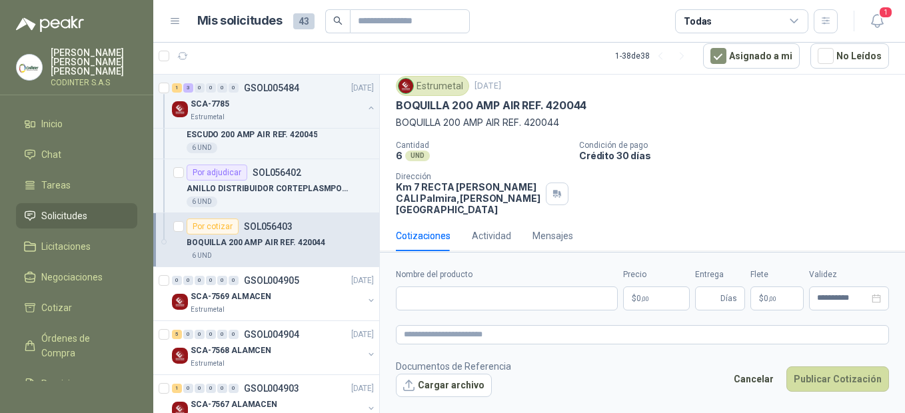
scroll to position [41, 0]
drag, startPoint x: 395, startPoint y: 108, endPoint x: 498, endPoint y: 113, distance: 102.7
click at [498, 113] on div "Estrumetal [DATE] BOQUILLA 200 AMP AIR REF. 420044 BOQUILLA 200 AMP AIR REF. 42…" at bounding box center [642, 147] width 525 height 150
drag, startPoint x: 498, startPoint y: 113, endPoint x: 486, endPoint y: 103, distance: 15.1
copy p "BOQUILLA 200 AMP"
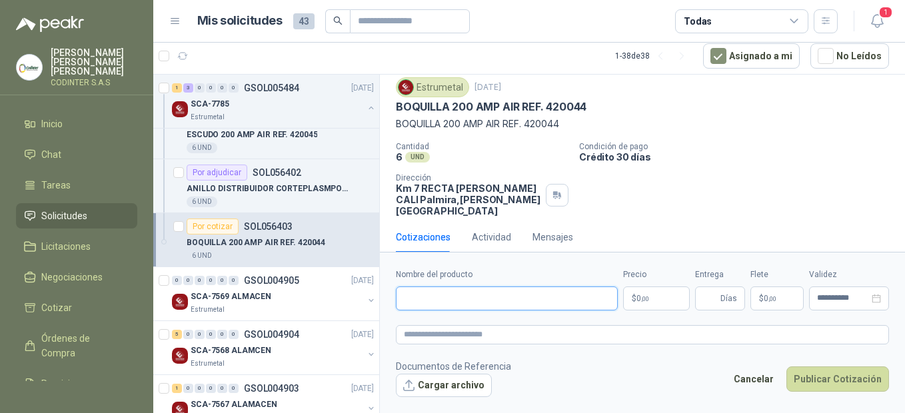
click at [467, 305] on input "Nombre del producto" at bounding box center [507, 299] width 222 height 24
paste input "**********"
type input "**********"
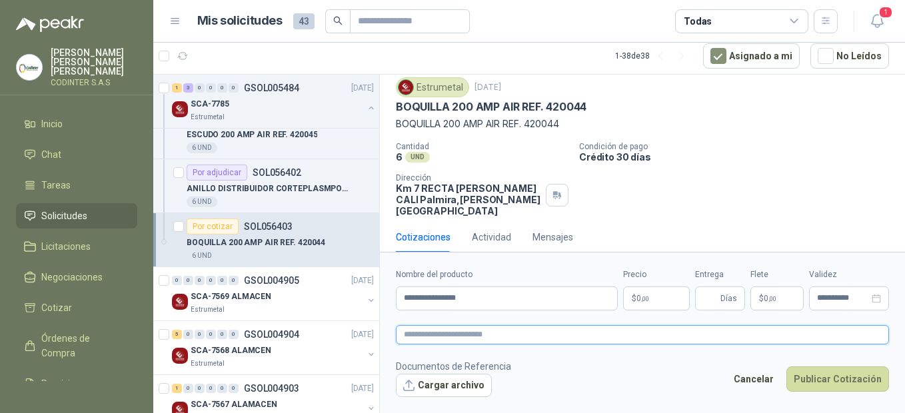
click at [423, 341] on textarea at bounding box center [642, 334] width 493 height 19
paste textarea "**********"
type textarea "**********"
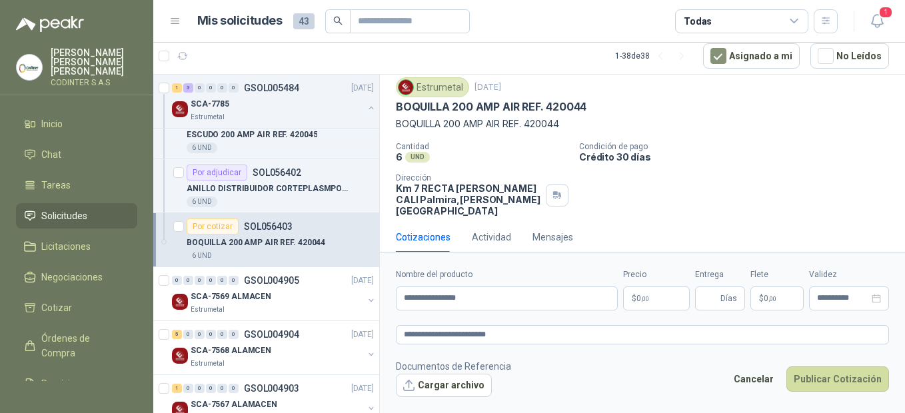
click at [664, 305] on p "$ 0 ,00" at bounding box center [656, 299] width 67 height 24
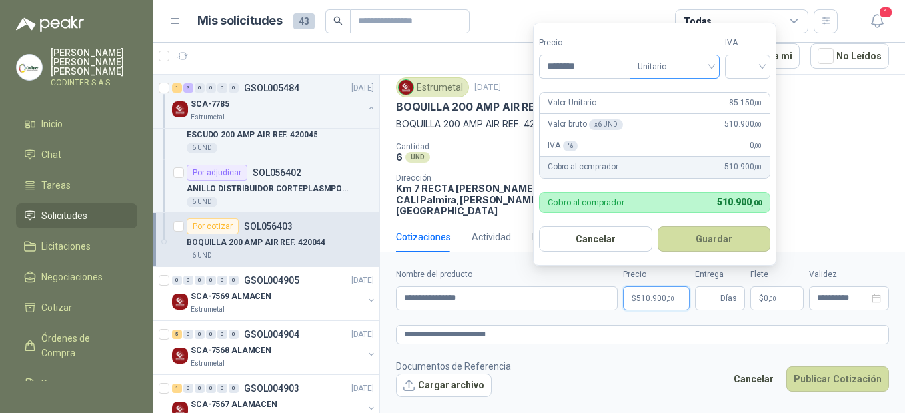
click at [702, 67] on span "Unitario" at bounding box center [675, 67] width 74 height 20
type input "********"
click at [690, 95] on div "Unitario" at bounding box center [677, 94] width 69 height 15
click at [748, 63] on input "search" at bounding box center [747, 65] width 29 height 20
click at [756, 90] on div "19%" at bounding box center [750, 94] width 25 height 15
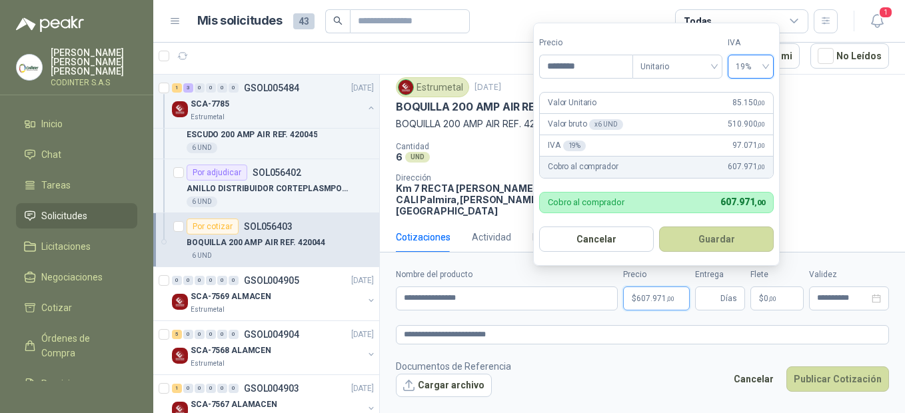
click at [706, 243] on button "Guardar" at bounding box center [716, 239] width 115 height 25
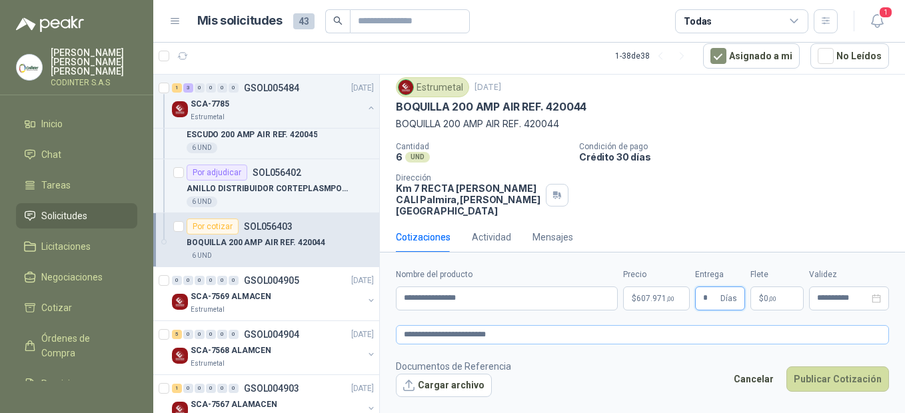
type input "*"
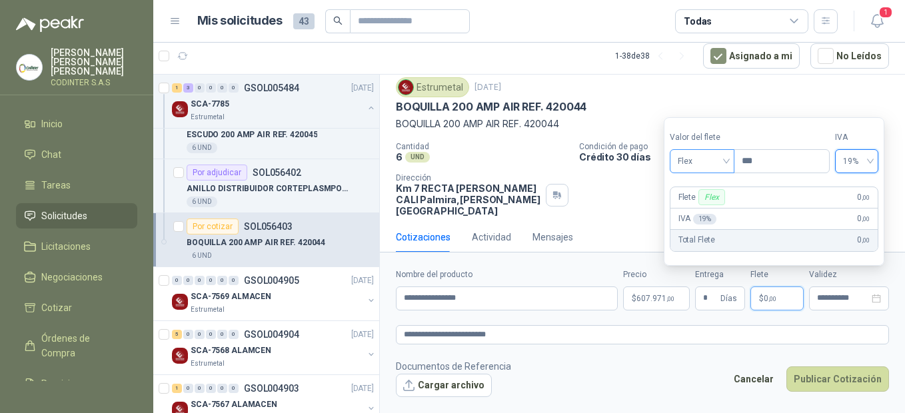
click at [726, 163] on span "Flex" at bounding box center [702, 161] width 49 height 20
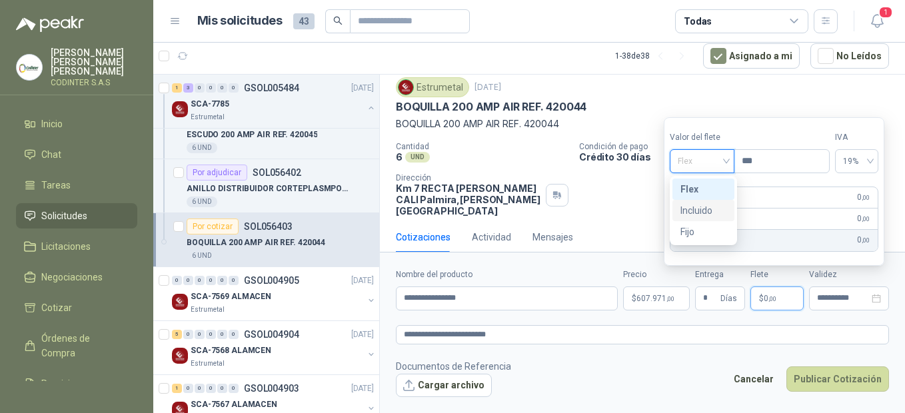
drag, startPoint x: 706, startPoint y: 212, endPoint x: 721, endPoint y: 254, distance: 44.7
click at [706, 212] on div "Incluido" at bounding box center [703, 210] width 46 height 15
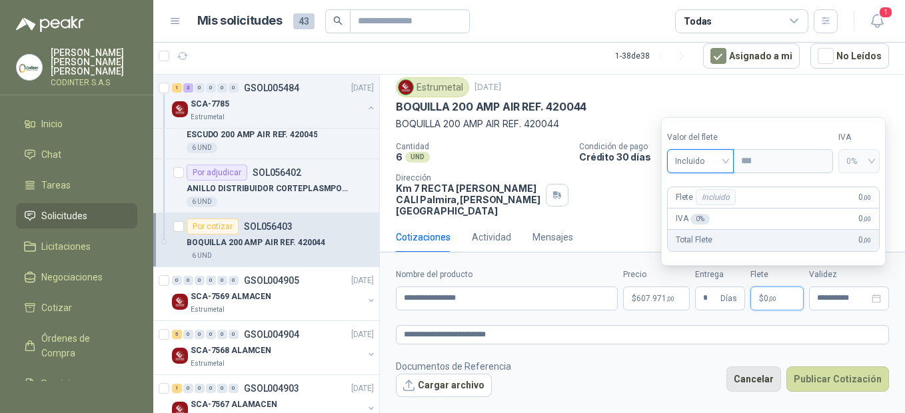
click at [744, 370] on button "Cancelar" at bounding box center [753, 379] width 55 height 25
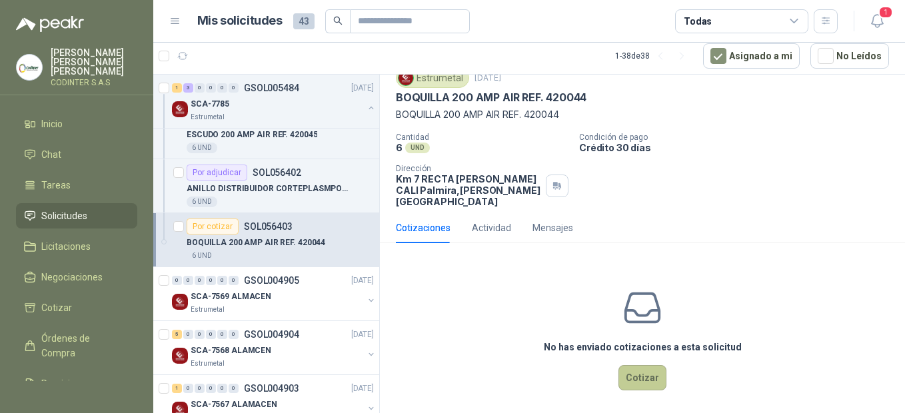
click at [642, 375] on button "Cotizar" at bounding box center [642, 377] width 48 height 25
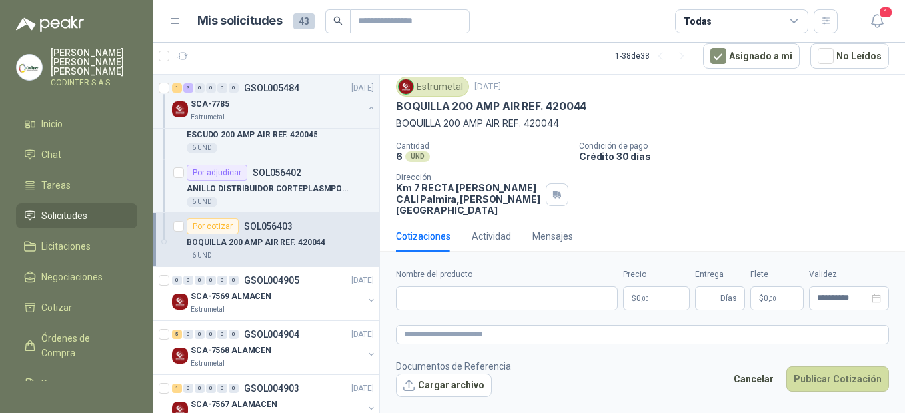
scroll to position [41, 0]
click at [547, 301] on input "Nombre del producto" at bounding box center [507, 299] width 222 height 24
drag, startPoint x: 393, startPoint y: 100, endPoint x: 498, endPoint y: 109, distance: 105.7
click at [498, 109] on div "Estrumetal [DATE] BOQUILLA 200 AMP AIR REF. 420044 BOQUILLA 200 AMP AIR REF. 42…" at bounding box center [642, 147] width 525 height 150
copy p "BOQUILLA 200 AMP"
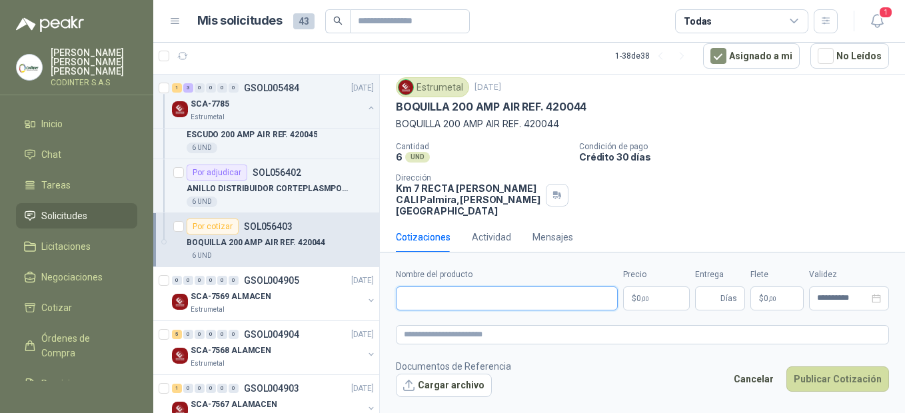
click at [478, 303] on input "Nombre del producto" at bounding box center [507, 299] width 222 height 24
paste input "**********"
type input "**********"
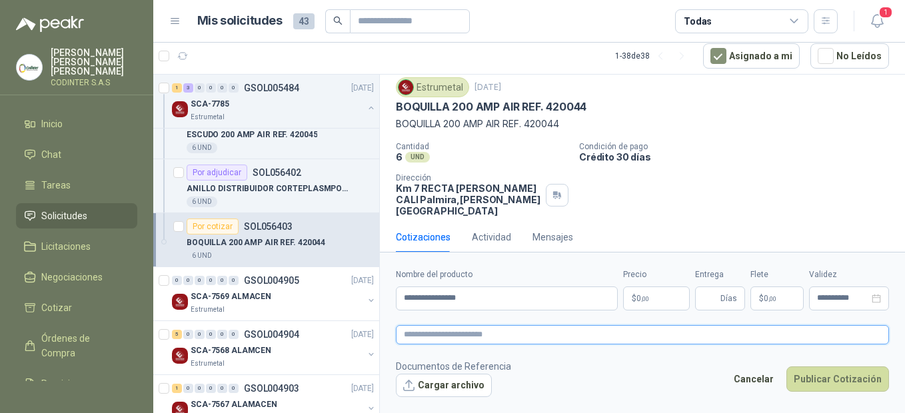
click at [493, 343] on textarea at bounding box center [642, 334] width 493 height 19
paste textarea "**********"
type textarea "**********"
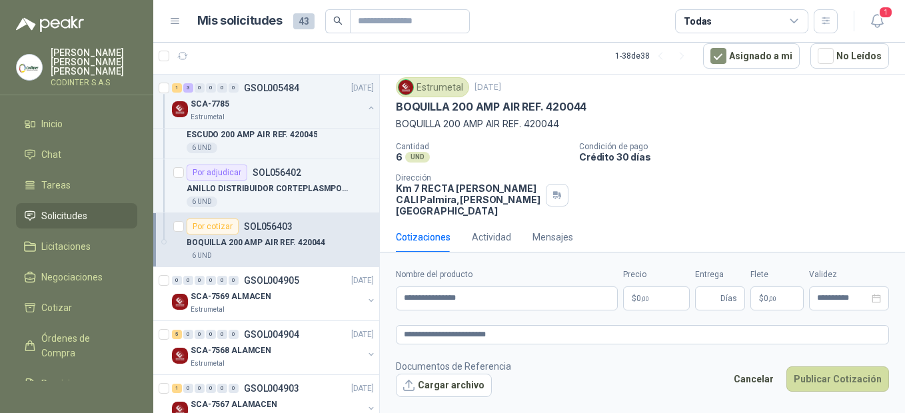
click at [677, 303] on p "$ 0 ,00" at bounding box center [656, 299] width 67 height 24
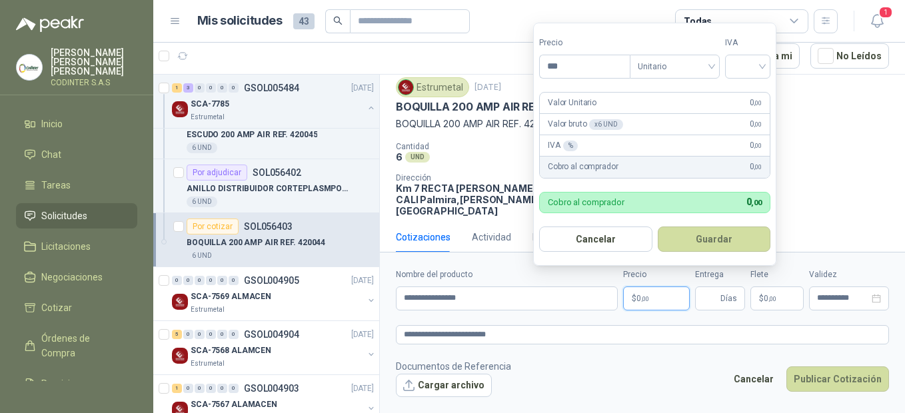
click at [664, 294] on p "$ 0 ,00" at bounding box center [656, 299] width 67 height 24
click at [571, 65] on input "***" at bounding box center [585, 66] width 90 height 23
click at [710, 69] on span "Unitario" at bounding box center [675, 67] width 74 height 20
type input "********"
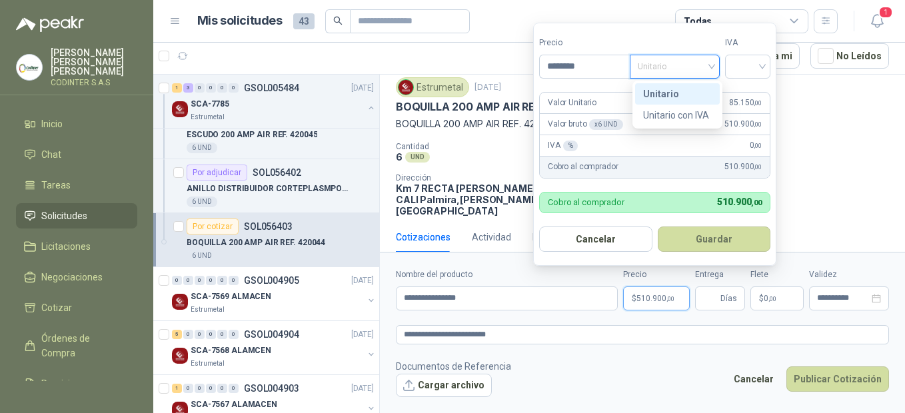
click at [710, 69] on span "Unitario" at bounding box center [675, 67] width 74 height 20
click at [752, 57] on input "search" at bounding box center [747, 65] width 29 height 20
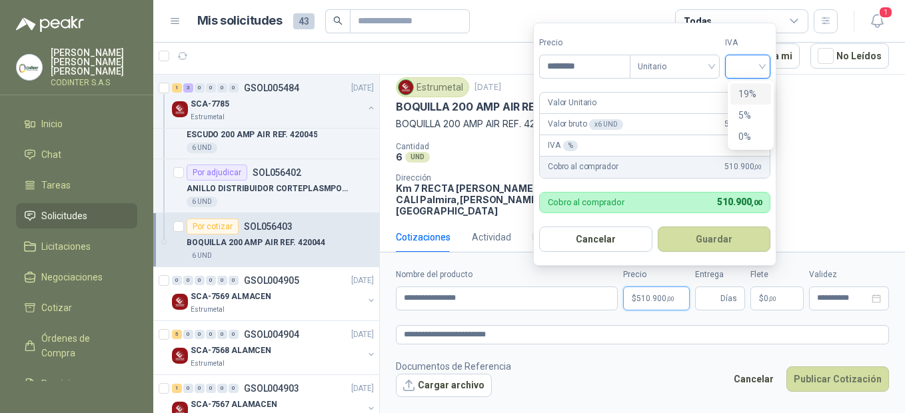
click at [758, 88] on div "19%" at bounding box center [750, 94] width 25 height 15
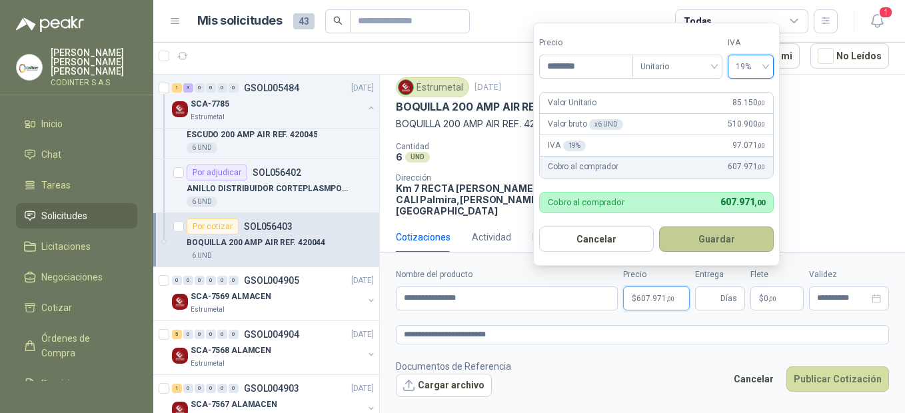
click at [705, 240] on button "Guardar" at bounding box center [716, 239] width 115 height 25
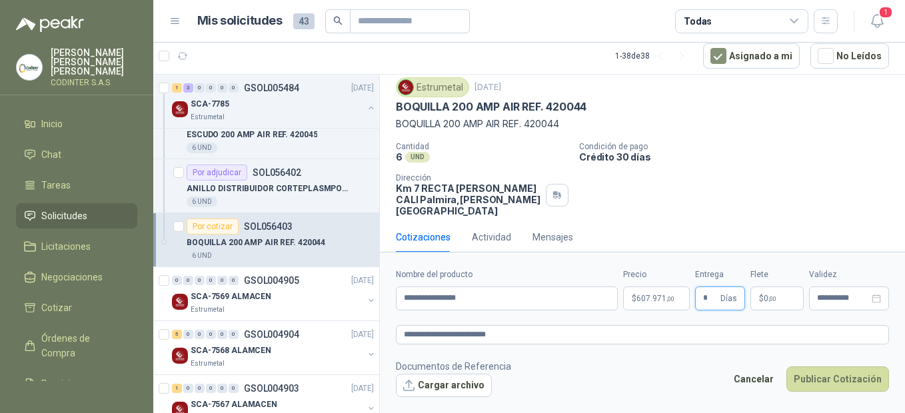
type input "*"
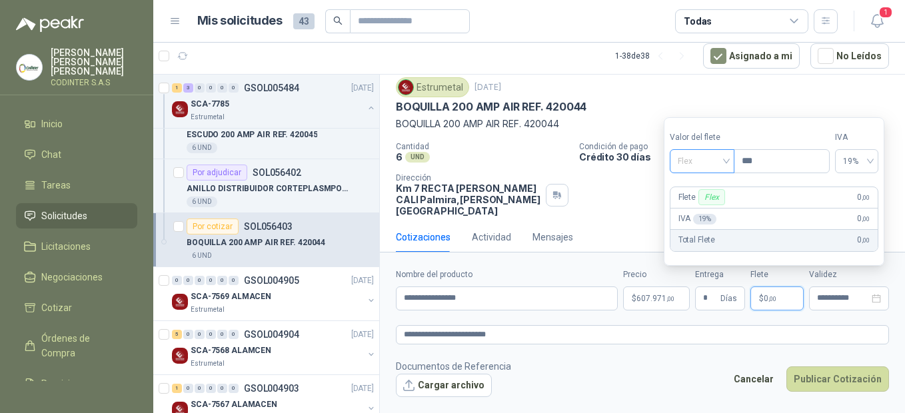
click at [726, 151] on span "Flex" at bounding box center [702, 161] width 49 height 20
click at [703, 209] on div "Incluido" at bounding box center [703, 210] width 46 height 15
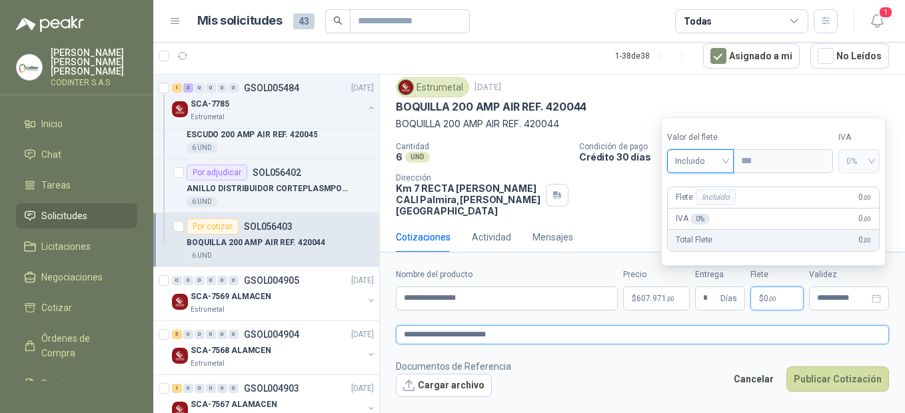
click at [738, 335] on textarea "**********" at bounding box center [642, 334] width 493 height 19
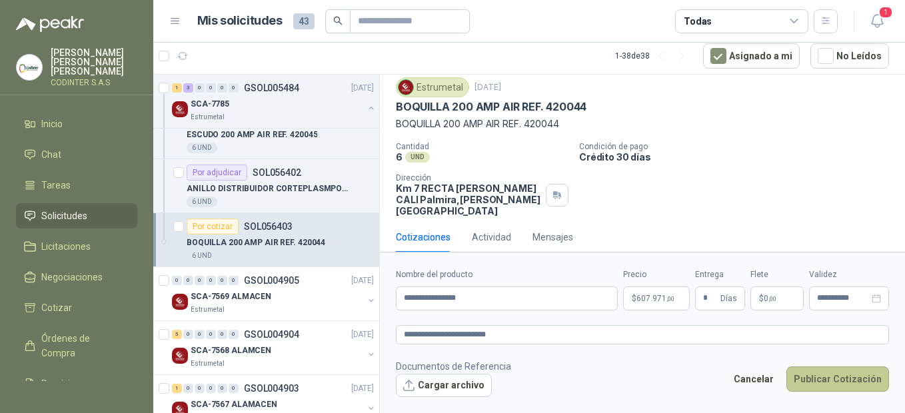
click at [827, 374] on button "Publicar Cotización" at bounding box center [837, 379] width 103 height 25
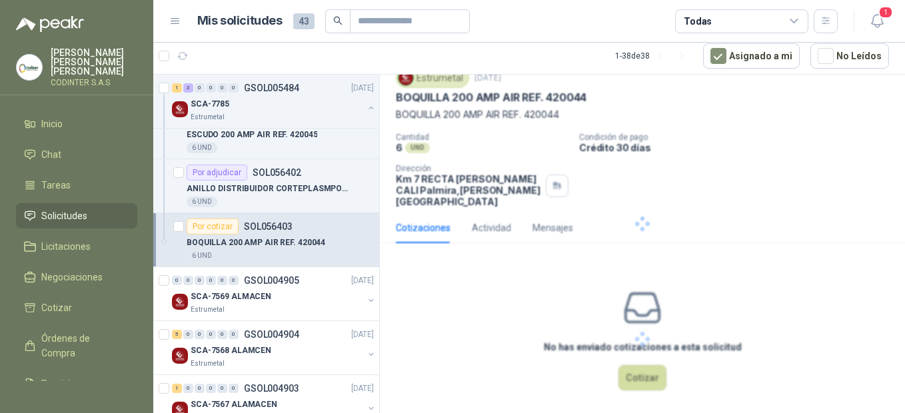
scroll to position [0, 0]
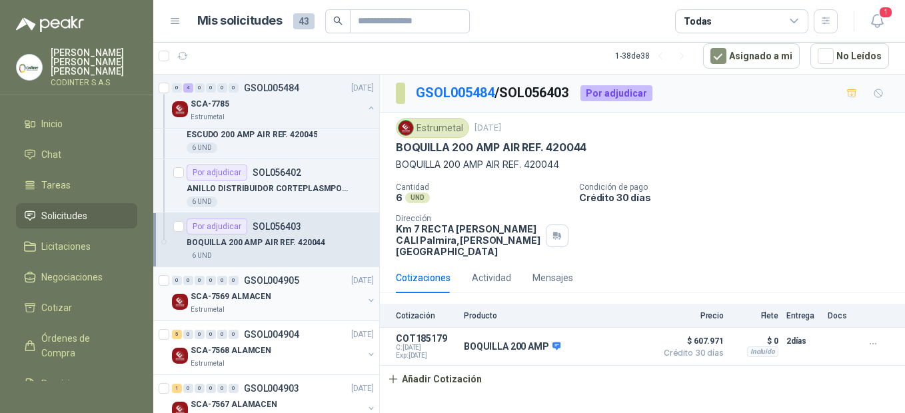
click at [281, 297] on div "SCA-7569 ALMACEN" at bounding box center [277, 297] width 173 height 16
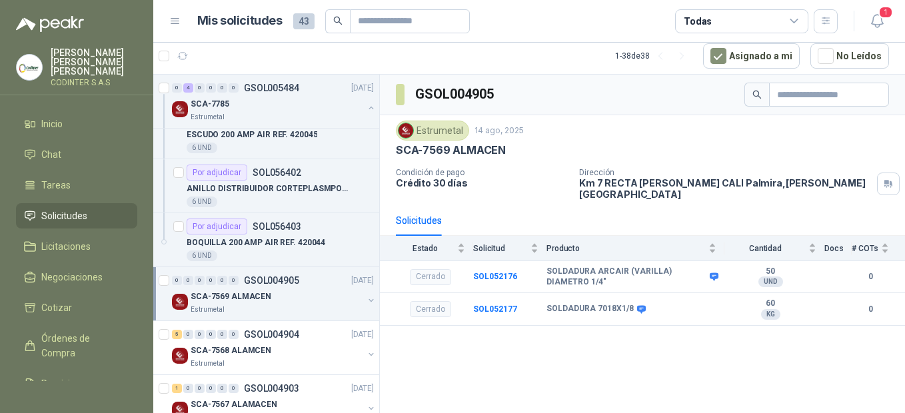
click at [271, 302] on div "SCA-7569 ALMACEN" at bounding box center [277, 297] width 173 height 16
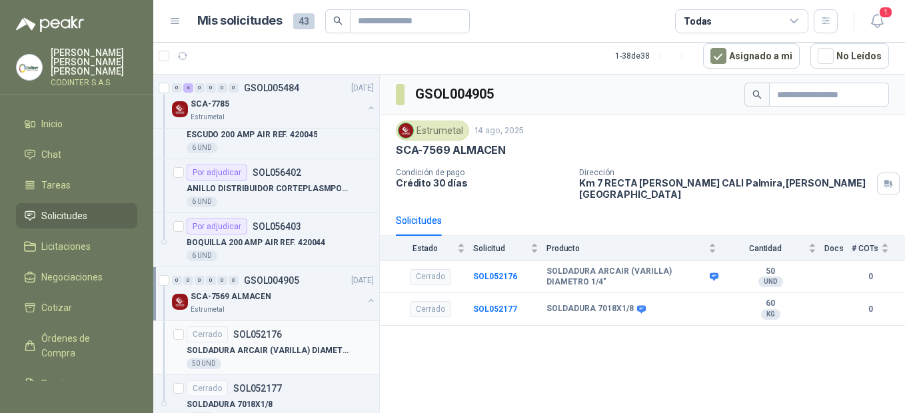
click at [267, 339] on p "SOL052176" at bounding box center [257, 334] width 49 height 9
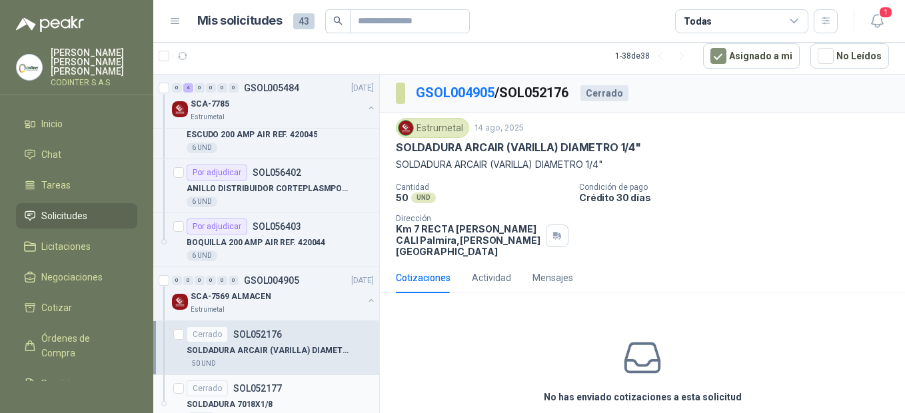
click at [301, 384] on div "Cerrado SOL052177" at bounding box center [280, 389] width 187 height 16
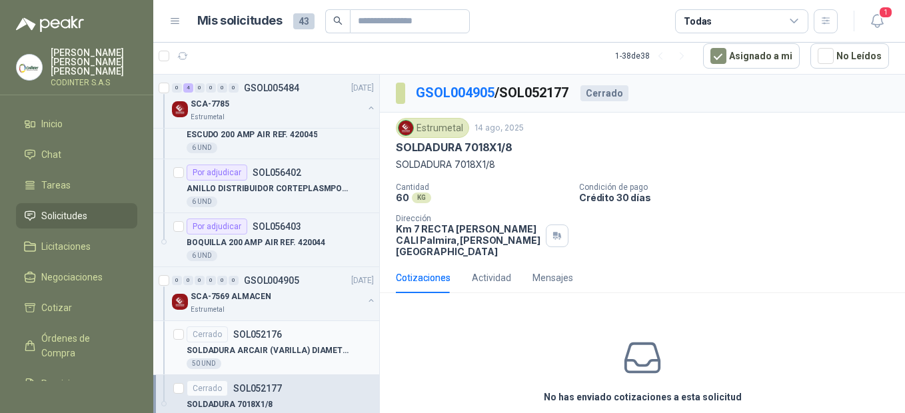
click at [281, 341] on div "Cerrado SOL052176" at bounding box center [280, 335] width 187 height 16
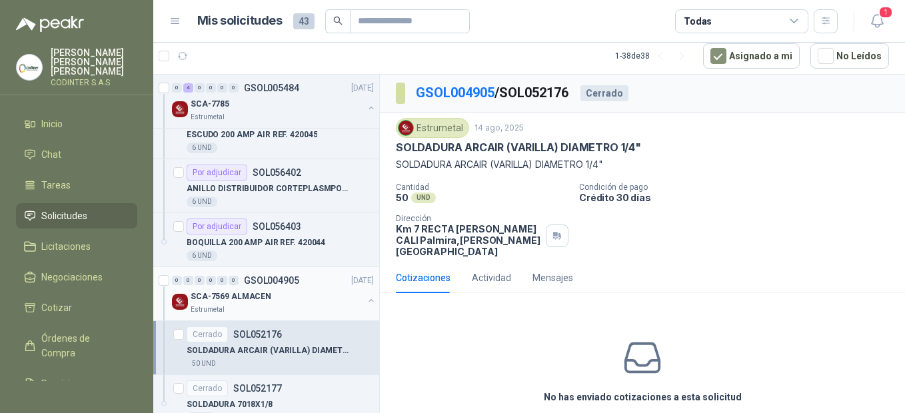
click at [287, 293] on div "SCA-7569 ALMACEN" at bounding box center [277, 297] width 173 height 16
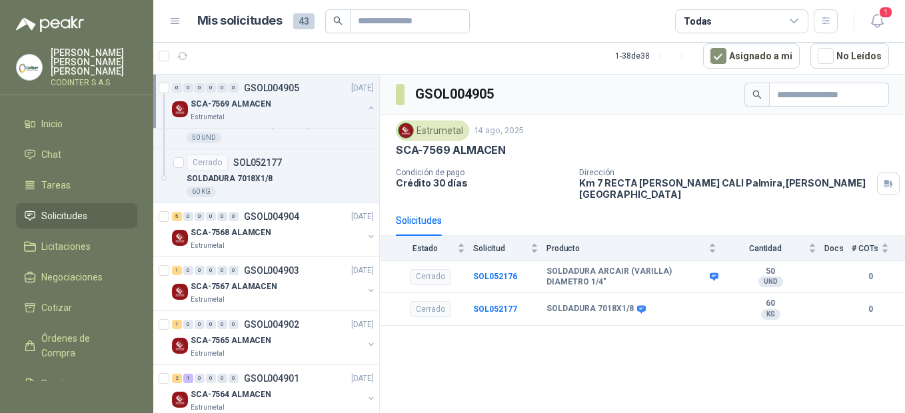
scroll to position [682, 0]
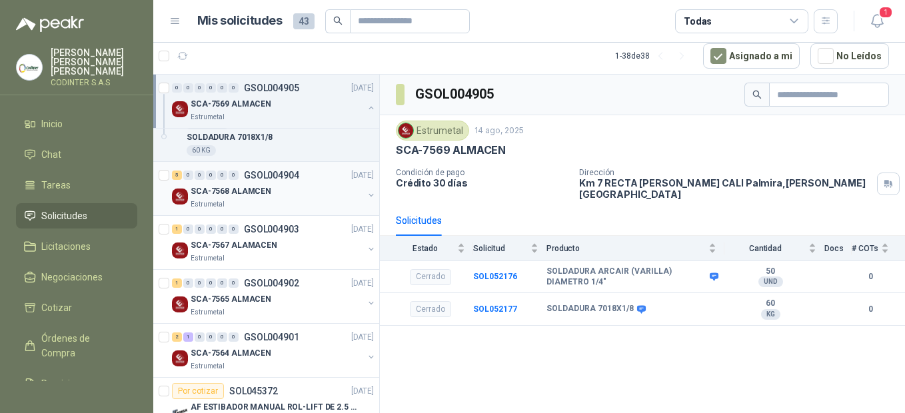
click at [296, 191] on div "SCA-7568 ALAMCEN" at bounding box center [277, 191] width 173 height 16
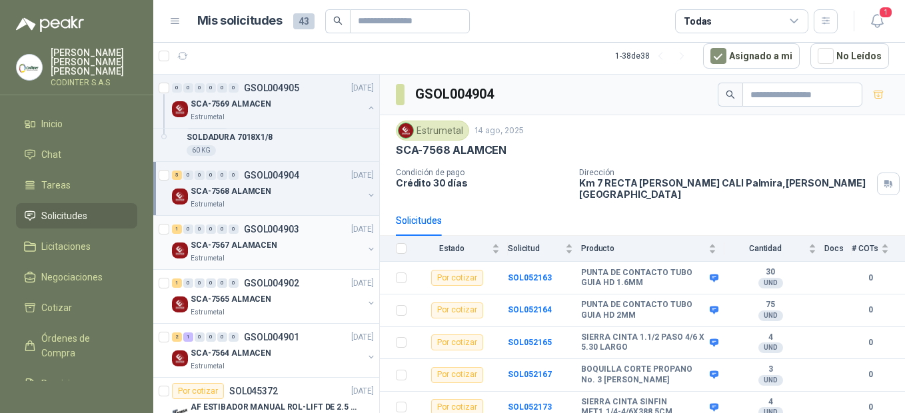
click at [276, 244] on div "SCA-7567 ALAMACEN" at bounding box center [277, 245] width 173 height 16
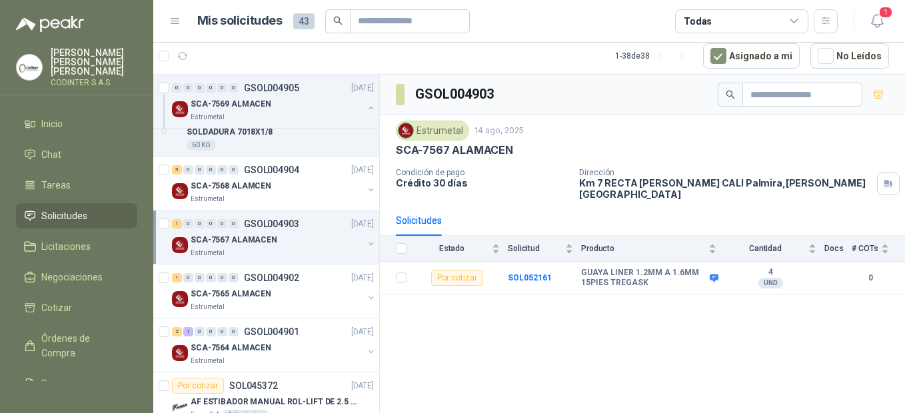
scroll to position [718, 0]
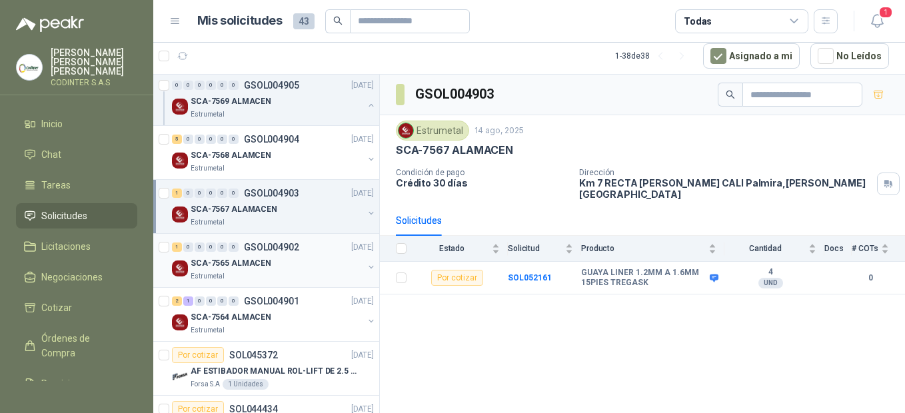
click at [298, 245] on p "GSOL004902" at bounding box center [271, 247] width 55 height 9
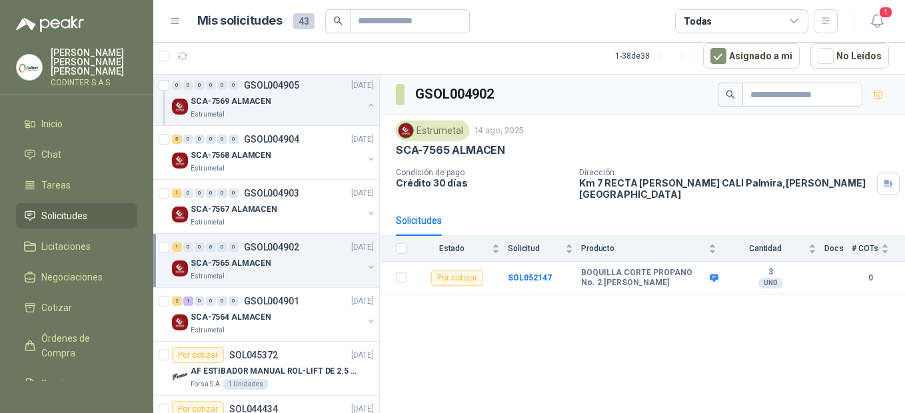
scroll to position [755, 0]
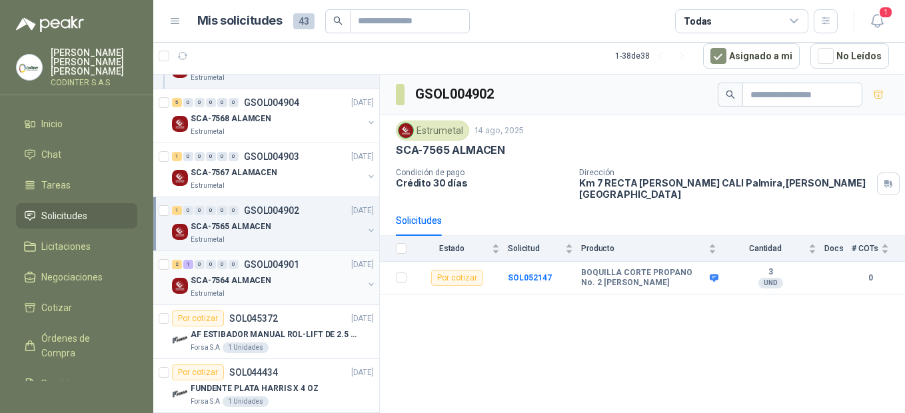
click at [296, 263] on p "GSOL004901" at bounding box center [271, 264] width 55 height 9
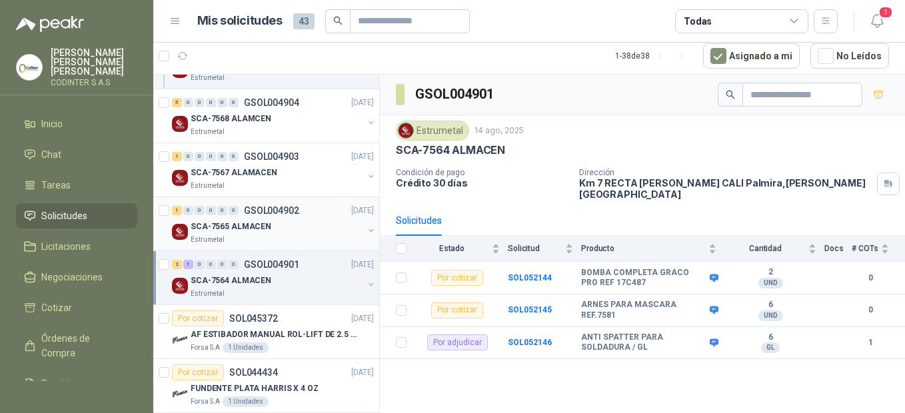
click at [284, 228] on div "SCA-7565 ALMACEN" at bounding box center [277, 227] width 173 height 16
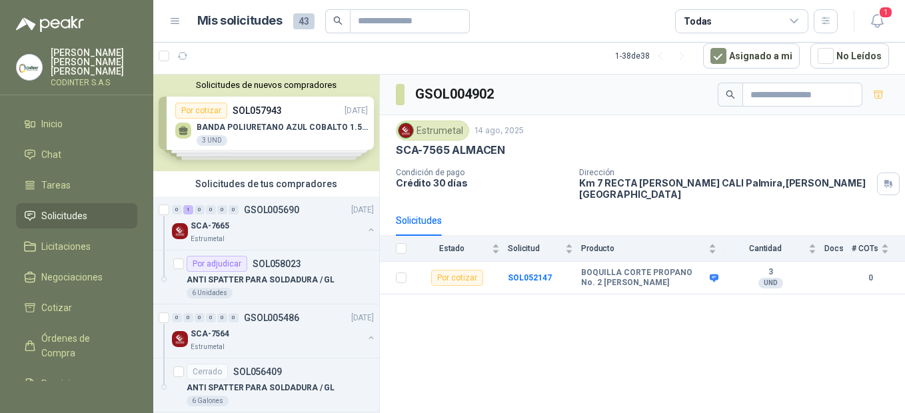
click at [66, 55] on p "[PERSON_NAME]" at bounding box center [94, 62] width 87 height 28
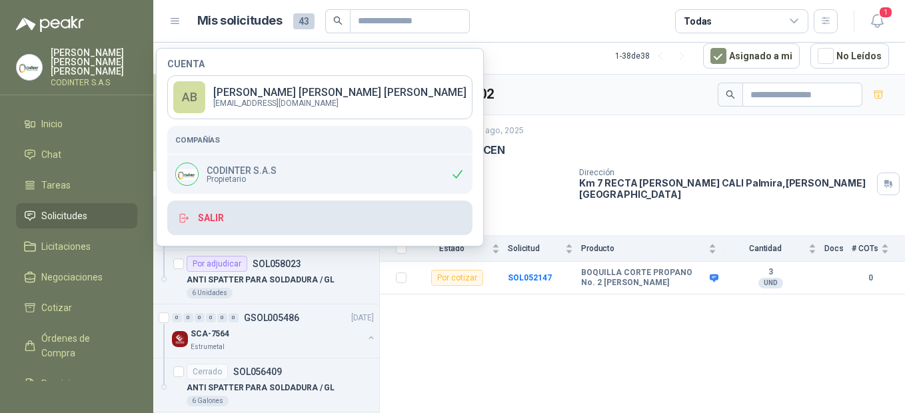
click at [218, 211] on button "Salir" at bounding box center [319, 218] width 305 height 35
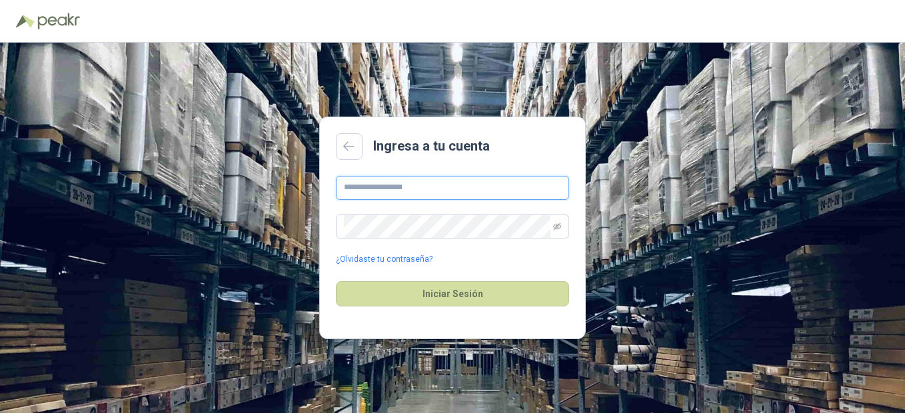
type input "**********"
